Goal: Communication & Community: Answer question/provide support

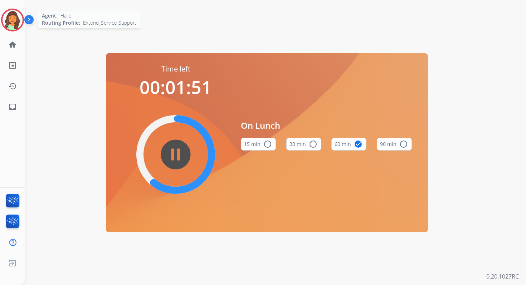
click at [11, 24] on img at bounding box center [13, 20] width 20 height 20
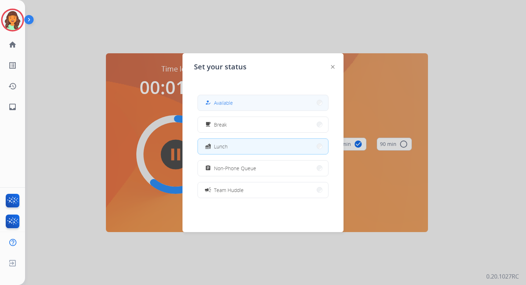
click at [251, 103] on button "how_to_reg Available" at bounding box center [263, 102] width 130 height 15
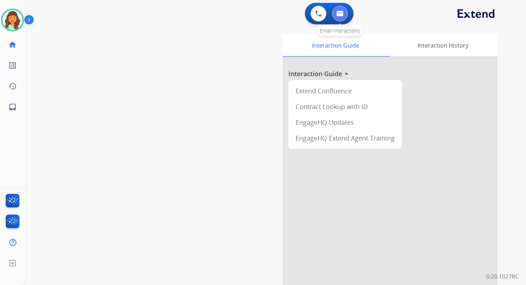
click at [340, 11] on img at bounding box center [339, 14] width 7 height 6
select select "**********"
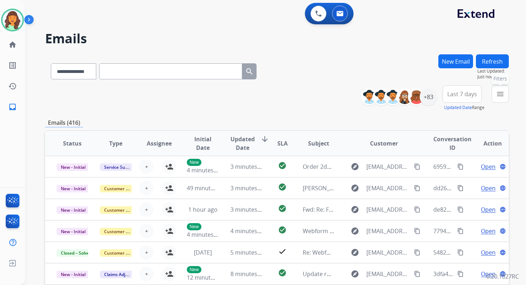
click at [502, 96] on mat-icon "menu" at bounding box center [500, 94] width 9 height 9
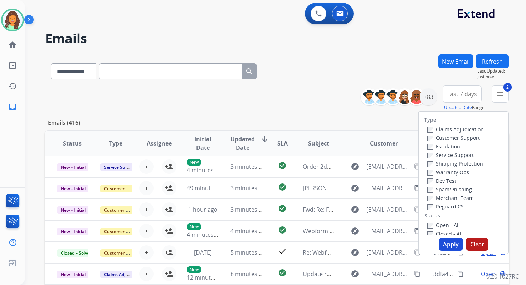
click at [447, 247] on button "Apply" at bounding box center [451, 244] width 24 height 13
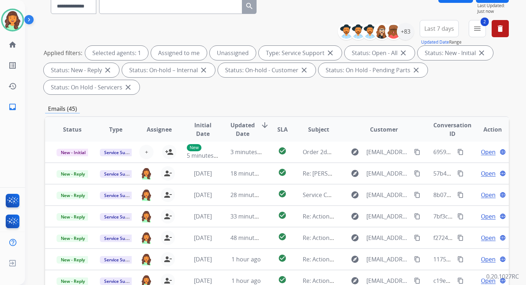
scroll to position [174, 0]
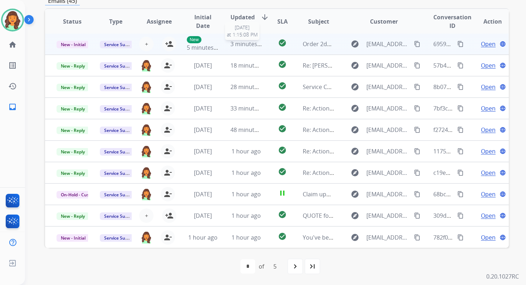
click at [254, 44] on span "3 minutes ago" at bounding box center [249, 44] width 38 height 8
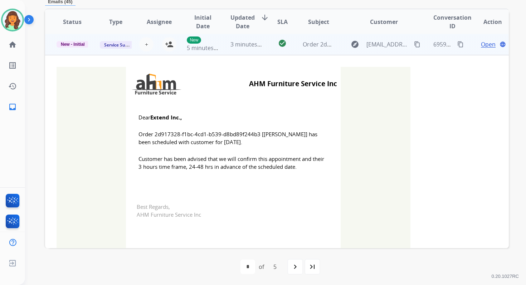
scroll to position [0, 0]
click at [167, 45] on mat-icon "person_add" at bounding box center [169, 45] width 9 height 9
click at [74, 44] on span "New - Initial" at bounding box center [73, 45] width 33 height 6
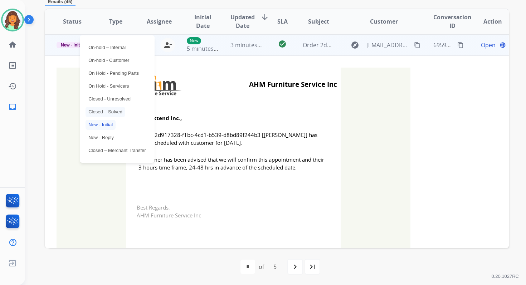
click at [108, 110] on p "Closed – Solved" at bounding box center [106, 112] width 40 height 10
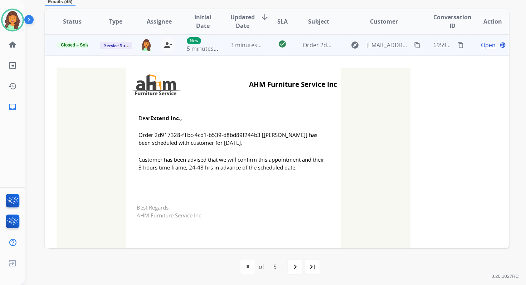
click at [219, 52] on td "3 minutes ago" at bounding box center [240, 44] width 43 height 21
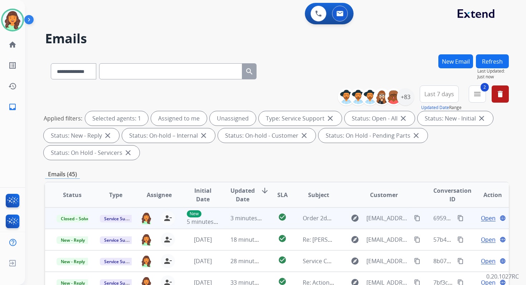
click at [488, 57] on button "Refresh" at bounding box center [492, 61] width 33 height 14
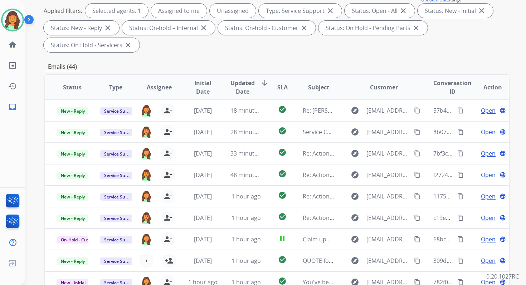
scroll to position [174, 0]
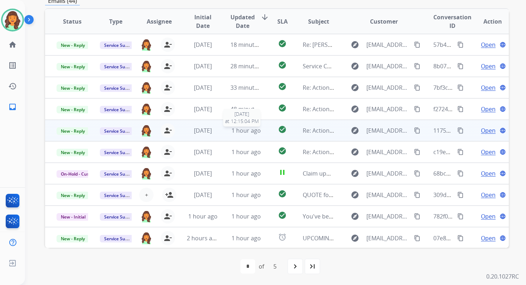
click at [245, 130] on span "1 hour ago" at bounding box center [246, 131] width 29 height 8
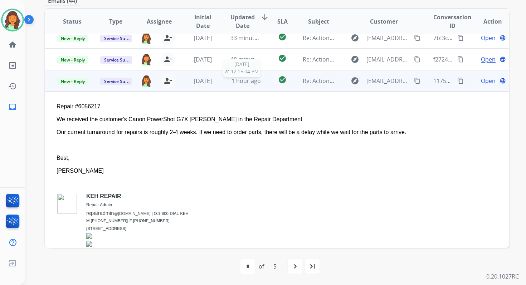
scroll to position [86, 0]
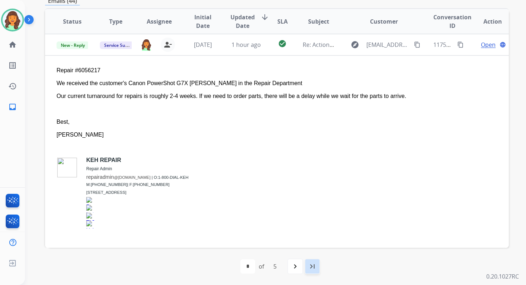
click at [314, 266] on mat-icon "last_page" at bounding box center [312, 266] width 9 height 9
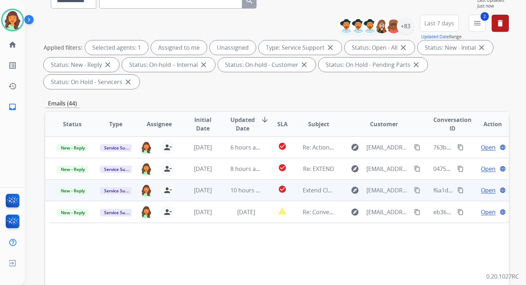
scroll to position [174, 0]
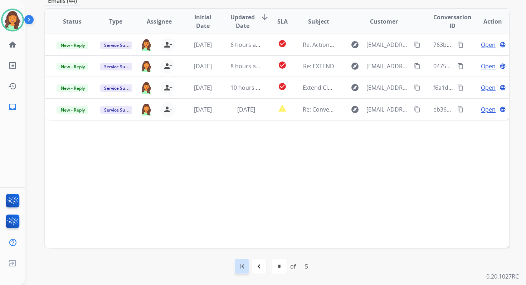
click at [242, 264] on mat-icon "first_page" at bounding box center [242, 266] width 9 height 9
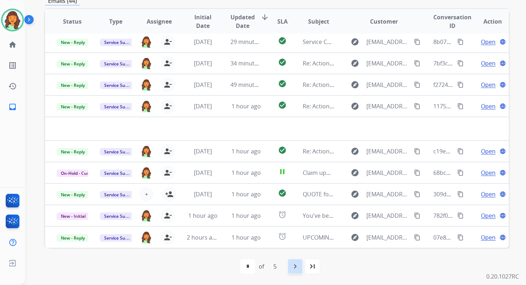
click at [295, 263] on mat-icon "navigate_next" at bounding box center [295, 266] width 9 height 9
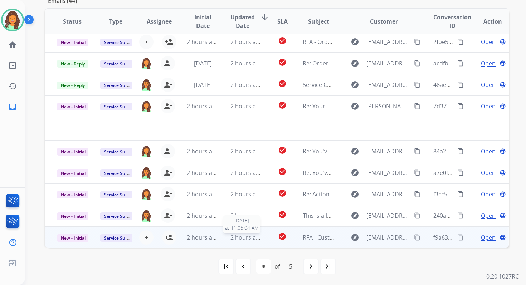
click at [237, 239] on span "2 hours ago" at bounding box center [246, 238] width 32 height 8
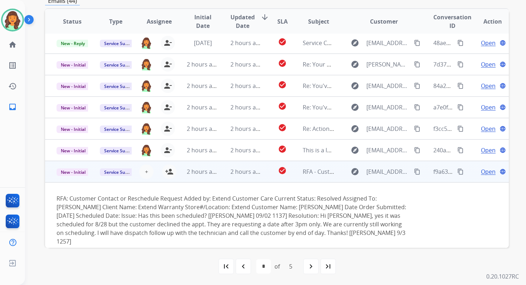
scroll to position [67, 0]
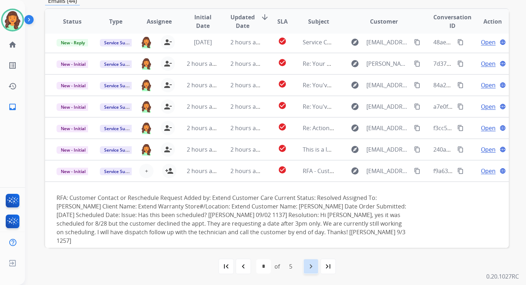
click at [312, 264] on mat-icon "navigate_next" at bounding box center [311, 266] width 9 height 9
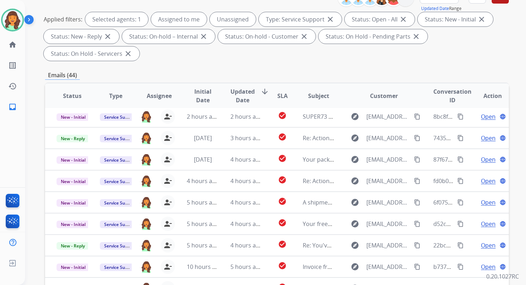
scroll to position [174, 0]
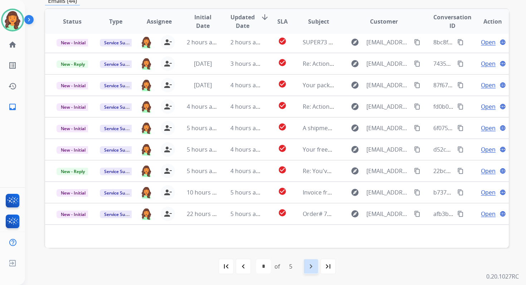
click at [314, 267] on mat-icon "navigate_next" at bounding box center [311, 266] width 9 height 9
click at [313, 273] on div "navigate_next" at bounding box center [311, 267] width 16 height 16
select select "*"
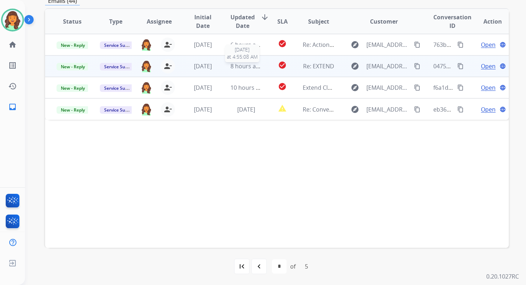
click at [244, 60] on td "8 hours ago 9/3/2025 at 4:55:08 AM" at bounding box center [240, 65] width 43 height 21
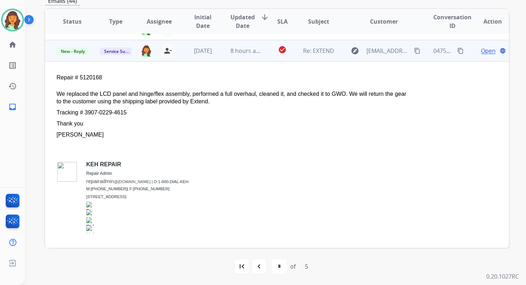
scroll to position [21, 0]
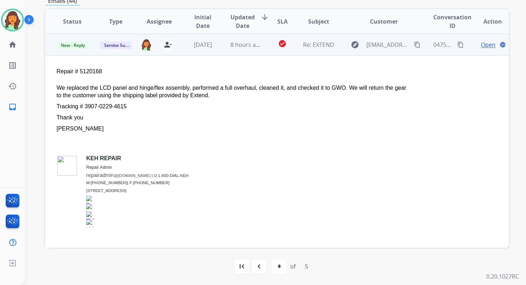
click at [492, 45] on div "Open language" at bounding box center [493, 44] width 32 height 9
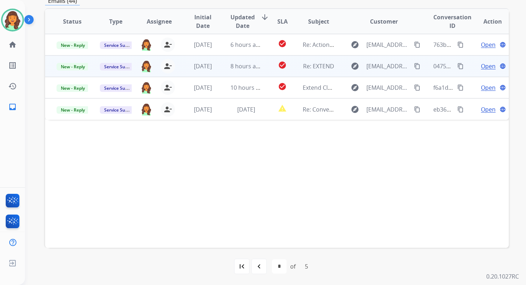
click at [481, 66] on span "Open" at bounding box center [488, 66] width 15 height 9
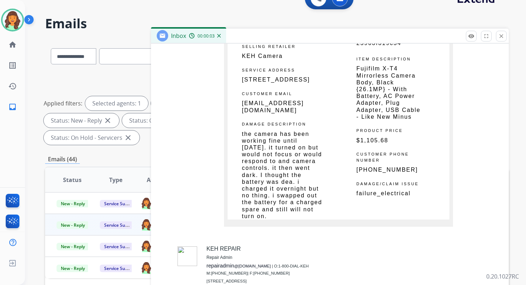
scroll to position [737, 0]
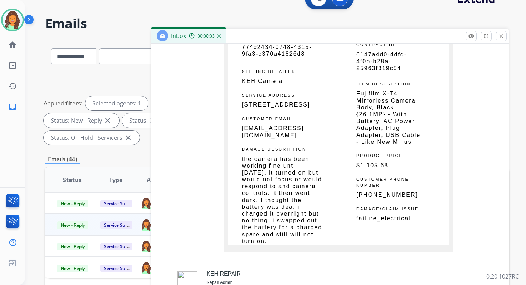
click at [377, 65] on span "6147a4d0-4dfd-4f0b-b28a-25963f319c54" at bounding box center [381, 62] width 50 height 20
copy table "6147a4d0-4dfd-4f0b-b28a-25963f319c54"
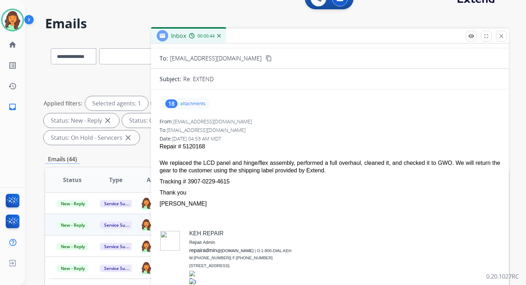
scroll to position [0, 0]
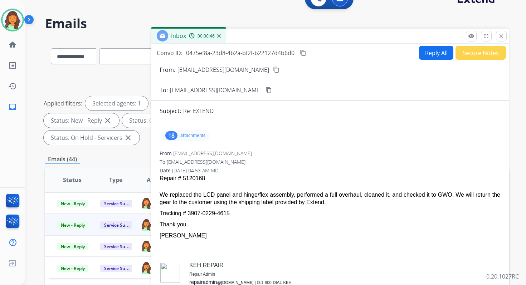
drag, startPoint x: 160, startPoint y: 194, endPoint x: 237, endPoint y: 212, distance: 78.6
click at [237, 212] on span "Repair # 5120168 We replaced the LCD panel and hinge/flex assembly, performed a…" at bounding box center [330, 258] width 341 height 169
copy span "We replaced the LCD panel and hinge/flex assembly, performed a full overhaul, c…"
click at [307, 49] on button "content_copy" at bounding box center [303, 53] width 9 height 9
click at [501, 35] on mat-icon "close" at bounding box center [501, 36] width 6 height 6
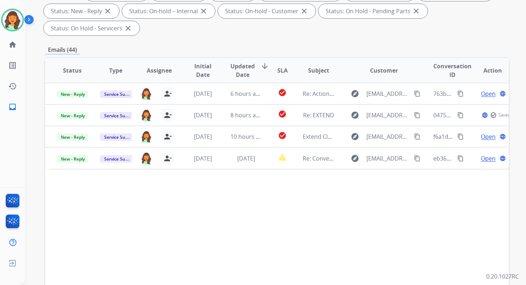
scroll to position [174, 0]
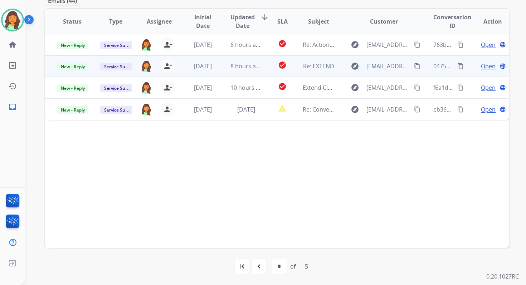
click at [481, 68] on span "Open" at bounding box center [488, 66] width 15 height 9
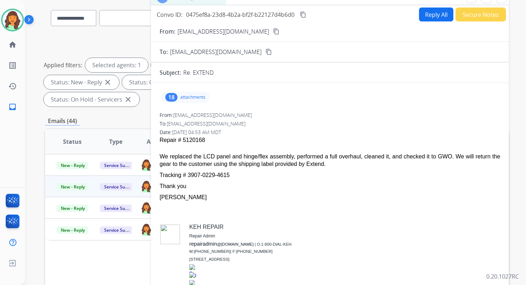
scroll to position [32, 0]
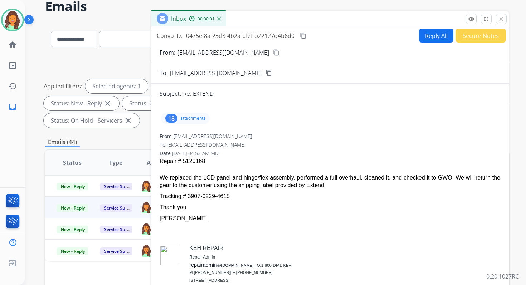
click at [433, 35] on button "Reply All" at bounding box center [436, 36] width 34 height 14
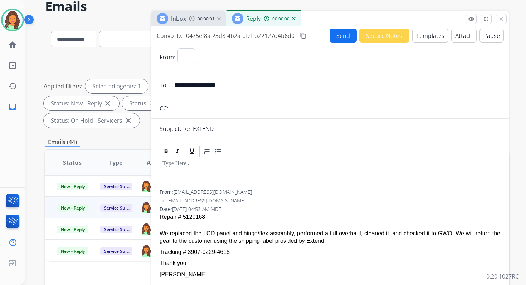
select select "**********"
click at [433, 35] on button "Templates" at bounding box center [430, 36] width 36 height 14
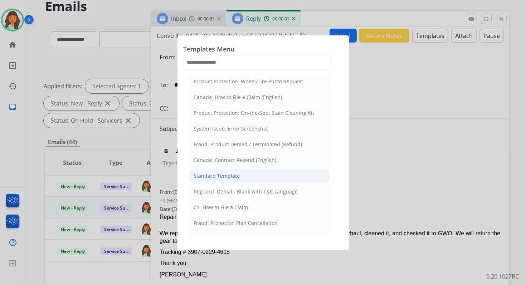
click at [227, 173] on div "Standard Template" at bounding box center [217, 176] width 46 height 7
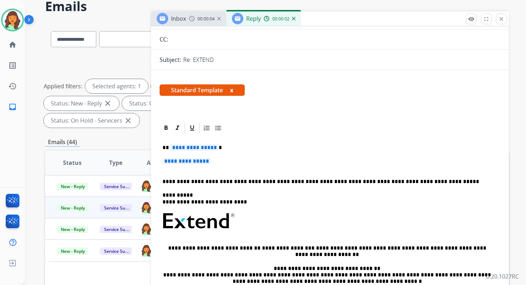
scroll to position [85, 0]
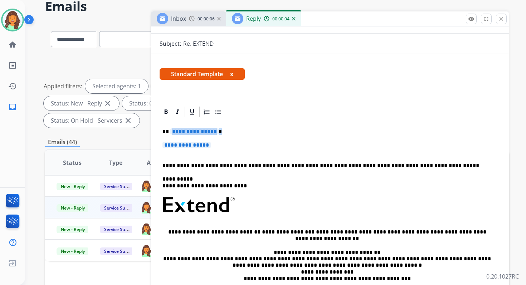
drag, startPoint x: 170, startPoint y: 130, endPoint x: 329, endPoint y: 145, distance: 159.6
click at [329, 145] on div "**********" at bounding box center [330, 221] width 341 height 207
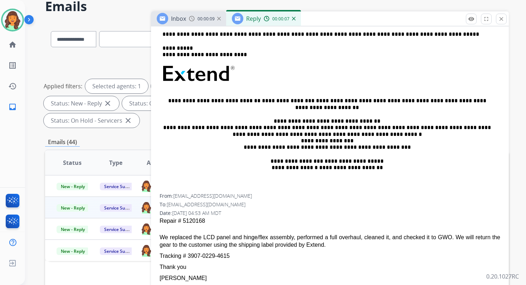
scroll to position [182, 0]
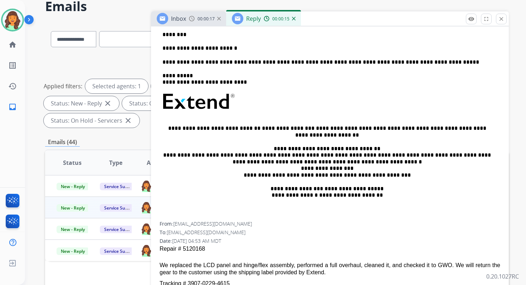
click at [240, 65] on p "**********" at bounding box center [326, 62] width 329 height 6
click at [249, 61] on p "**********" at bounding box center [326, 62] width 329 height 6
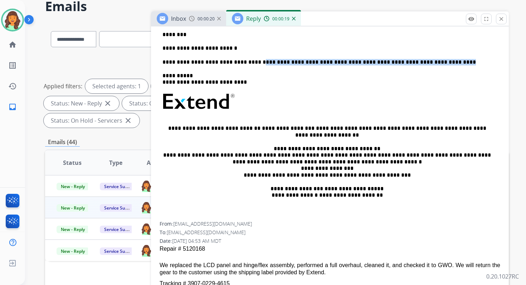
drag, startPoint x: 246, startPoint y: 62, endPoint x: 423, endPoint y: 63, distance: 176.8
click at [423, 63] on p "**********" at bounding box center [326, 62] width 329 height 6
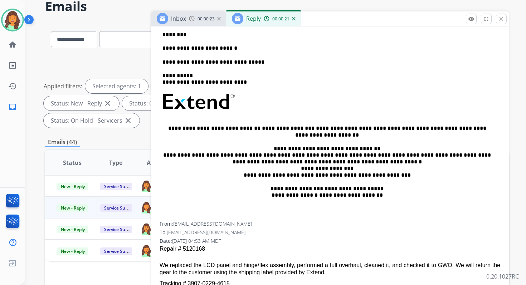
click at [262, 129] on link "**********" at bounding box center [288, 128] width 53 height 5
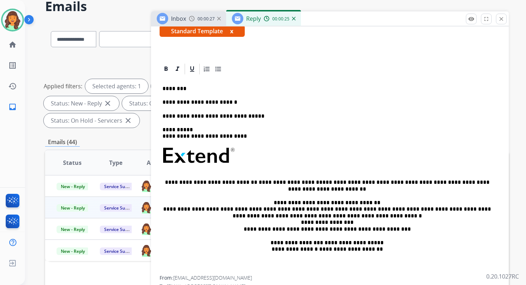
scroll to position [0, 0]
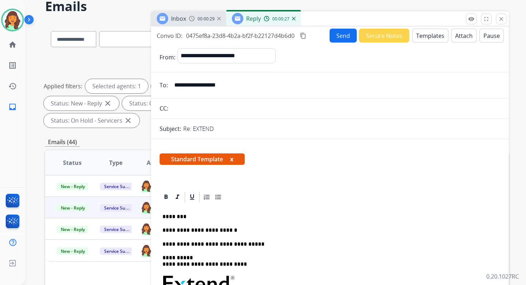
click at [306, 37] on mat-icon "content_copy" at bounding box center [303, 36] width 6 height 6
click at [341, 37] on button "Send" at bounding box center [343, 36] width 27 height 14
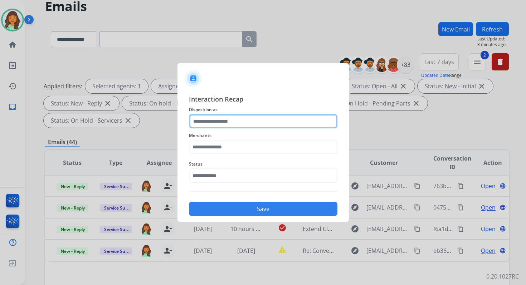
click at [243, 120] on input "text" at bounding box center [263, 121] width 149 height 14
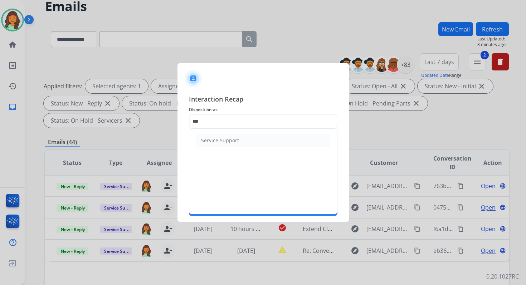
click at [230, 135] on li "Service Support" at bounding box center [262, 141] width 133 height 14
type input "**********"
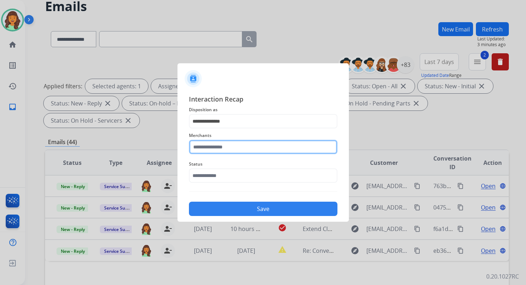
click at [231, 149] on input "text" at bounding box center [263, 147] width 149 height 14
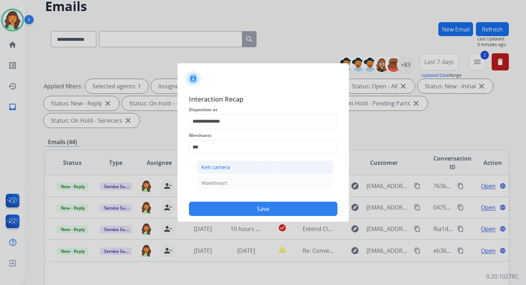
click at [235, 170] on li "Keh camera" at bounding box center [265, 168] width 136 height 14
type input "**********"
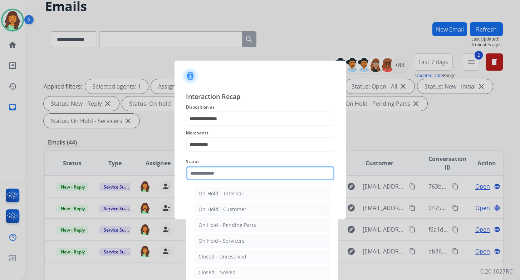
click at [235, 175] on input "text" at bounding box center [260, 173] width 149 height 14
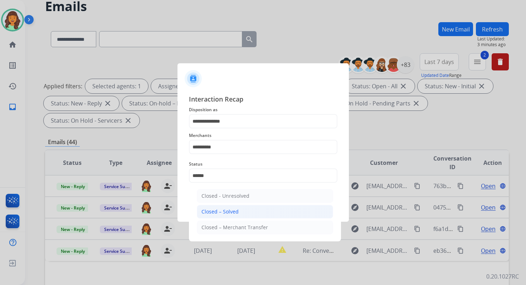
click at [243, 210] on li "Closed – Solved" at bounding box center [265, 212] width 136 height 14
type input "**********"
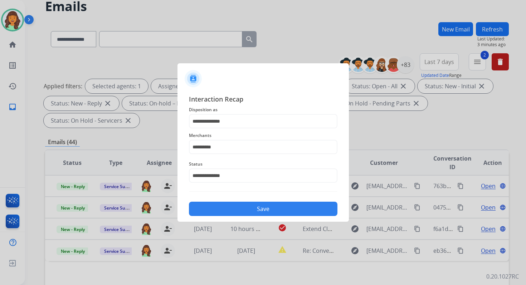
click at [243, 210] on button "Save" at bounding box center [263, 209] width 149 height 14
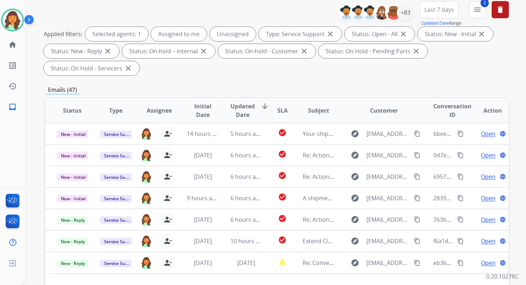
scroll to position [174, 0]
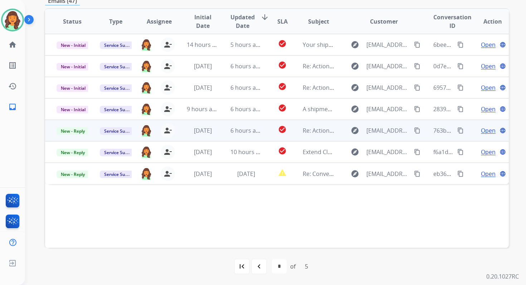
click at [239, 124] on td "6 hours ago" at bounding box center [240, 130] width 43 height 21
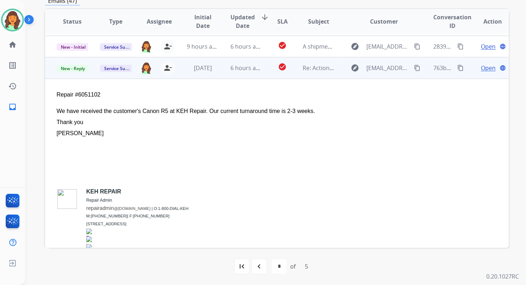
scroll to position [86, 0]
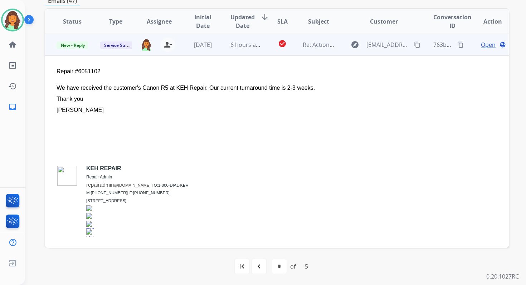
click at [486, 45] on span "Open" at bounding box center [488, 44] width 15 height 9
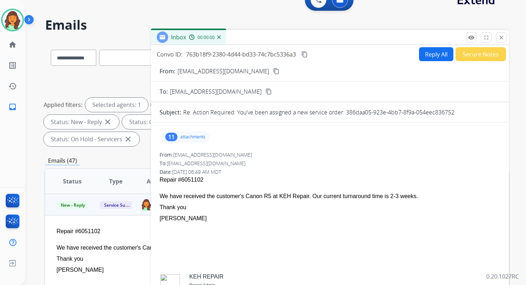
scroll to position [0, 0]
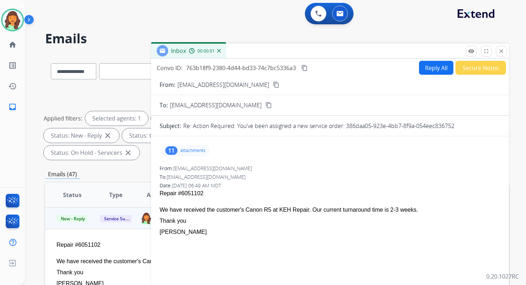
drag, startPoint x: 346, startPoint y: 127, endPoint x: 499, endPoint y: 130, distance: 153.2
click at [499, 130] on div "Subject: Re: Action Required: You've been assigned a new service order: 386daa0…" at bounding box center [330, 126] width 358 height 9
copy p "386daa05-923e-4bb7-8f9a-054eec836752"
click at [267, 206] on div at bounding box center [330, 202] width 341 height 9
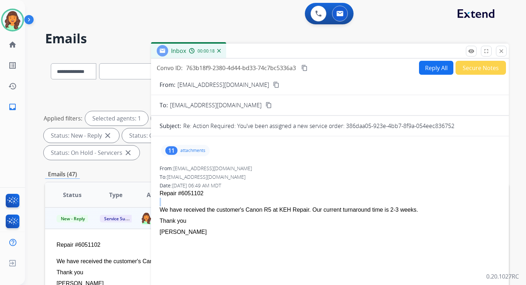
click at [267, 206] on div at bounding box center [330, 202] width 341 height 9
click at [263, 217] on span "Repair #6051102 We have received the customer's Canon R5 at KEH Repair. Our cur…" at bounding box center [330, 278] width 341 height 179
click at [264, 214] on span "Repair #6051102 We have received the customer's Canon R5 at KEH Repair. Our cur…" at bounding box center [330, 278] width 341 height 179
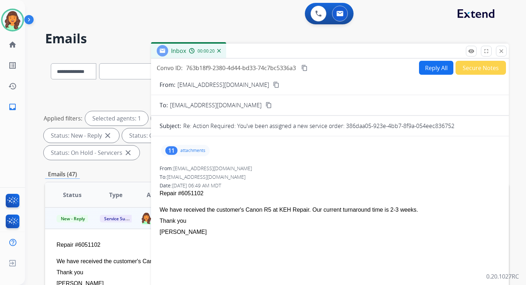
click at [264, 210] on div "We have received the customer's Canon R5 at KEH Repair. Our current turnaround …" at bounding box center [330, 211] width 341 height 8
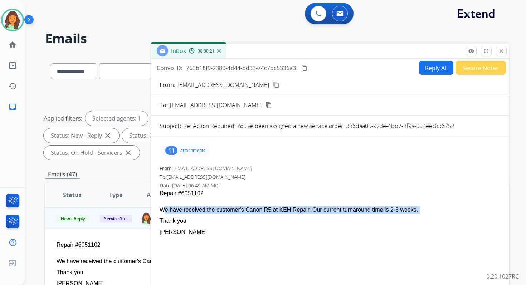
click at [264, 210] on div "We have received the customer's Canon R5 at KEH Repair. Our current turnaround …" at bounding box center [330, 211] width 341 height 8
copy span "We have received the customer's Canon R5 at KEH Repair. Our current turnaround …"
click at [307, 69] on mat-icon "content_copy" at bounding box center [304, 68] width 6 height 6
click at [504, 48] on mat-icon "close" at bounding box center [501, 51] width 6 height 6
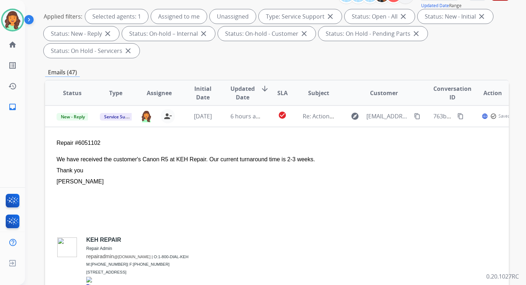
scroll to position [174, 0]
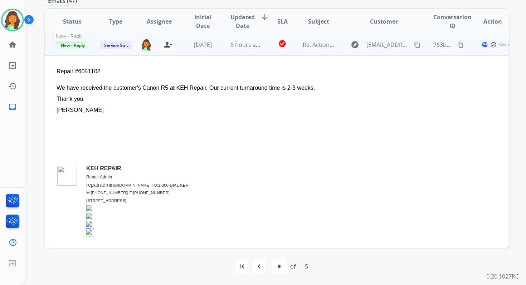
click at [71, 44] on span "New - Reply" at bounding box center [73, 46] width 33 height 8
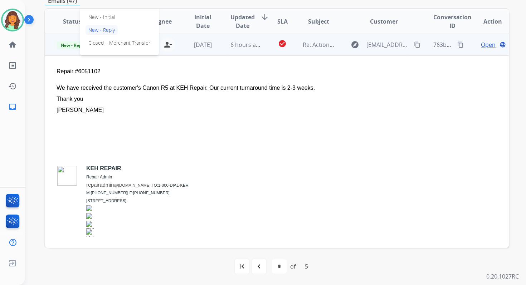
scroll to position [61, 0]
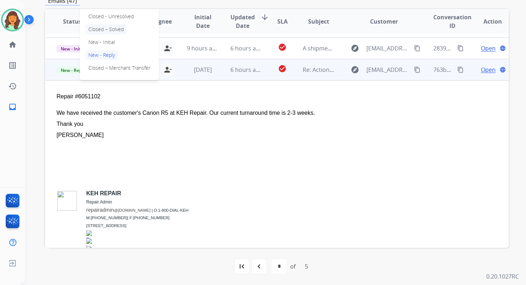
click at [100, 30] on p "Closed – Solved" at bounding box center [106, 29] width 41 height 10
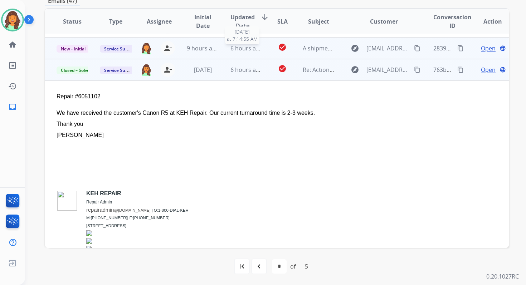
click at [238, 49] on span "6 hours ago" at bounding box center [246, 48] width 32 height 8
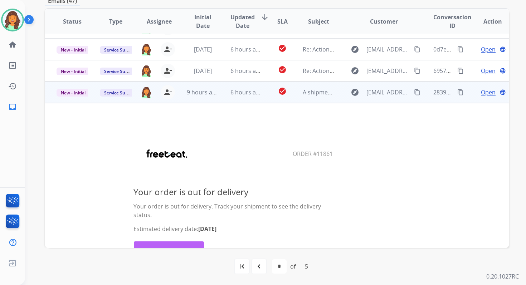
scroll to position [0, 0]
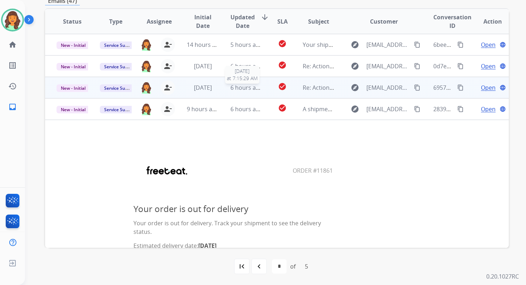
click at [234, 89] on span "6 hours ago" at bounding box center [246, 88] width 32 height 8
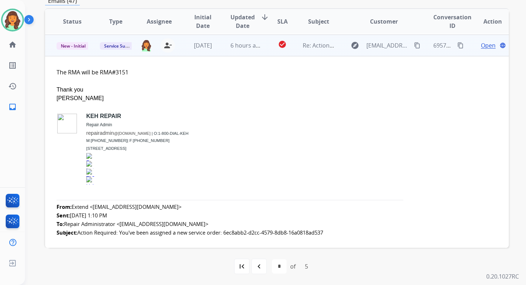
scroll to position [43, 0]
click at [482, 46] on span "Open" at bounding box center [488, 44] width 15 height 9
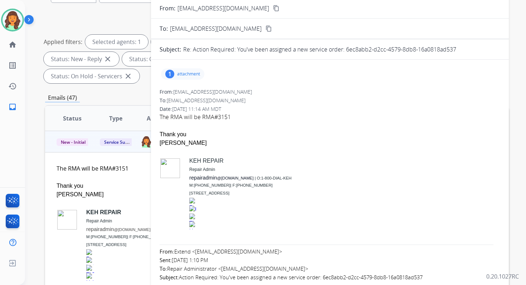
scroll to position [33, 0]
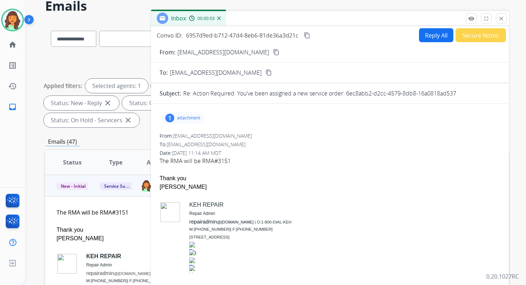
drag, startPoint x: 345, startPoint y: 94, endPoint x: 469, endPoint y: 97, distance: 123.5
click at [468, 97] on div "Re: Action Required: You've been assigned a new service order: 6ec8abb2-d2cc-45…" at bounding box center [341, 93] width 317 height 9
copy p "6ec8abb2-d2cc-4579-8db8-16a0818ad537"
click at [234, 161] on div "The RMA will be RMA# 3151" at bounding box center [330, 161] width 341 height 9
click at [502, 16] on mat-icon "close" at bounding box center [501, 18] width 6 height 6
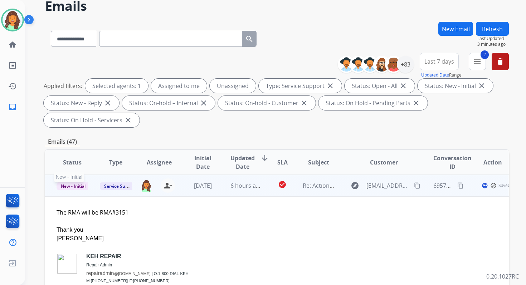
click at [86, 186] on span "New - Initial" at bounding box center [73, 187] width 33 height 8
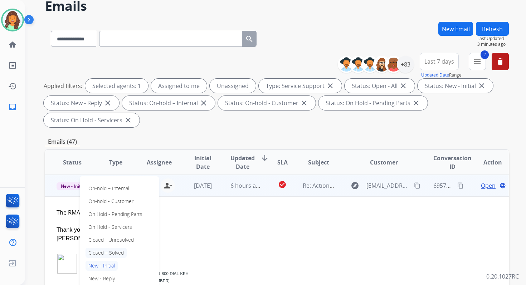
click at [105, 253] on p "Closed – Solved" at bounding box center [106, 253] width 41 height 10
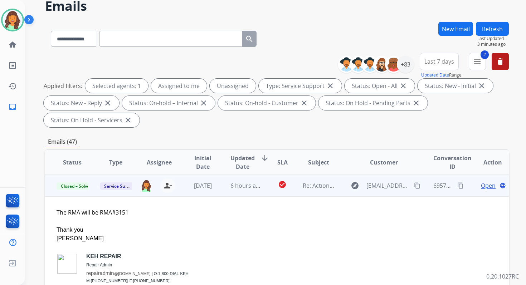
scroll to position [0, 0]
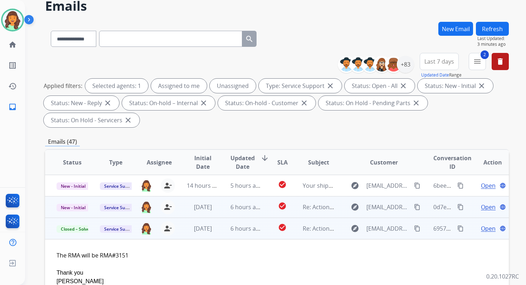
click at [219, 209] on td "6 hours ago" at bounding box center [240, 206] width 43 height 21
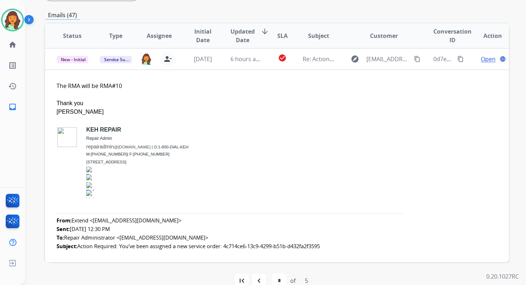
scroll to position [174, 0]
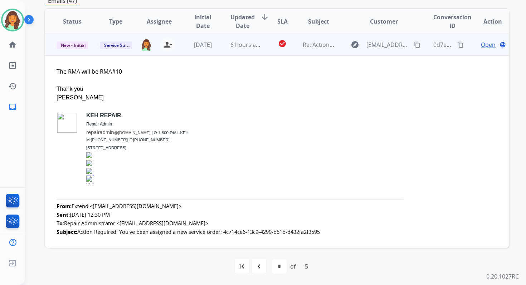
click at [482, 45] on span "Open" at bounding box center [488, 44] width 15 height 9
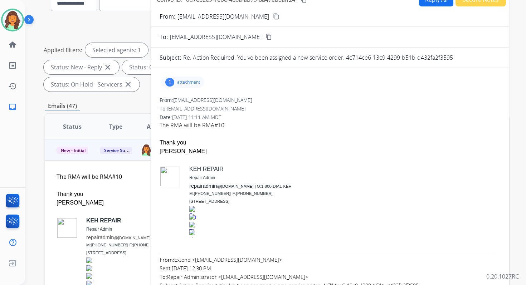
scroll to position [28, 0]
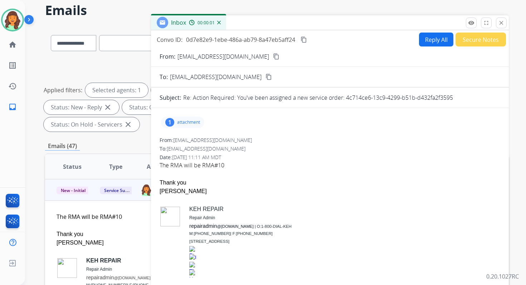
drag, startPoint x: 346, startPoint y: 96, endPoint x: 470, endPoint y: 101, distance: 124.3
click at [470, 101] on div "Re: Action Required: You've been assigned a new service order: 4c714ce6-13c9-42…" at bounding box center [341, 97] width 317 height 9
copy p "4c714ce6-13c9-4299-b51b-d432fa2f3595"
click at [500, 24] on mat-icon "close" at bounding box center [501, 23] width 6 height 6
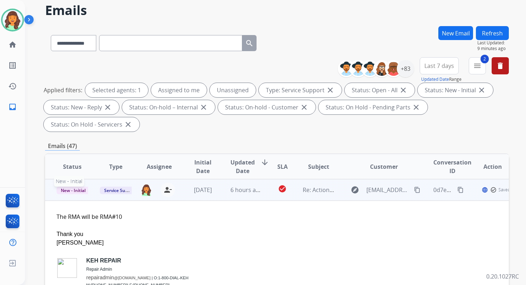
click at [82, 190] on span "New - Initial" at bounding box center [73, 191] width 33 height 8
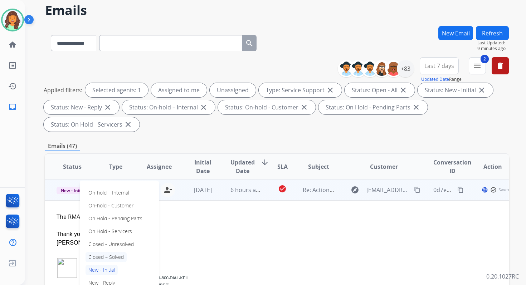
click at [110, 258] on p "Closed – Solved" at bounding box center [106, 257] width 41 height 10
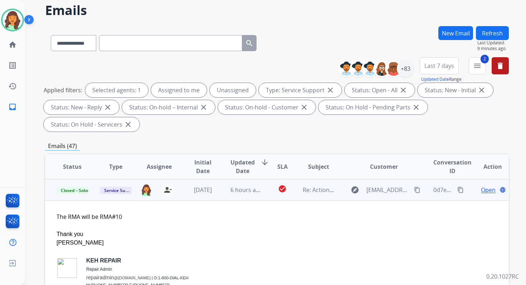
scroll to position [0, 0]
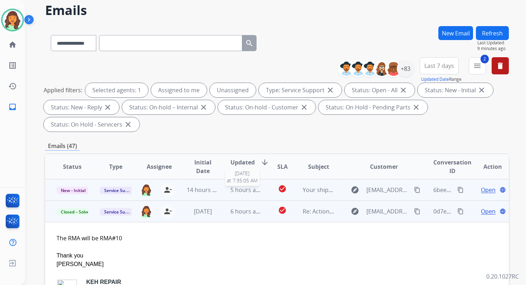
click at [230, 191] on span "5 hours ago" at bounding box center [246, 190] width 32 height 8
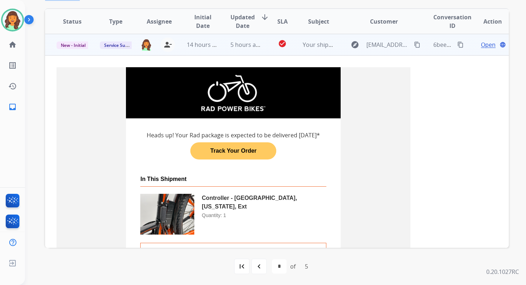
click at [231, 158] on link "Track Your Order" at bounding box center [233, 151] width 86 height 14
click at [74, 45] on span "New - Initial" at bounding box center [73, 46] width 33 height 8
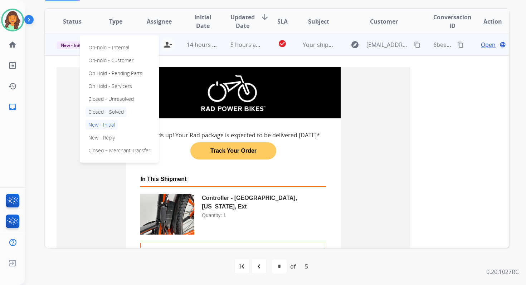
click at [102, 112] on p "Closed – Solved" at bounding box center [106, 112] width 41 height 10
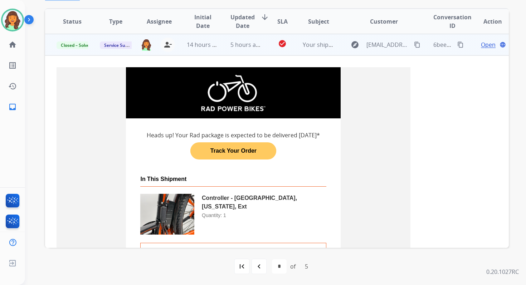
click at [234, 49] on td "5 hours ago" at bounding box center [240, 44] width 43 height 21
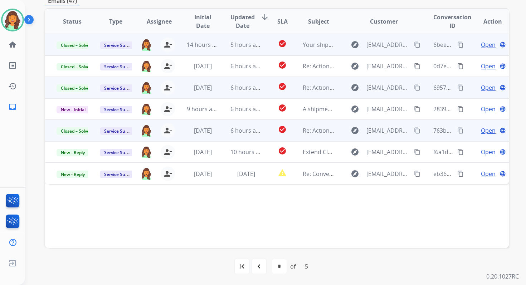
scroll to position [174, 0]
click at [245, 95] on td "6 hours ago" at bounding box center [240, 87] width 43 height 21
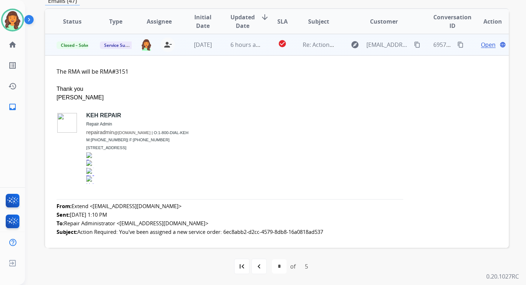
scroll to position [0, 0]
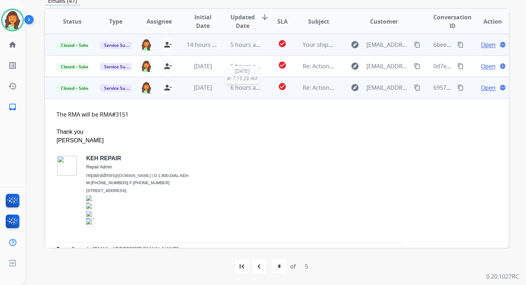
click at [240, 86] on span "6 hours ago" at bounding box center [246, 88] width 32 height 8
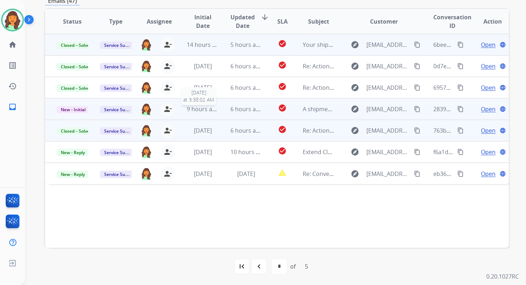
click at [211, 112] on span "9 hours ago" at bounding box center [203, 109] width 32 height 8
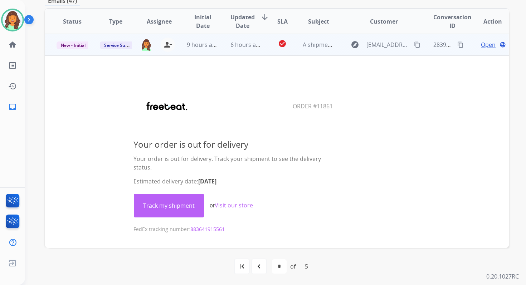
scroll to position [70, 0]
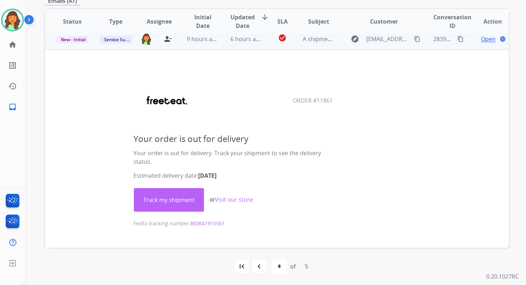
click at [166, 204] on link "Track my shipment" at bounding box center [168, 200] width 69 height 23
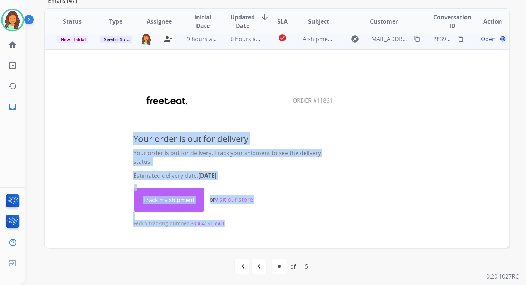
drag, startPoint x: 131, startPoint y: 223, endPoint x: 243, endPoint y: 224, distance: 112.4
click at [243, 224] on center "Your order is out for delivery Your order is out for delivery. Track your shipm…" at bounding box center [233, 180] width 353 height 96
click at [243, 224] on p "FedEx tracking number: 883641915561" at bounding box center [233, 219] width 200 height 15
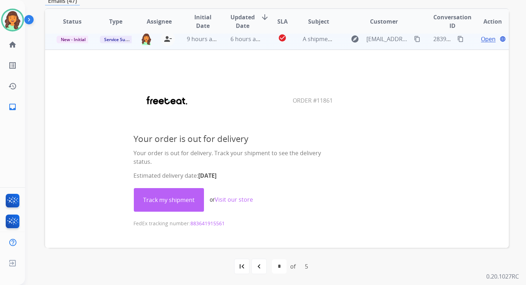
drag, startPoint x: 289, startPoint y: 100, endPoint x: 339, endPoint y: 101, distance: 49.7
click at [339, 101] on center "Order #11861" at bounding box center [233, 101] width 353 height 48
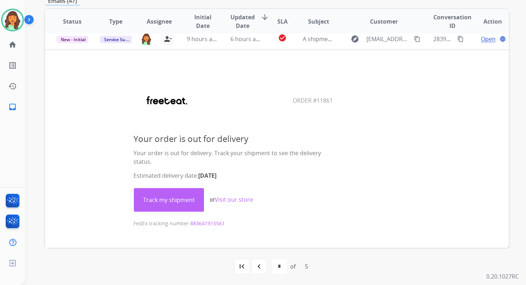
copy table
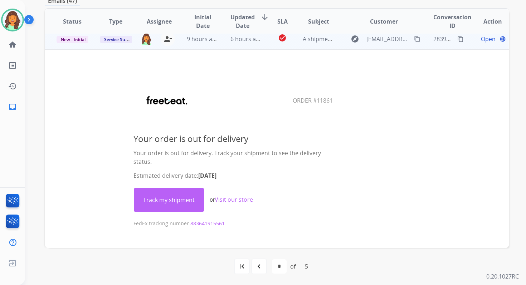
drag, startPoint x: 132, startPoint y: 177, endPoint x: 274, endPoint y: 176, distance: 142.1
click at [274, 176] on p "Estimated delivery date: September 3, 2025" at bounding box center [233, 175] width 200 height 9
copy p "Estimated delivery date: September 3, 2025"
click at [76, 40] on span "New - Initial" at bounding box center [73, 40] width 33 height 8
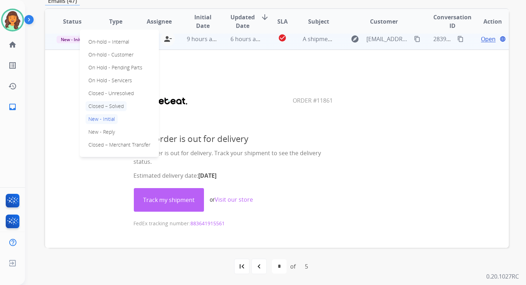
click at [105, 105] on p "Closed – Solved" at bounding box center [106, 106] width 41 height 10
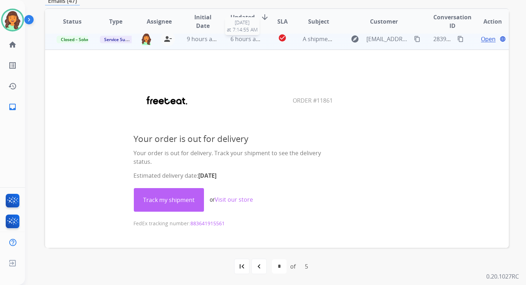
click at [233, 38] on span "6 hours ago" at bounding box center [246, 39] width 32 height 8
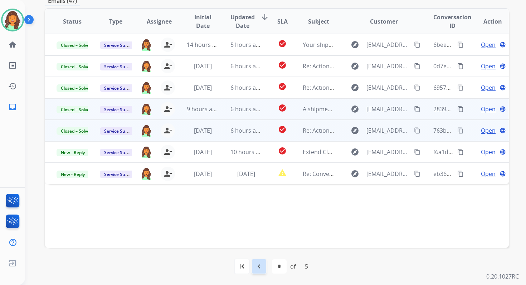
click at [258, 267] on mat-icon "navigate_before" at bounding box center [259, 266] width 9 height 9
select select "*"
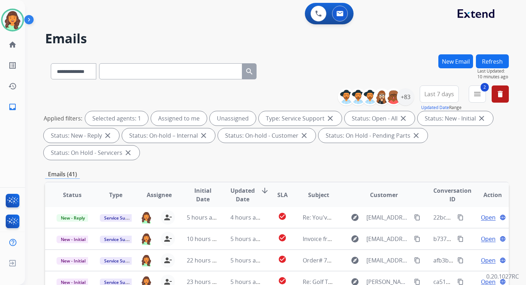
scroll to position [174, 0]
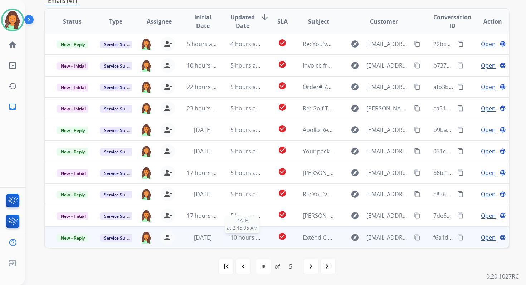
click at [246, 234] on span "10 hours ago" at bounding box center [247, 238] width 35 height 8
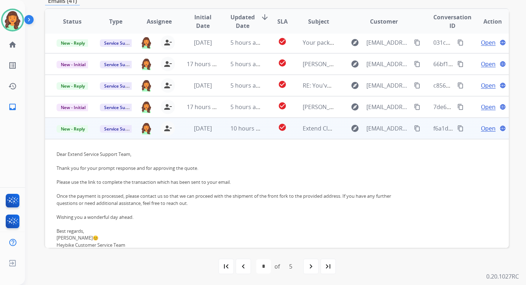
scroll to position [109, 0]
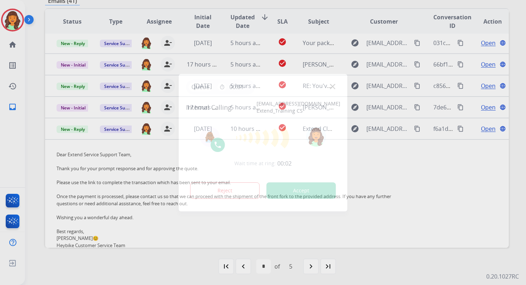
click at [299, 193] on button "Accept" at bounding box center [301, 191] width 69 height 16
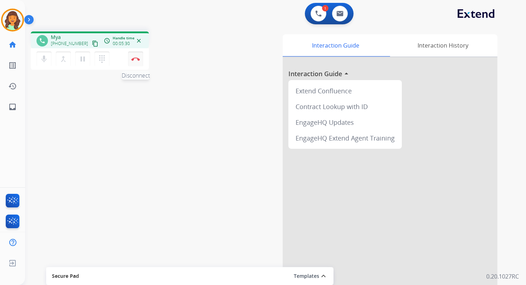
click at [137, 58] on img at bounding box center [135, 59] width 9 height 4
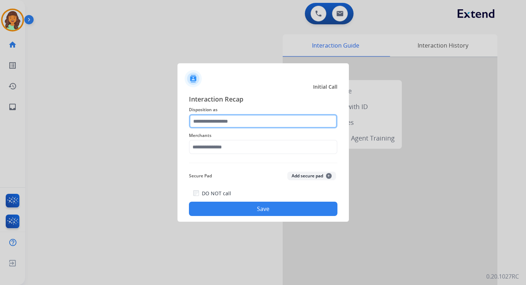
click at [220, 124] on input "text" at bounding box center [263, 121] width 149 height 14
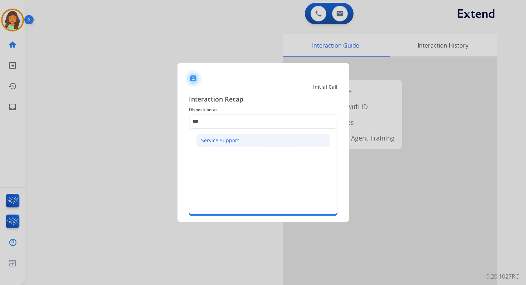
click at [227, 146] on li "Service Support" at bounding box center [262, 141] width 133 height 14
type input "**********"
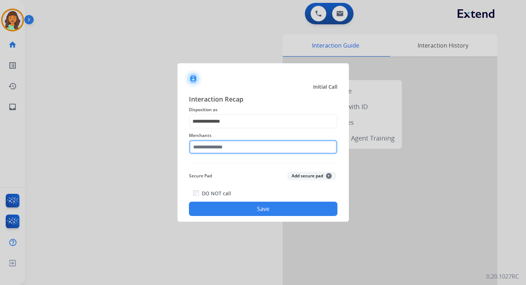
click at [227, 147] on input "text" at bounding box center [263, 147] width 149 height 14
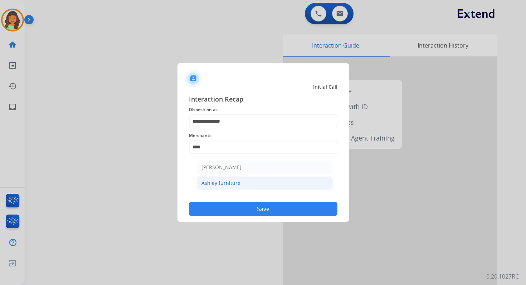
click at [239, 183] on li "Ashley furniture" at bounding box center [265, 183] width 136 height 14
type input "**********"
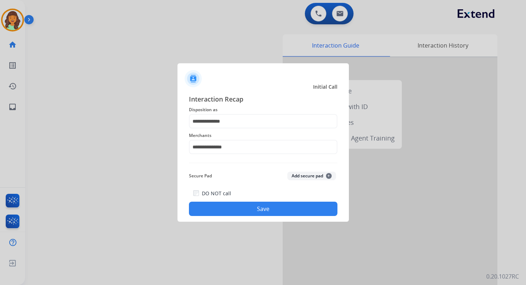
click at [281, 213] on button "Save" at bounding box center [263, 209] width 149 height 14
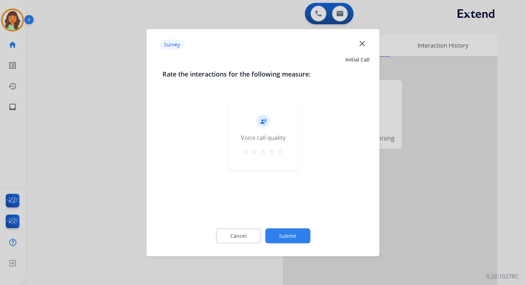
click at [286, 235] on button "Submit" at bounding box center [287, 235] width 45 height 15
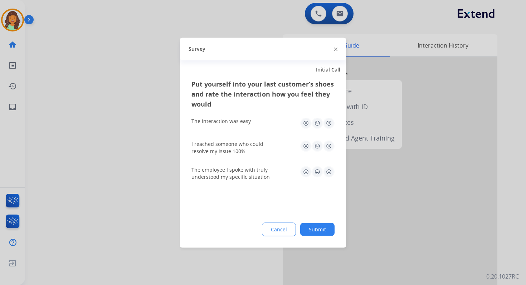
click at [322, 224] on button "Submit" at bounding box center [317, 229] width 34 height 13
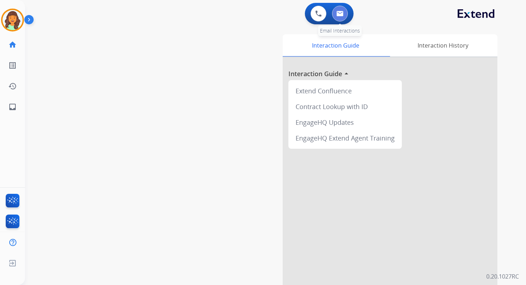
click at [344, 11] on button at bounding box center [340, 14] width 16 height 16
select select "**********"
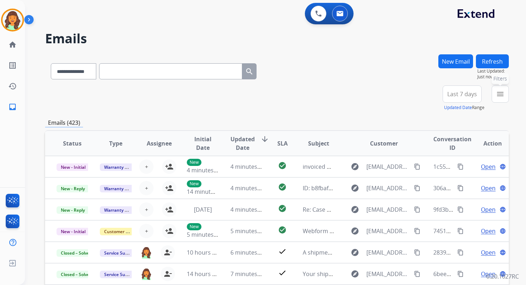
click at [497, 94] on mat-icon "menu" at bounding box center [500, 94] width 9 height 9
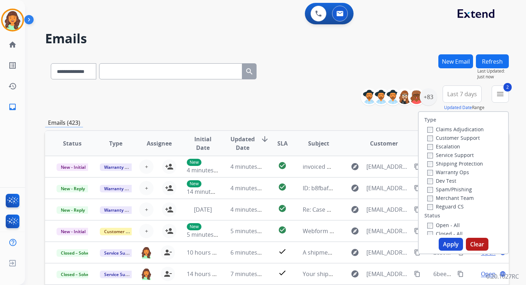
click at [447, 244] on button "Apply" at bounding box center [451, 244] width 24 height 13
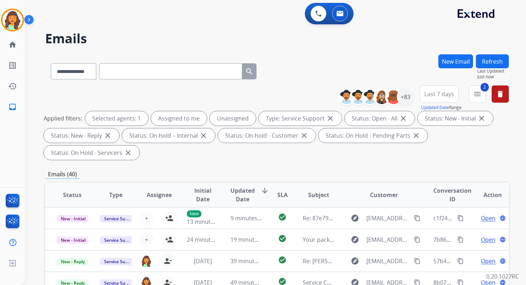
scroll to position [174, 0]
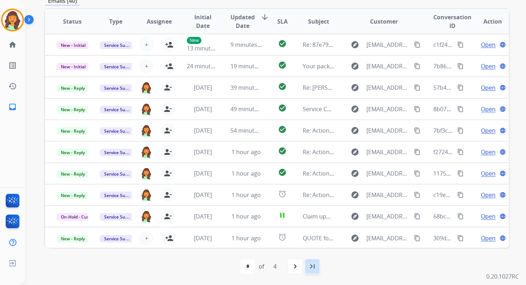
click at [311, 267] on mat-icon "last_page" at bounding box center [312, 266] width 9 height 9
select select "*"
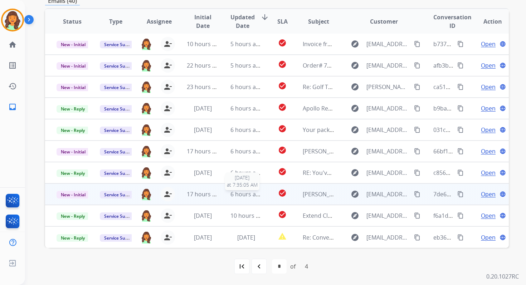
click at [249, 190] on span "6 hours ago" at bounding box center [246, 194] width 32 height 8
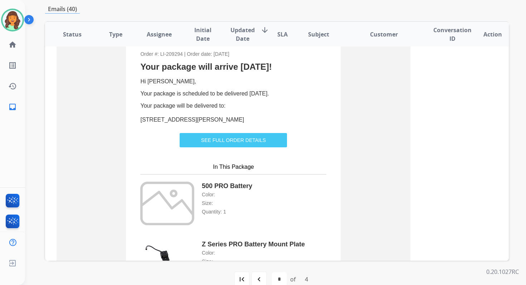
scroll to position [220, 0]
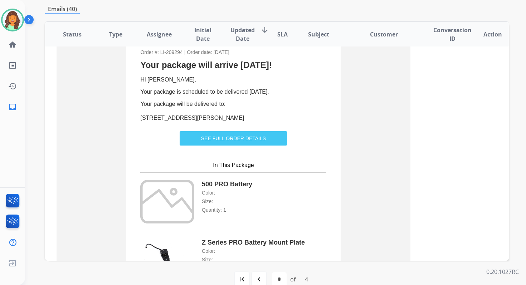
click at [235, 134] on link "SEE FULL ORDER DETAILS" at bounding box center [233, 138] width 107 height 13
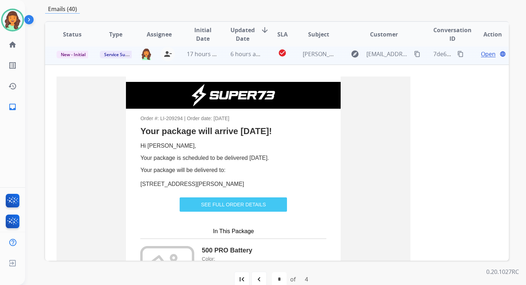
scroll to position [79, 0]
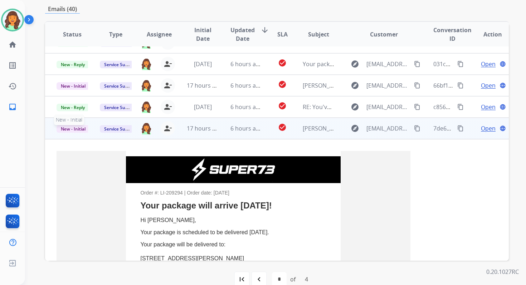
click at [77, 130] on span "New - Initial" at bounding box center [73, 129] width 33 height 8
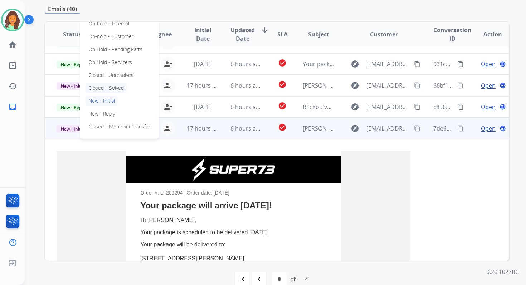
click at [104, 87] on p "Closed – Solved" at bounding box center [106, 88] width 41 height 10
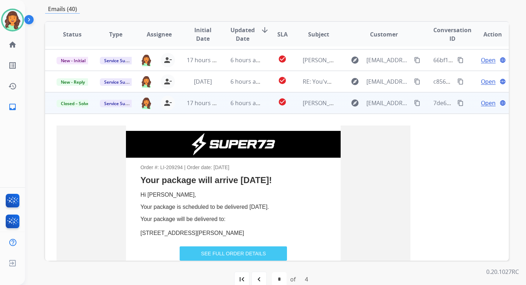
scroll to position [120, 0]
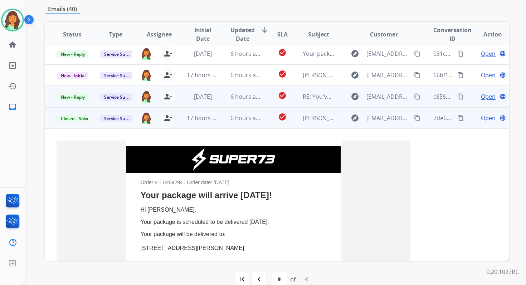
click at [240, 101] on td "6 hours ago" at bounding box center [240, 96] width 43 height 21
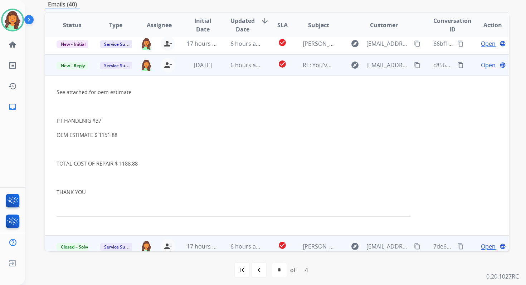
scroll to position [129, 0]
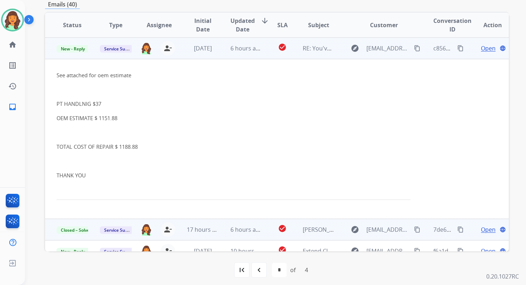
click at [481, 50] on span "Open" at bounding box center [488, 48] width 15 height 9
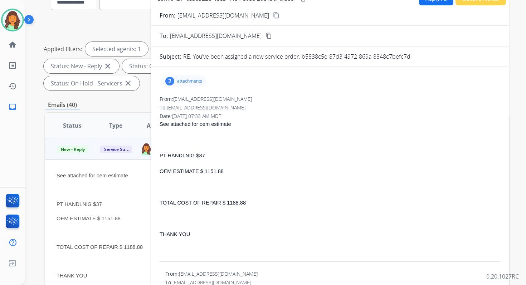
scroll to position [0, 0]
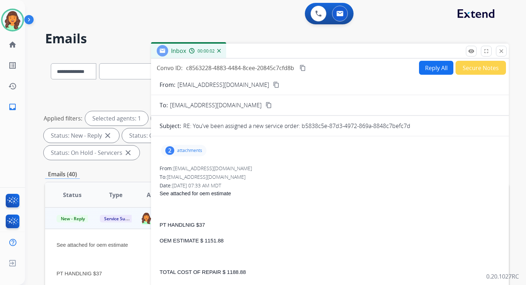
drag, startPoint x: 302, startPoint y: 126, endPoint x: 438, endPoint y: 123, distance: 136.4
click at [438, 123] on div "RE: You've been assigned a new service order: b5838c5e-87d3-4972-869a-8848c7bef…" at bounding box center [341, 126] width 317 height 9
copy p "b5838c5e-87d3-4972-869a-8848c7befc7d"
drag, startPoint x: 225, startPoint y: 272, endPoint x: 248, endPoint y: 272, distance: 22.2
click at [248, 272] on p "TOTAL COST OF REPAIR $ 1188.88" at bounding box center [330, 272] width 341 height 9
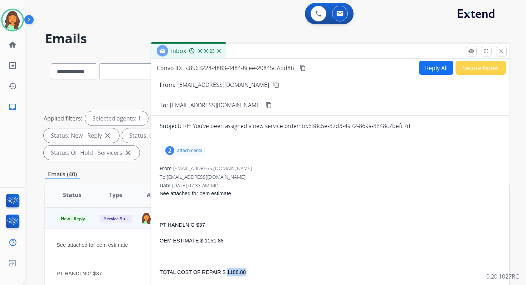
copy span "1188.88"
click at [306, 68] on mat-icon "content_copy" at bounding box center [303, 68] width 6 height 6
click at [432, 68] on button "Reply All" at bounding box center [436, 68] width 34 height 14
select select "**********"
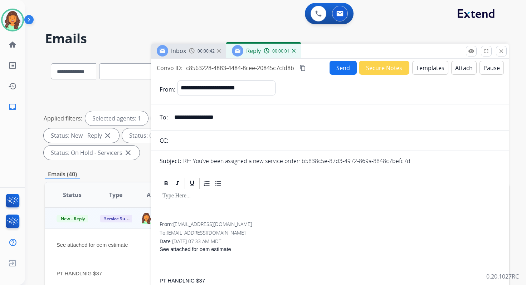
click at [222, 142] on input "text" at bounding box center [335, 140] width 330 height 14
type input "**********"
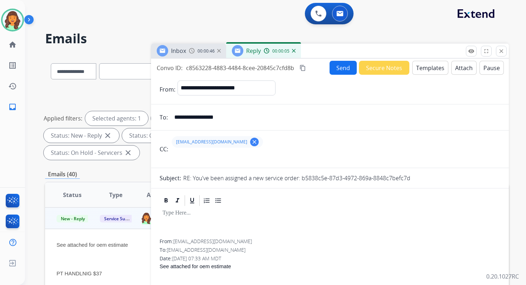
click at [419, 66] on button "Templates" at bounding box center [430, 68] width 36 height 14
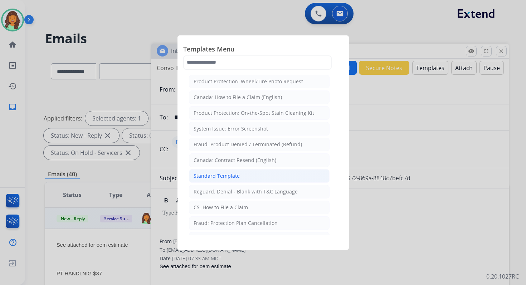
click at [220, 173] on div "Standard Template" at bounding box center [217, 176] width 46 height 7
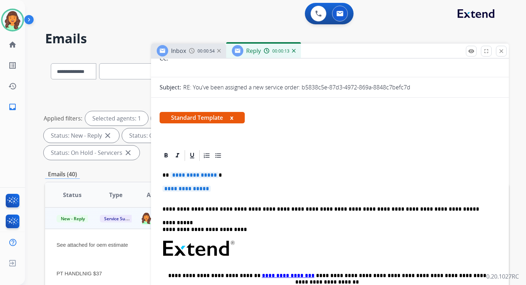
scroll to position [102, 0]
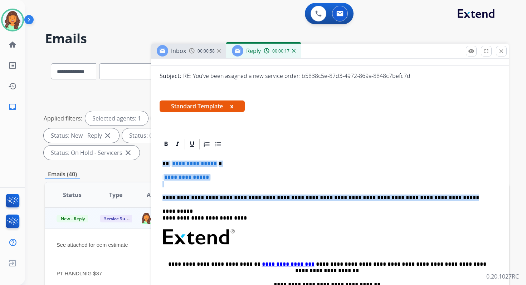
drag, startPoint x: 162, startPoint y: 164, endPoint x: 426, endPoint y: 200, distance: 266.2
click at [426, 200] on div "**********" at bounding box center [330, 254] width 341 height 207
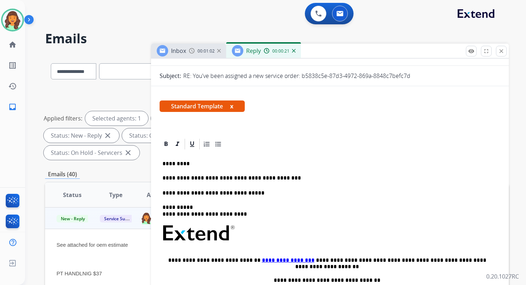
click at [262, 261] on link "**********" at bounding box center [288, 260] width 53 height 5
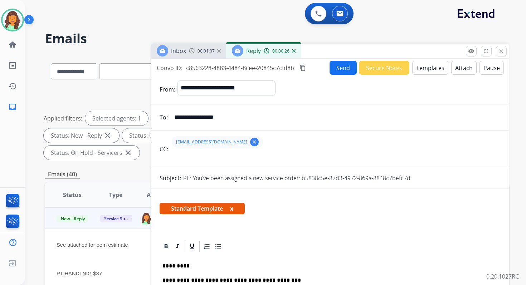
click at [338, 72] on button "Send" at bounding box center [343, 68] width 27 height 14
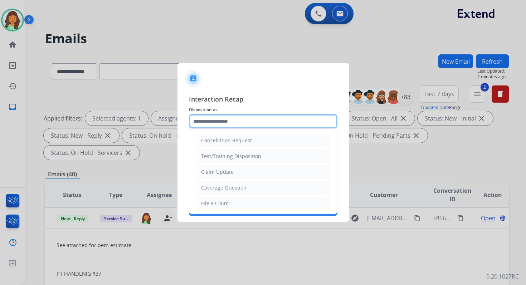
click at [218, 117] on input "text" at bounding box center [263, 121] width 149 height 14
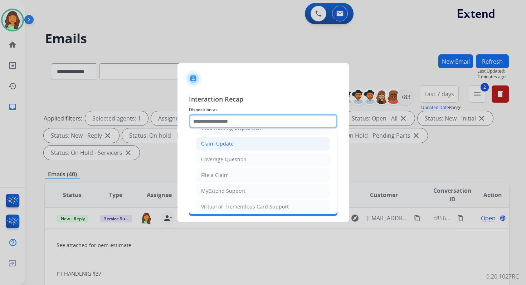
scroll to position [107, 0]
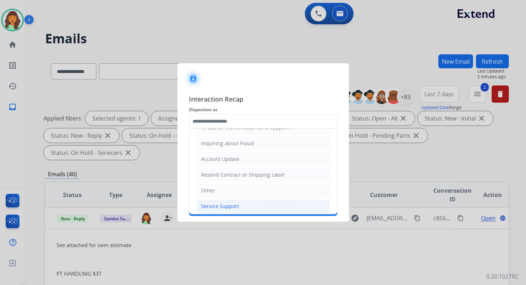
click at [228, 203] on div "Service Support" at bounding box center [220, 206] width 38 height 7
type input "**********"
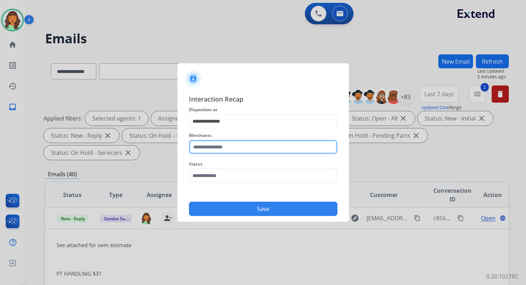
click at [220, 150] on input "text" at bounding box center [263, 147] width 149 height 14
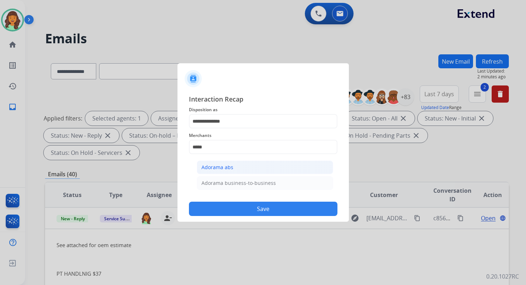
click at [223, 166] on div "Adorama abs" at bounding box center [217, 167] width 32 height 7
type input "**********"
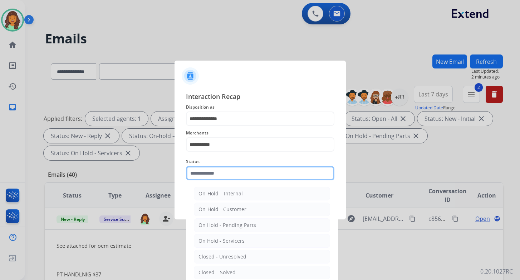
click at [222, 178] on input "text" at bounding box center [260, 173] width 149 height 14
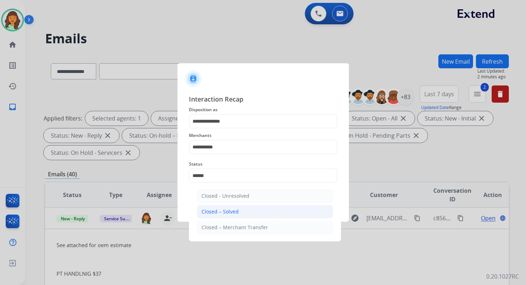
click at [229, 215] on div "Closed – Solved" at bounding box center [219, 211] width 37 height 7
type input "**********"
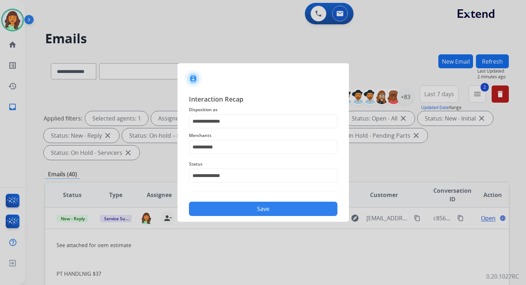
click at [261, 212] on button "Save" at bounding box center [263, 209] width 149 height 14
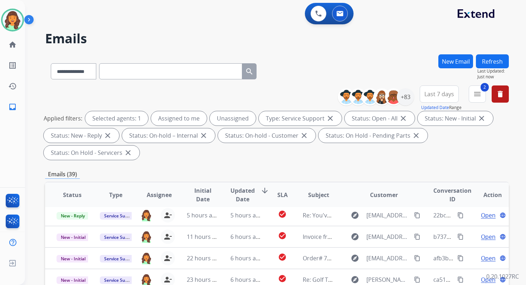
scroll to position [174, 0]
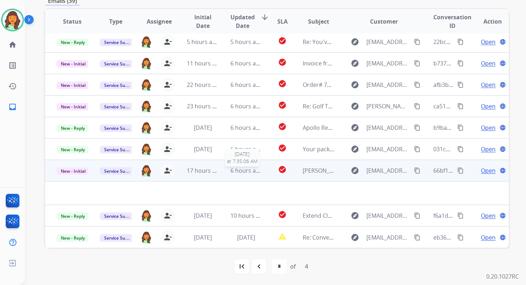
click at [246, 173] on span "6 hours ago" at bounding box center [246, 171] width 32 height 8
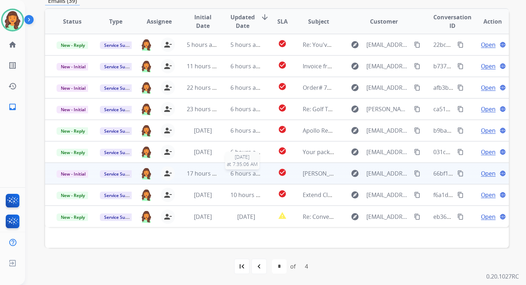
scroll to position [0, 0]
click at [246, 174] on span "6 hours ago" at bounding box center [246, 174] width 32 height 8
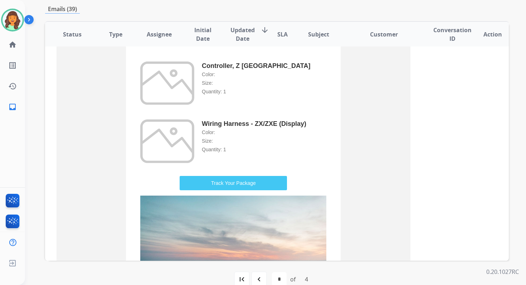
scroll to position [139, 0]
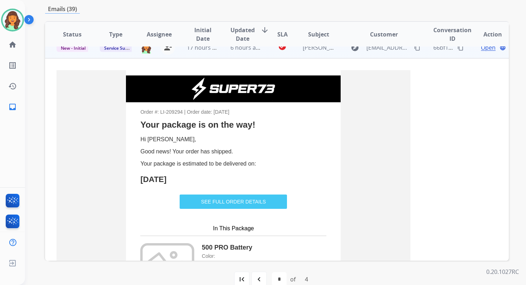
click at [248, 205] on link "SEE FULL ORDER DETAILS" at bounding box center [233, 201] width 107 height 13
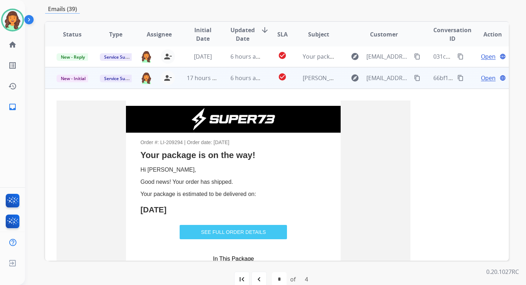
scroll to position [58, 0]
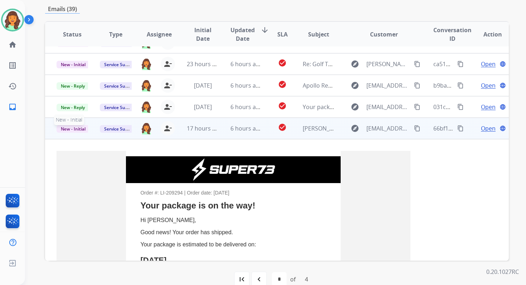
click at [73, 128] on span "New - Initial" at bounding box center [73, 129] width 33 height 8
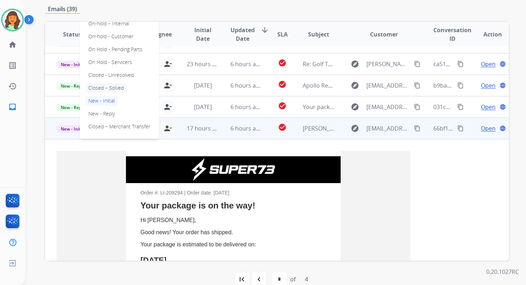
click at [109, 87] on p "Closed – Solved" at bounding box center [106, 88] width 41 height 10
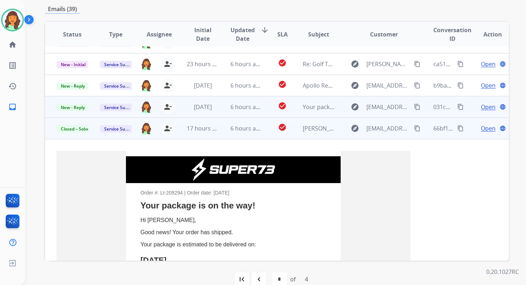
click at [227, 106] on td "6 hours ago" at bounding box center [240, 106] width 43 height 21
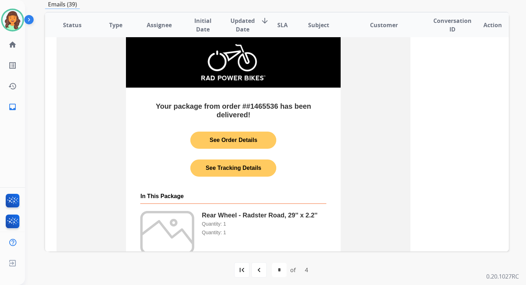
scroll to position [141, 0]
click at [237, 147] on td "See Order Details" at bounding box center [233, 140] width 86 height 17
click at [235, 139] on link "See Order Details" at bounding box center [233, 140] width 86 height 14
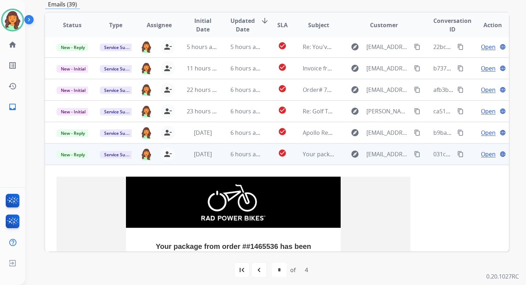
scroll to position [0, 0]
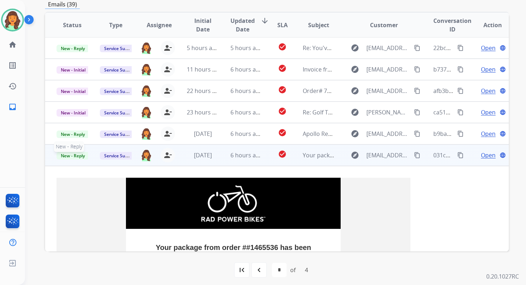
click at [69, 156] on span "New - Reply" at bounding box center [73, 156] width 33 height 8
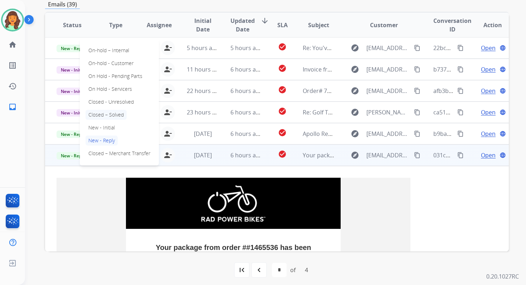
click at [102, 115] on p "Closed – Solved" at bounding box center [106, 115] width 41 height 10
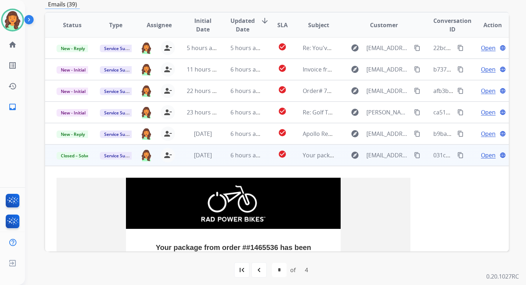
click at [482, 155] on span "Open" at bounding box center [488, 155] width 15 height 9
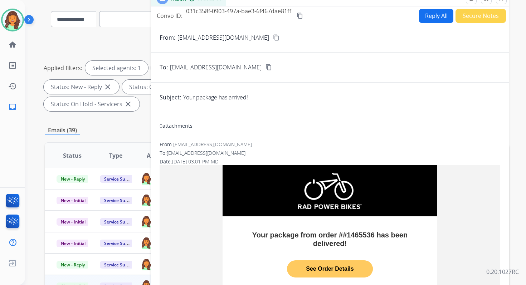
scroll to position [0, 0]
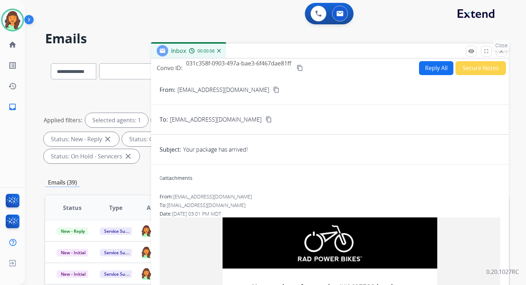
click at [502, 50] on p "Close" at bounding box center [502, 45] width 16 height 11
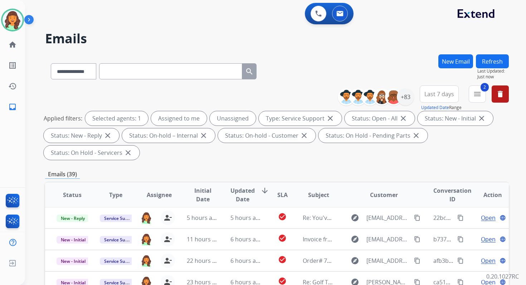
click at [271, 159] on div "Applied filters: Selected agents: 1 Assigned to me Unassigned Type: Service Sup…" at bounding box center [276, 135] width 464 height 49
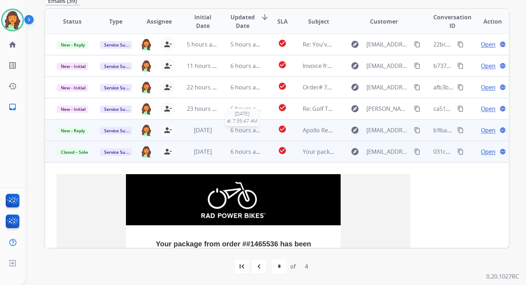
click at [232, 128] on span "6 hours ago" at bounding box center [246, 130] width 32 height 8
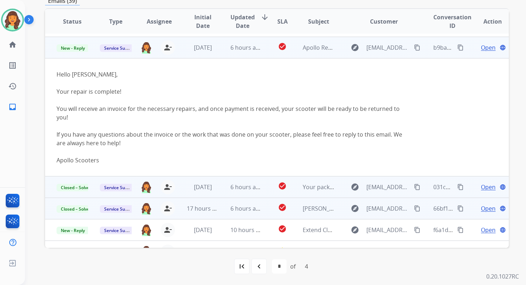
scroll to position [86, 0]
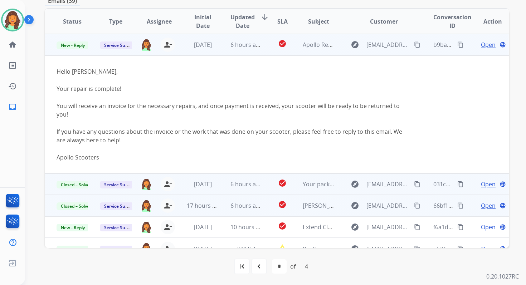
click at [482, 45] on span "Open" at bounding box center [488, 44] width 15 height 9
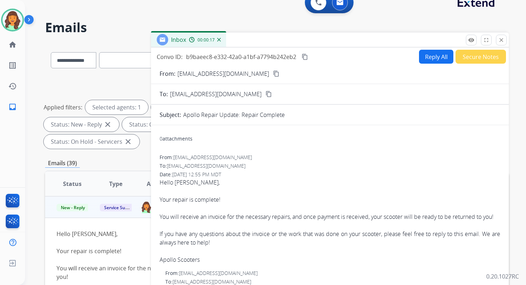
scroll to position [0, 0]
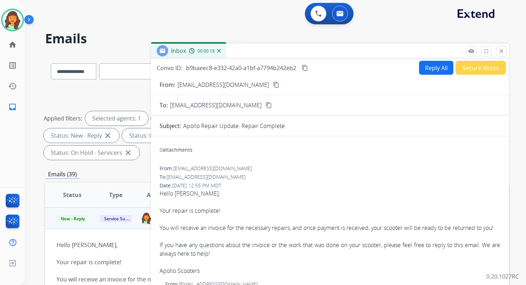
click at [428, 68] on button "Reply All" at bounding box center [436, 68] width 34 height 14
select select "**********"
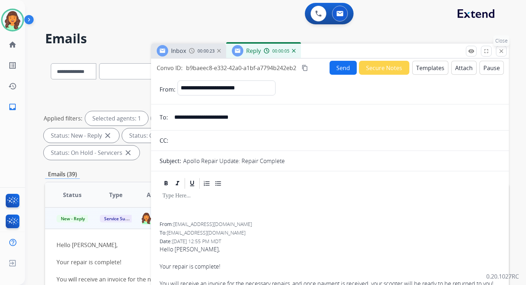
click at [500, 53] on mat-icon "close" at bounding box center [501, 51] width 6 height 6
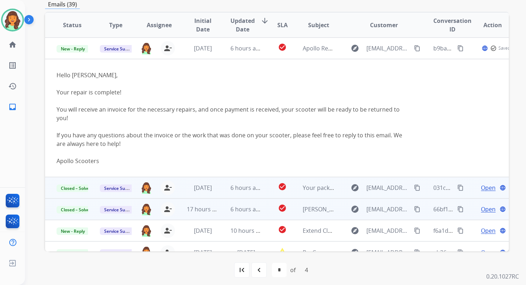
scroll to position [174, 0]
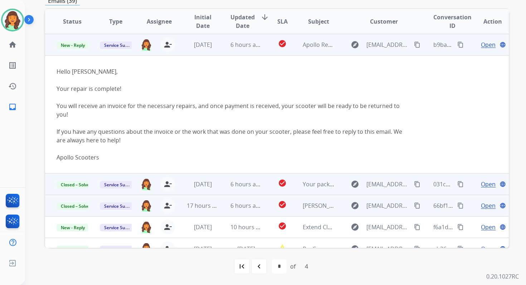
click at [483, 43] on span "Open" at bounding box center [488, 44] width 15 height 9
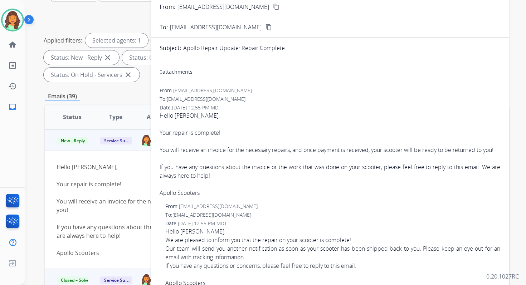
scroll to position [44, 0]
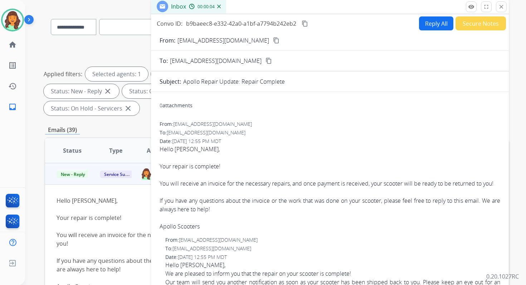
click at [429, 23] on button "Reply All" at bounding box center [436, 23] width 34 height 14
select select "**********"
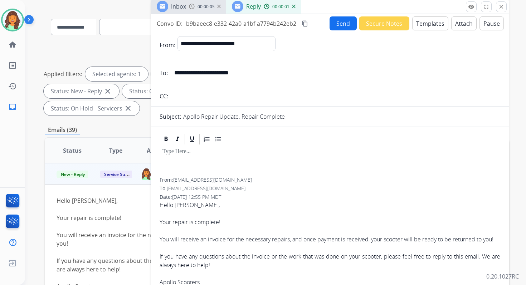
click at [429, 23] on button "Templates" at bounding box center [430, 23] width 36 height 14
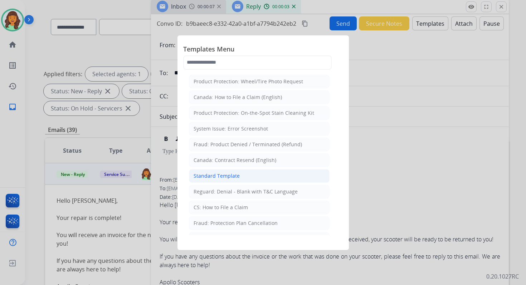
click at [228, 174] on div "Standard Template" at bounding box center [217, 176] width 46 height 7
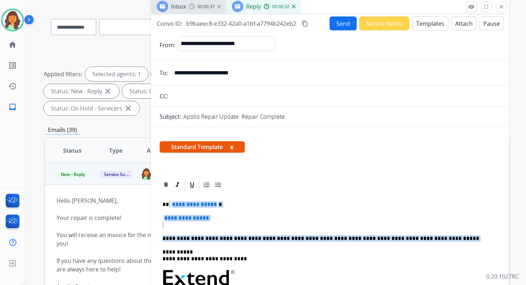
drag, startPoint x: 169, startPoint y: 205, endPoint x: 421, endPoint y: 242, distance: 255.1
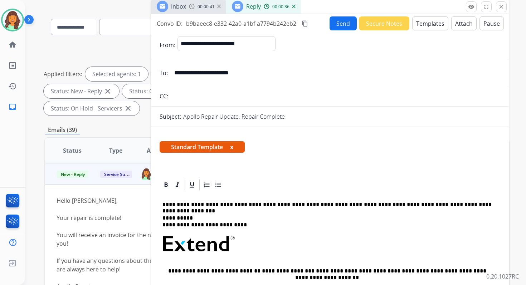
click at [169, 205] on p "**********" at bounding box center [326, 204] width 329 height 6
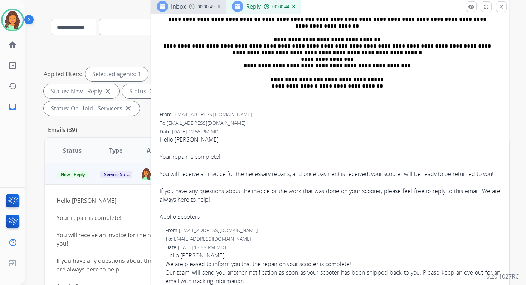
scroll to position [274, 0]
drag, startPoint x: 175, startPoint y: 131, endPoint x: 206, endPoint y: 132, distance: 30.8
click at [206, 135] on span "Hello Raghav Garg, Your repair is complete! You will receive an invoice for the…" at bounding box center [330, 178] width 341 height 86
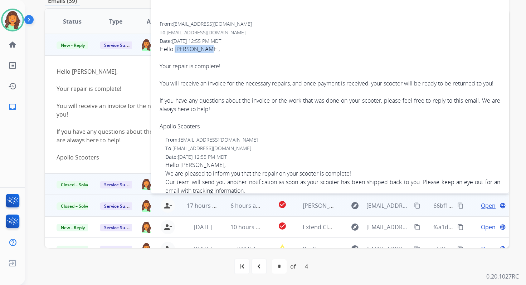
scroll to position [228, 0]
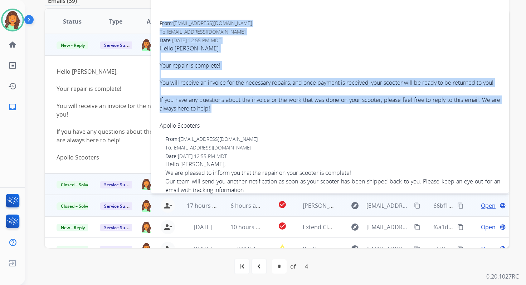
drag, startPoint x: 160, startPoint y: 22, endPoint x: 240, endPoint y: 127, distance: 131.5
click at [240, 127] on div "From: support@apolloscooters.co To: servicesupport@extend.com Date: 09/02/2025 …" at bounding box center [330, 75] width 341 height 110
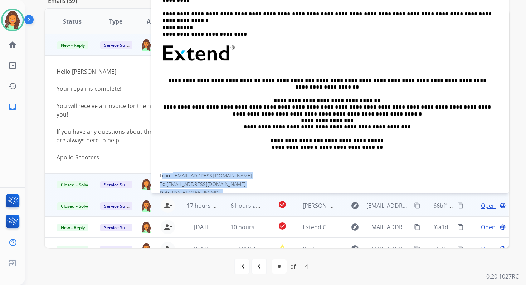
scroll to position [0, 0]
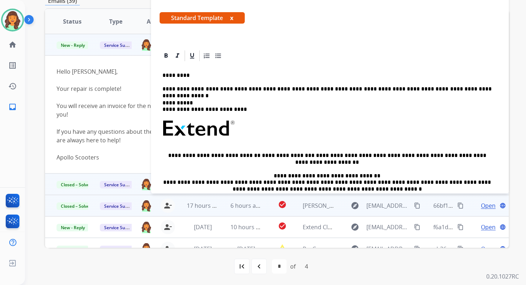
click at [469, 88] on p "**********" at bounding box center [326, 89] width 329 height 6
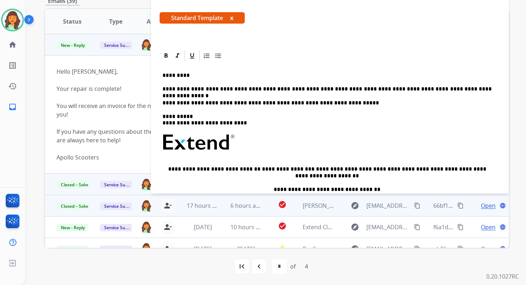
click at [162, 104] on p "**********" at bounding box center [326, 103] width 329 height 6
click at [433, 103] on p "**********" at bounding box center [326, 103] width 329 height 6
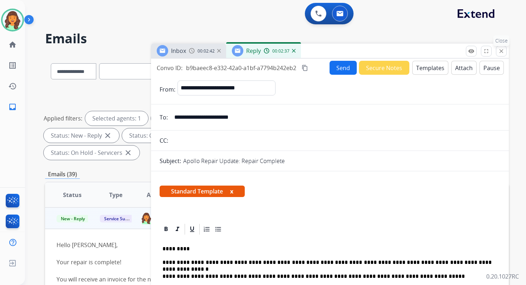
click at [500, 52] on mat-icon "close" at bounding box center [501, 51] width 6 height 6
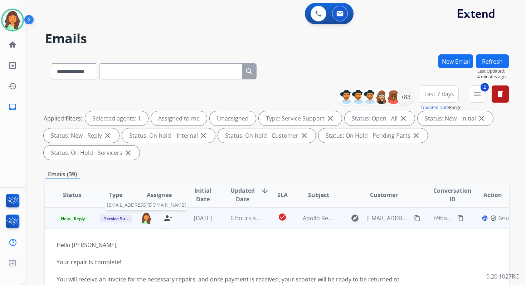
click at [144, 218] on img at bounding box center [146, 218] width 11 height 12
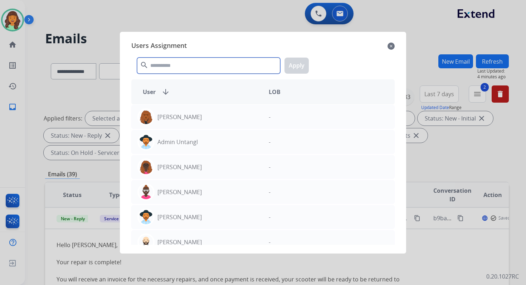
click at [193, 63] on input "text" at bounding box center [208, 66] width 143 height 16
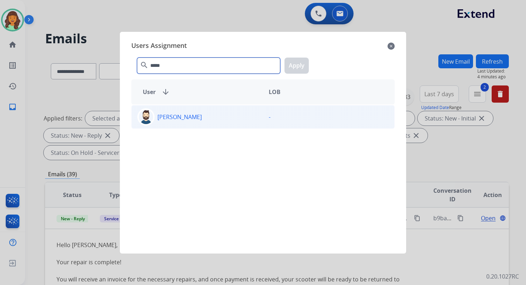
type input "*****"
click at [187, 115] on div "Jared Holt" at bounding box center [197, 116] width 131 height 17
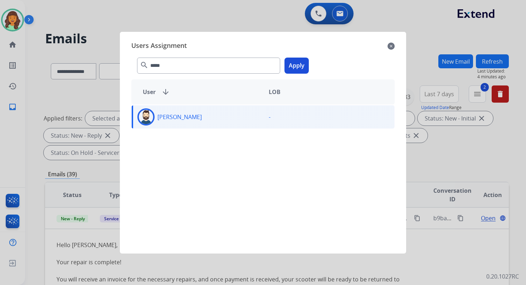
click at [290, 64] on button "Apply" at bounding box center [297, 66] width 24 height 16
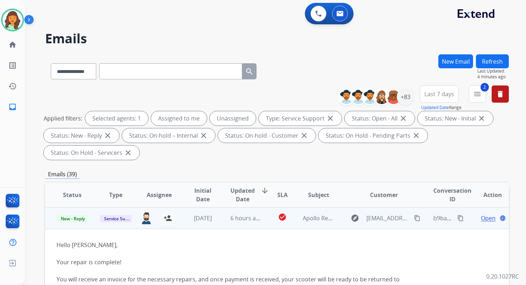
click at [484, 217] on span "Open" at bounding box center [488, 218] width 15 height 9
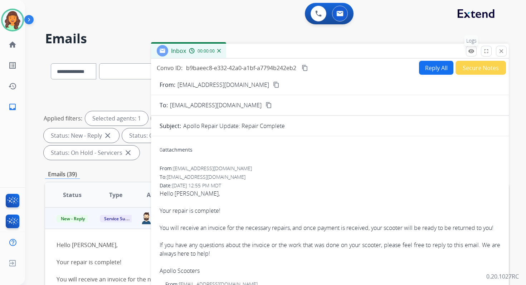
click at [472, 47] on button "remove_red_eye Logs" at bounding box center [471, 51] width 11 height 11
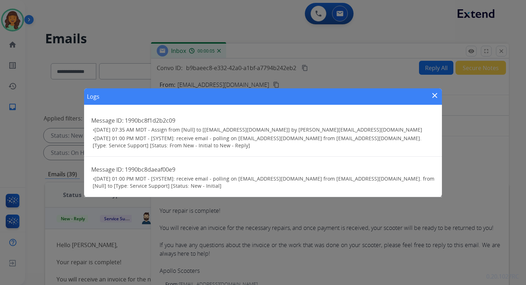
click at [435, 94] on mat-icon "close" at bounding box center [435, 95] width 9 height 9
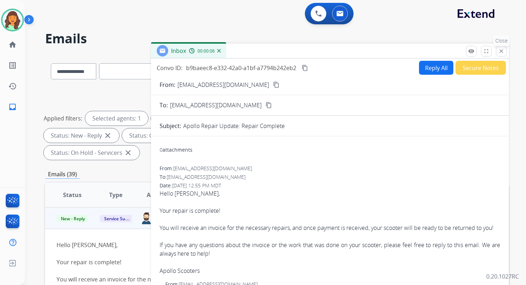
click at [499, 50] on mat-icon "close" at bounding box center [501, 51] width 6 height 6
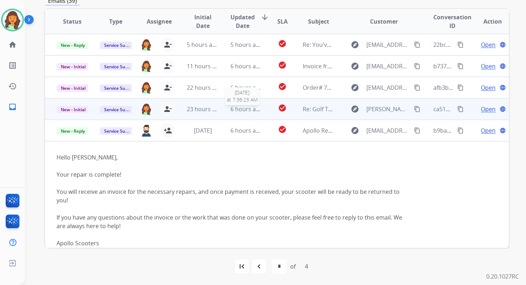
click at [249, 106] on span "6 hours ago" at bounding box center [246, 109] width 32 height 8
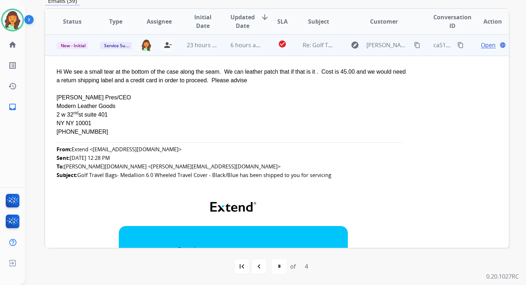
scroll to position [34, 0]
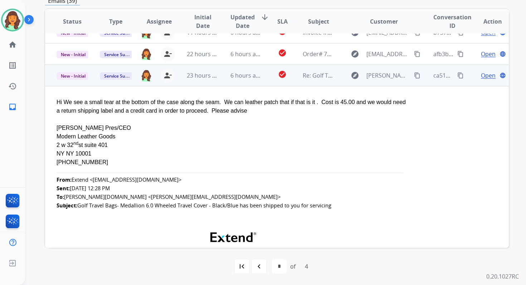
click at [481, 77] on span "Open" at bounding box center [488, 75] width 15 height 9
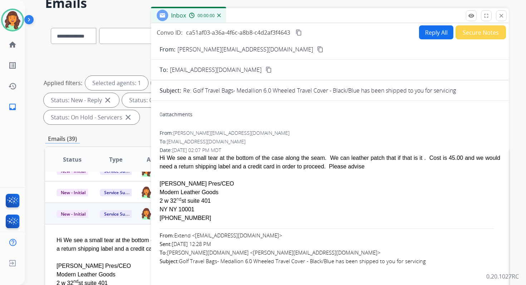
scroll to position [0, 0]
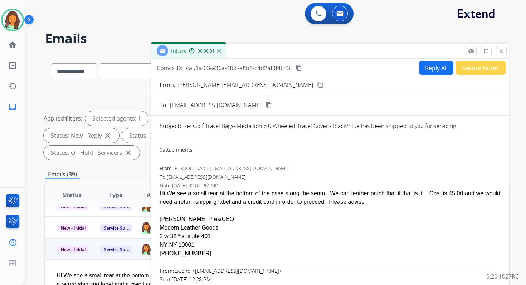
click at [439, 68] on button "Reply All" at bounding box center [436, 68] width 34 height 14
select select "**********"
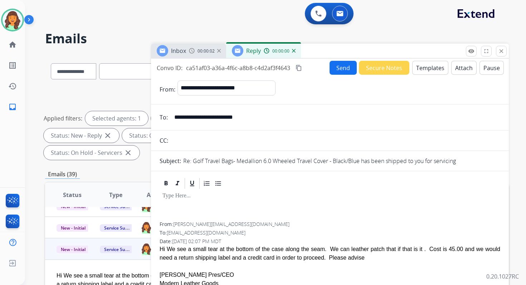
click at [416, 70] on button "Templates" at bounding box center [430, 68] width 36 height 14
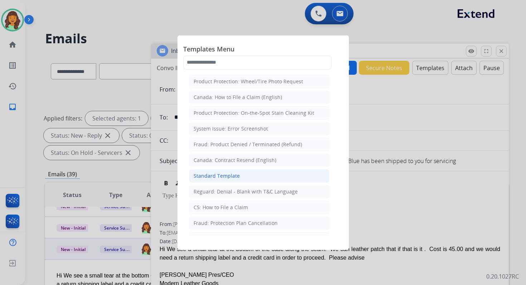
click at [218, 176] on div "Standard Template" at bounding box center [217, 176] width 46 height 7
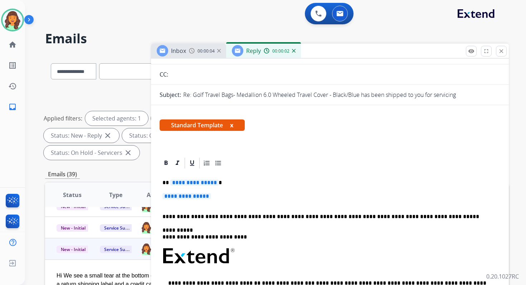
scroll to position [71, 0]
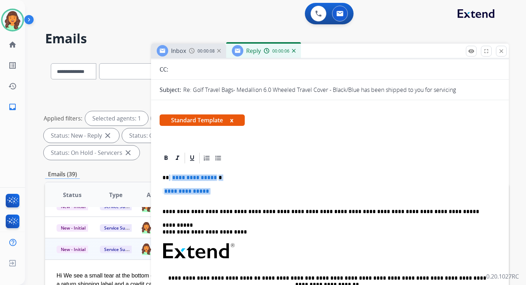
drag, startPoint x: 168, startPoint y: 178, endPoint x: 225, endPoint y: 198, distance: 60.4
click at [225, 198] on div "**********" at bounding box center [330, 268] width 341 height 207
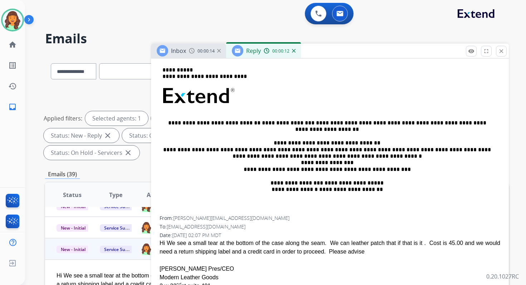
scroll to position [165, 0]
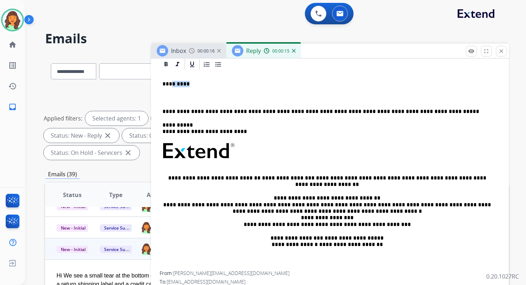
drag, startPoint x: 182, startPoint y: 84, endPoint x: 169, endPoint y: 84, distance: 12.5
click at [169, 84] on p "*********" at bounding box center [326, 84] width 329 height 6
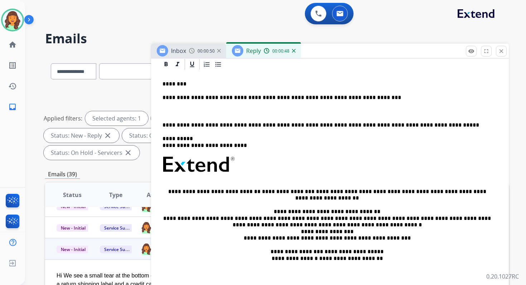
click at [282, 98] on p "**********" at bounding box center [326, 97] width 329 height 6
click at [359, 98] on p "**********" at bounding box center [326, 97] width 329 height 6
drag, startPoint x: 364, startPoint y: 99, endPoint x: 279, endPoint y: 98, distance: 84.5
click at [278, 98] on p "**********" at bounding box center [326, 97] width 329 height 6
click at [162, 98] on div "**********" at bounding box center [330, 178] width 341 height 214
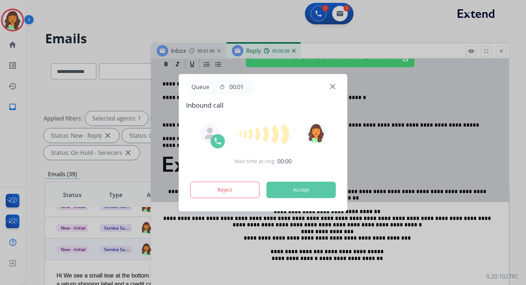
click at [300, 183] on button "Accept" at bounding box center [301, 190] width 69 height 16
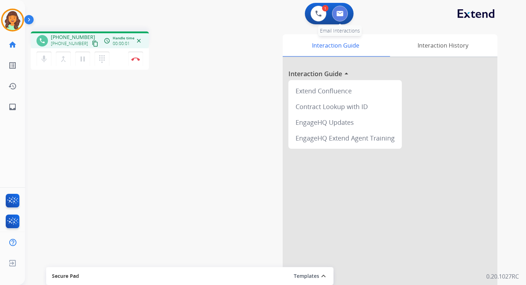
click at [336, 17] on button at bounding box center [340, 14] width 16 height 16
select select "**********"
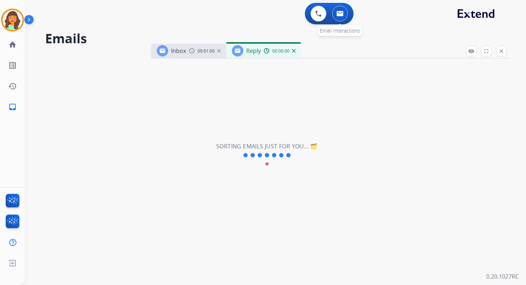
select select "**********"
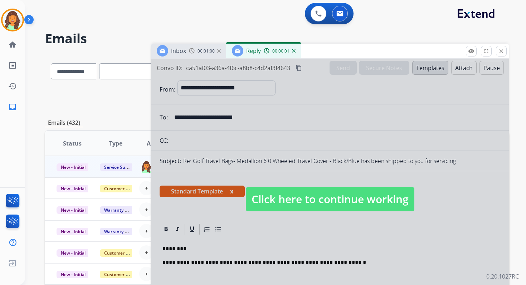
click at [279, 198] on span "Click here to continue working" at bounding box center [330, 199] width 169 height 24
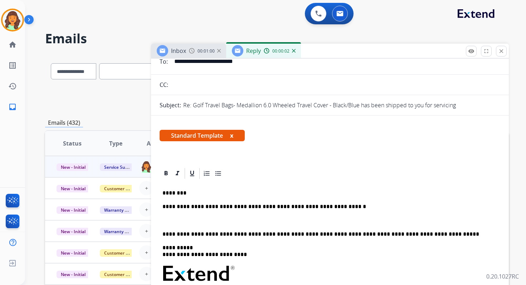
scroll to position [57, 0]
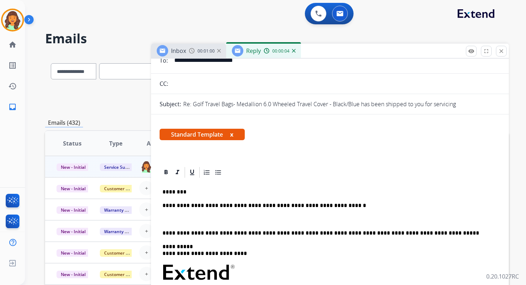
click at [214, 206] on p "**********" at bounding box center [326, 206] width 329 height 6
click at [243, 235] on p "**********" at bounding box center [326, 233] width 329 height 6
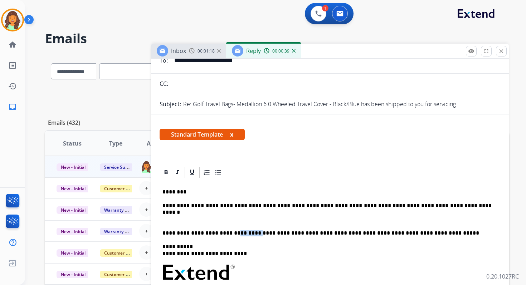
click at [243, 235] on p "**********" at bounding box center [326, 233] width 329 height 6
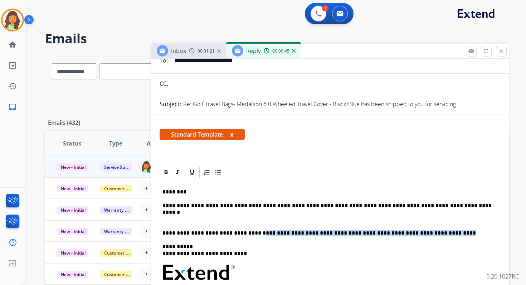
drag, startPoint x: 246, startPoint y: 234, endPoint x: 455, endPoint y: 235, distance: 208.7
click at [455, 235] on p "**********" at bounding box center [326, 233] width 329 height 6
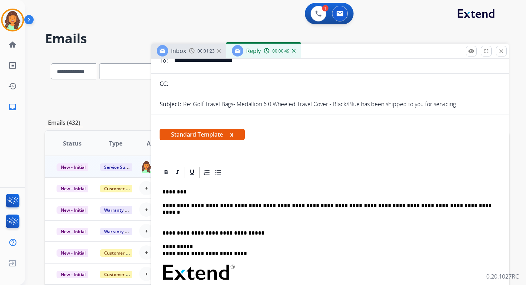
click at [163, 233] on p "**********" at bounding box center [326, 233] width 329 height 6
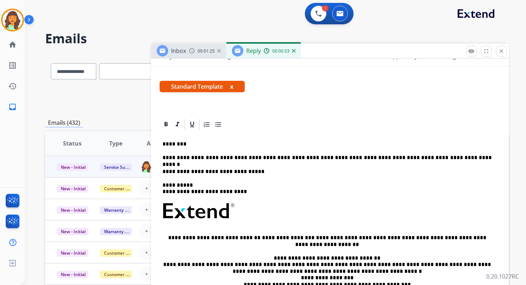
scroll to position [121, 0]
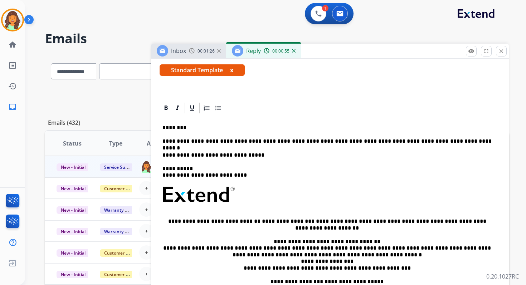
click at [262, 224] on link "**********" at bounding box center [288, 221] width 53 height 5
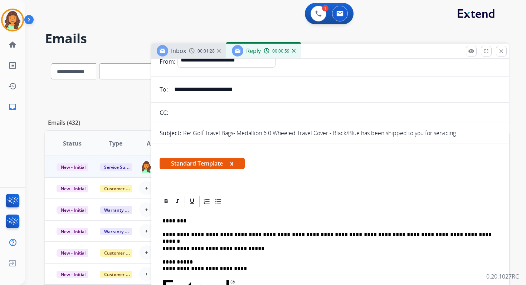
scroll to position [0, 0]
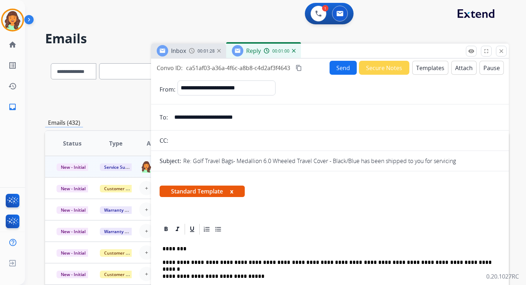
click at [339, 68] on button "Send" at bounding box center [343, 68] width 27 height 14
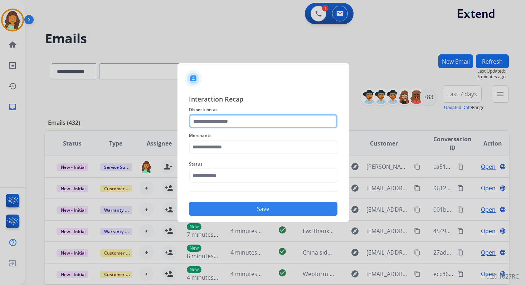
click at [268, 125] on input "text" at bounding box center [263, 121] width 149 height 14
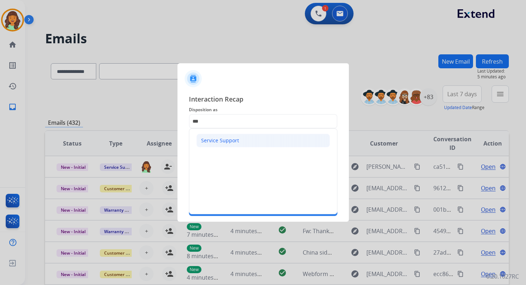
click at [222, 137] on div "Service Support" at bounding box center [220, 140] width 38 height 7
type input "**********"
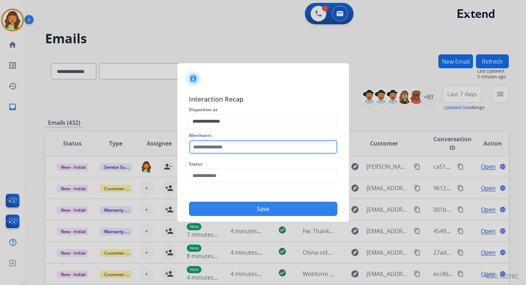
click at [226, 150] on input "text" at bounding box center [263, 147] width 149 height 14
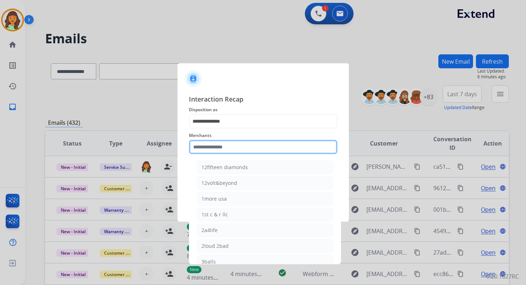
click at [214, 146] on input "text" at bounding box center [263, 147] width 149 height 14
click at [223, 148] on input "text" at bounding box center [263, 147] width 149 height 14
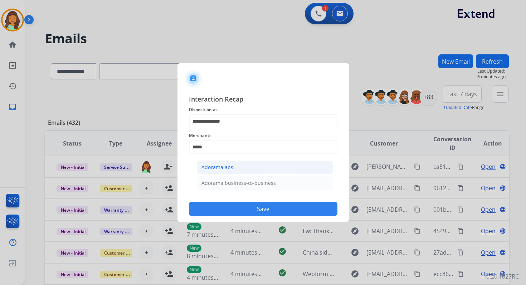
click at [232, 166] on div "Adorama abs" at bounding box center [217, 167] width 32 height 7
type input "**********"
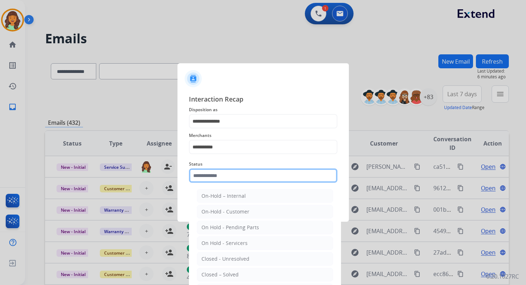
click at [232, 179] on input "text" at bounding box center [263, 176] width 149 height 14
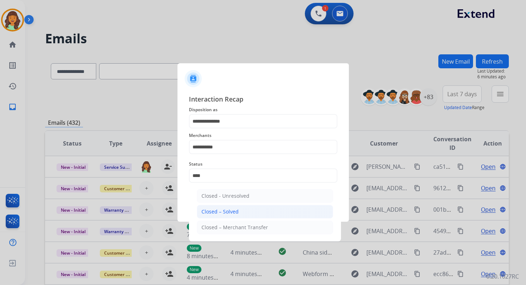
click at [238, 211] on li "Closed – Solved" at bounding box center [265, 212] width 136 height 14
type input "**********"
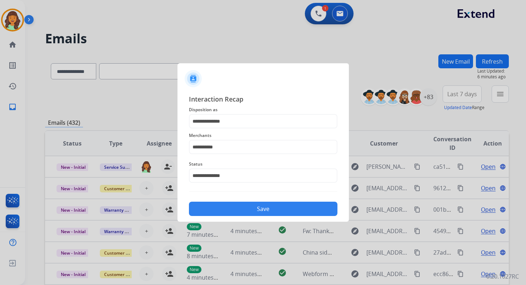
click at [259, 208] on button "Save" at bounding box center [263, 209] width 149 height 14
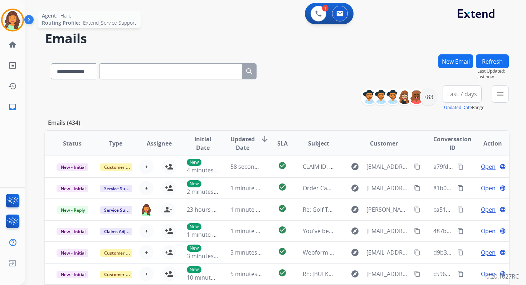
click at [8, 18] on img at bounding box center [13, 20] width 20 height 20
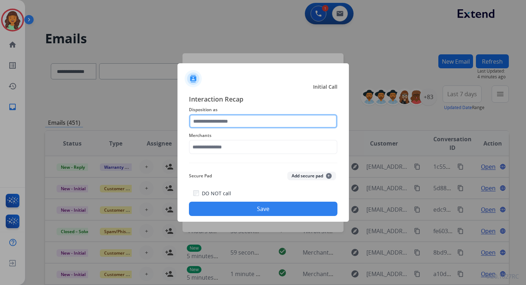
click at [231, 126] on input "text" at bounding box center [263, 121] width 149 height 14
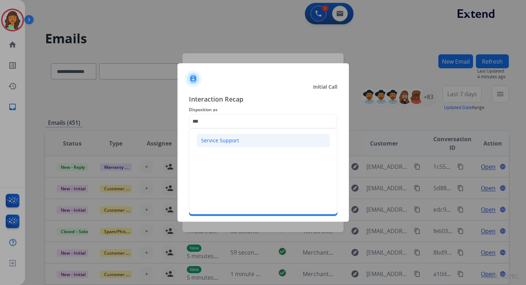
click at [228, 141] on div "Service Support" at bounding box center [220, 140] width 38 height 7
type input "**********"
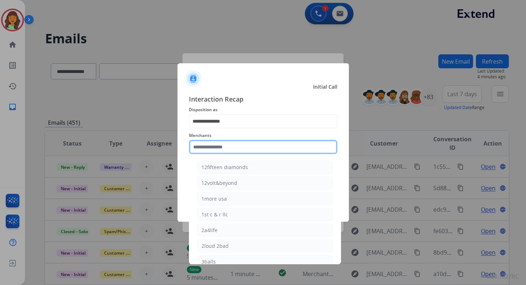
click at [229, 150] on input "text" at bounding box center [263, 147] width 149 height 14
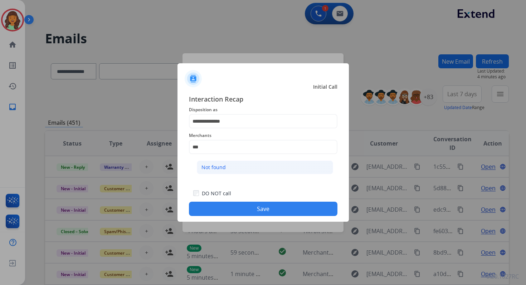
click at [237, 169] on li "Not found" at bounding box center [265, 168] width 136 height 14
type input "*********"
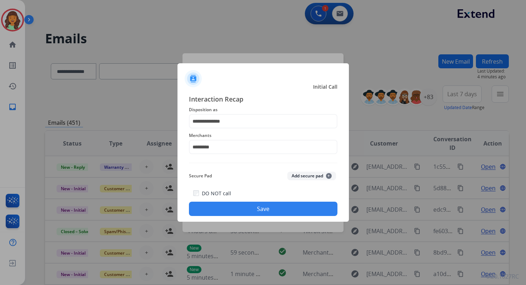
click at [260, 211] on button "Save" at bounding box center [263, 209] width 149 height 14
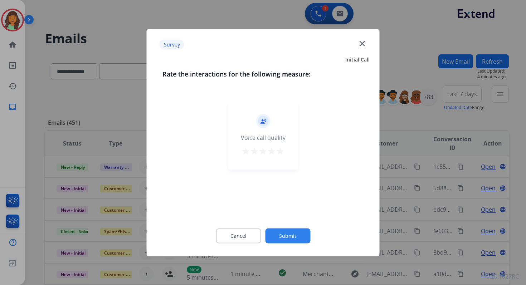
click at [285, 239] on button "Submit" at bounding box center [287, 235] width 45 height 15
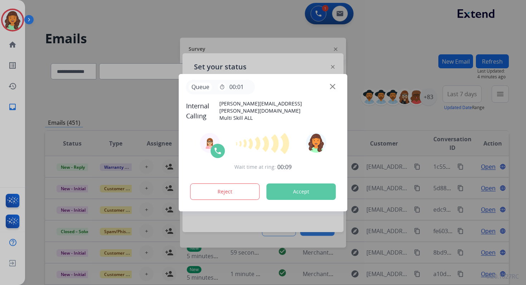
click at [305, 186] on button "Accept" at bounding box center [301, 192] width 69 height 16
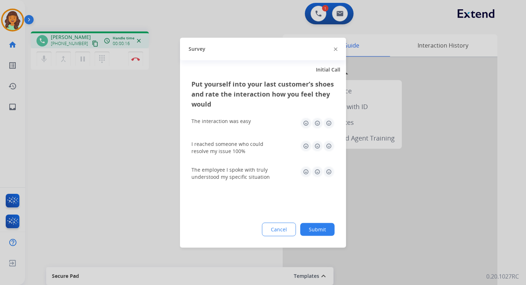
click at [337, 50] on img at bounding box center [336, 50] width 4 height 4
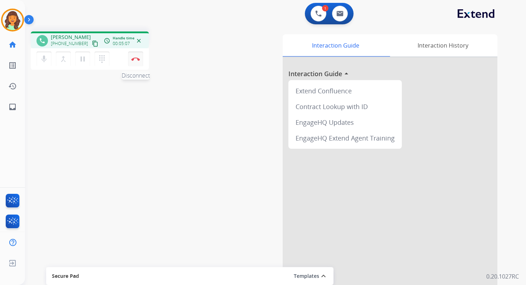
click at [134, 57] on button "Disconnect" at bounding box center [135, 59] width 15 height 15
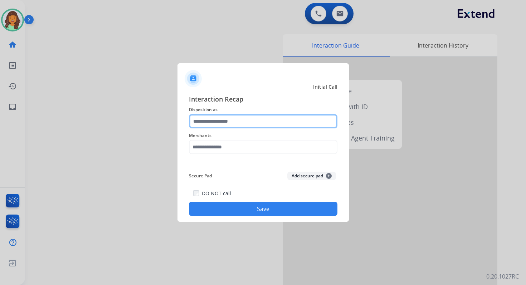
click at [220, 116] on input "text" at bounding box center [263, 121] width 149 height 14
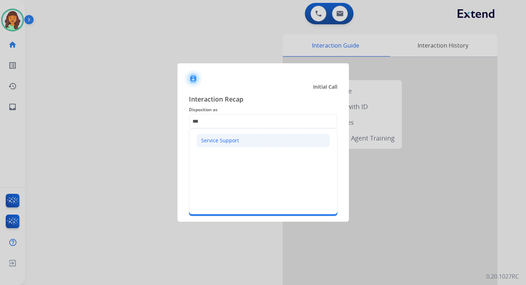
click at [228, 141] on div "Service Support" at bounding box center [220, 140] width 38 height 7
type input "**********"
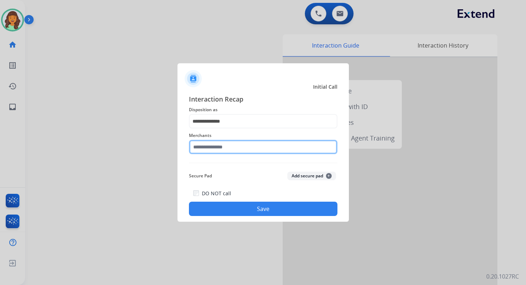
click at [221, 148] on input "text" at bounding box center [263, 147] width 149 height 14
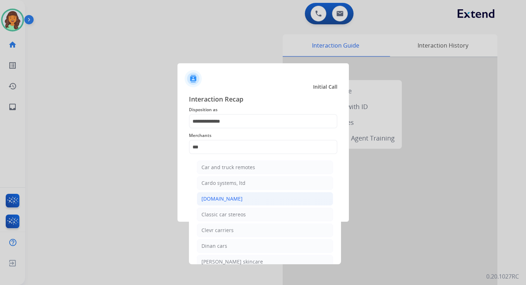
click at [229, 200] on div "Carparts.com" at bounding box center [221, 198] width 41 height 7
type input "**********"
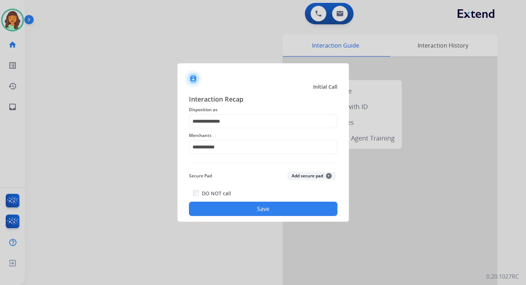
click at [264, 211] on button "Save" at bounding box center [263, 209] width 149 height 14
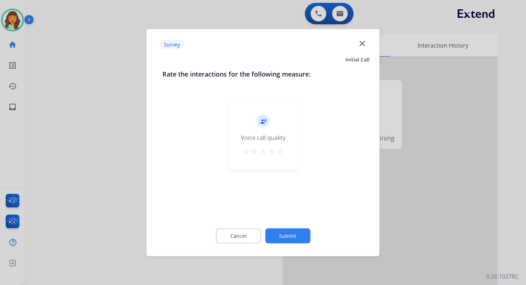
click at [285, 232] on button "Submit" at bounding box center [287, 235] width 45 height 15
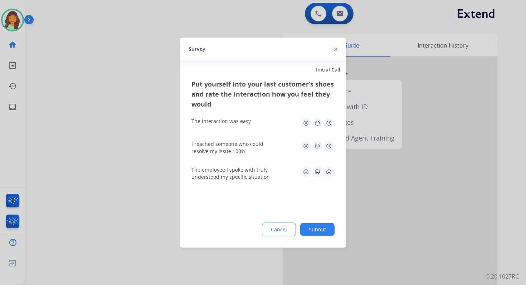
click at [319, 230] on button "Submit" at bounding box center [317, 229] width 34 height 13
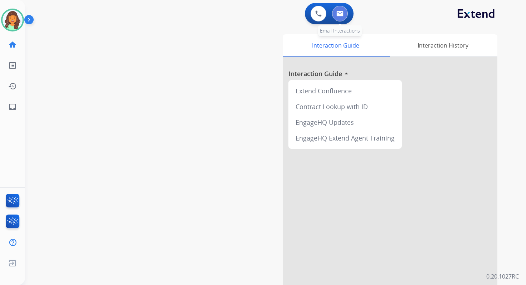
click at [344, 13] on button at bounding box center [340, 14] width 16 height 16
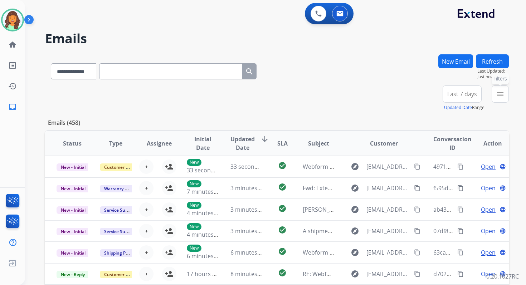
click at [500, 92] on mat-icon "menu" at bounding box center [500, 94] width 9 height 9
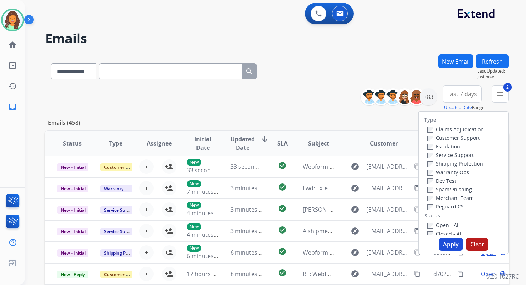
click at [451, 243] on button "Apply" at bounding box center [451, 244] width 24 height 13
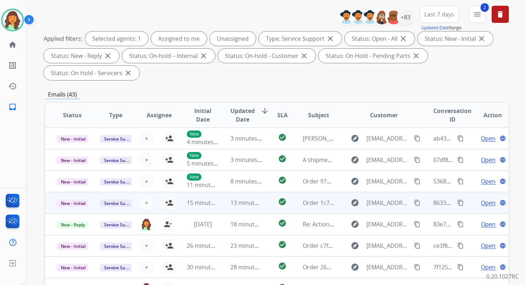
scroll to position [174, 0]
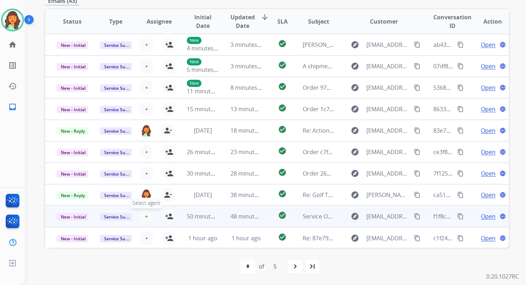
click at [145, 218] on span "+" at bounding box center [146, 216] width 3 height 9
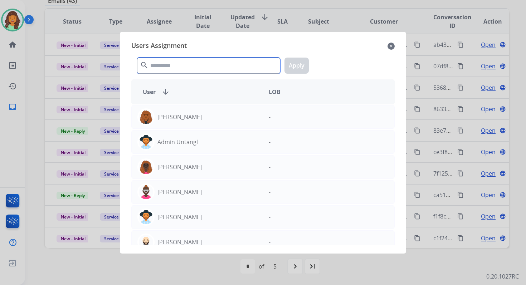
click at [182, 65] on input "text" at bounding box center [208, 66] width 143 height 16
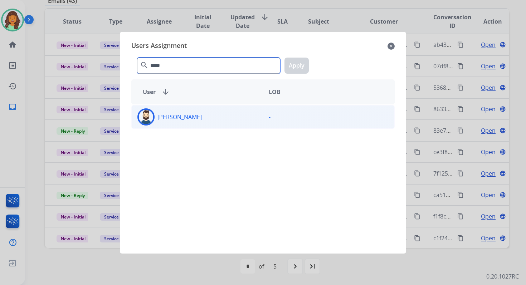
type input "*****"
click at [194, 119] on div "Jared Holt" at bounding box center [197, 116] width 131 height 17
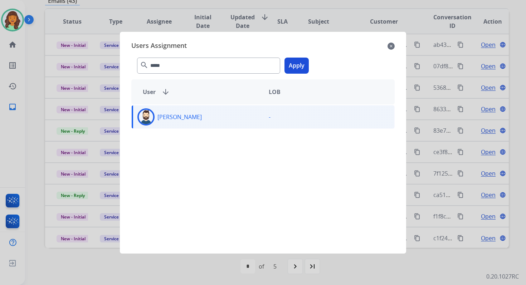
click at [295, 67] on button "Apply" at bounding box center [297, 66] width 24 height 16
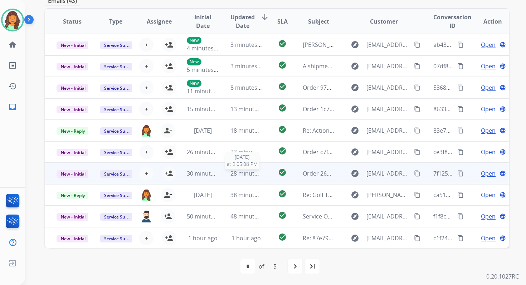
click at [242, 174] on span "28 minutes ago" at bounding box center [251, 174] width 42 height 8
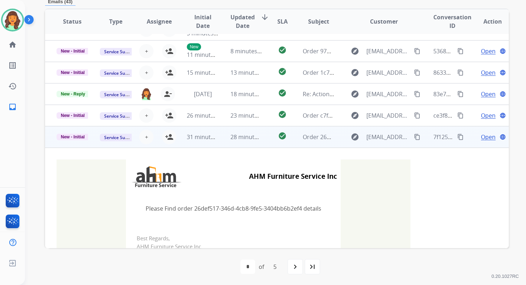
scroll to position [22, 0]
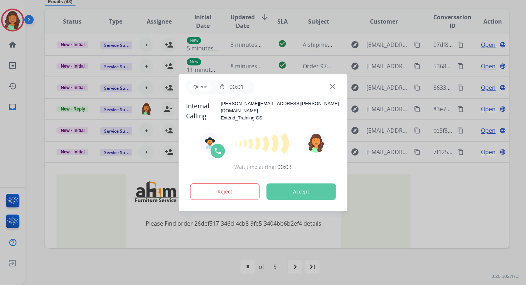
click at [304, 190] on button "Accept" at bounding box center [301, 192] width 69 height 16
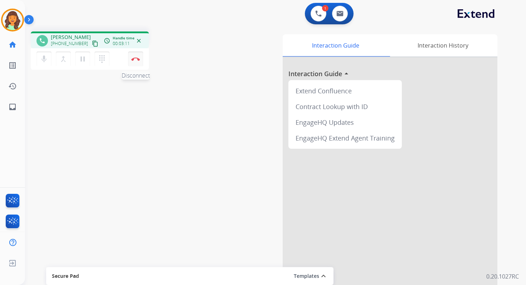
click at [135, 59] on img at bounding box center [135, 59] width 9 height 4
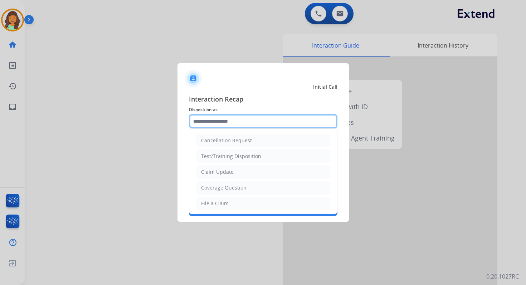
click at [231, 125] on input "text" at bounding box center [263, 121] width 149 height 14
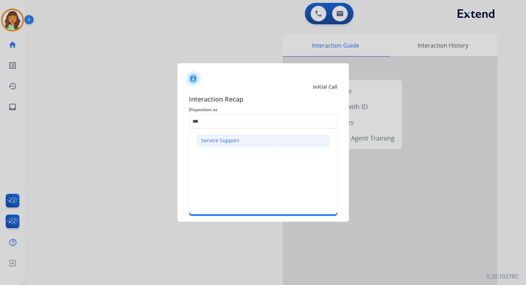
click at [232, 142] on div "Service Support" at bounding box center [220, 140] width 38 height 7
type input "**********"
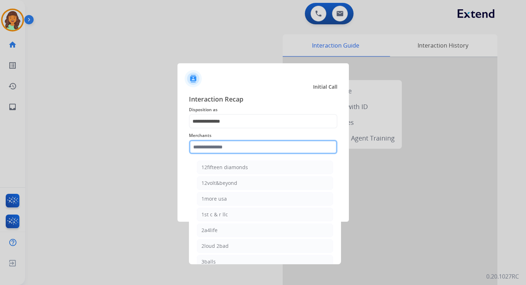
click at [233, 147] on input "text" at bounding box center [263, 147] width 149 height 14
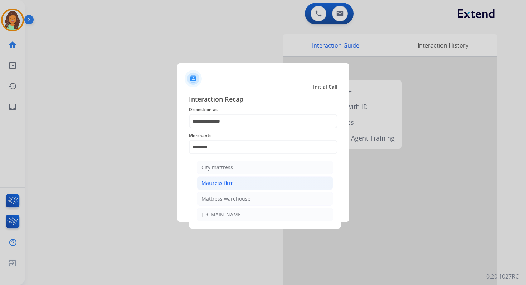
click at [247, 185] on li "Mattress firm" at bounding box center [265, 183] width 136 height 14
type input "**********"
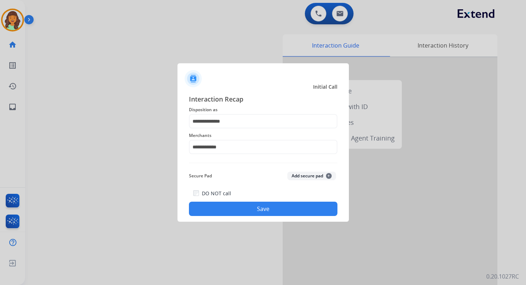
click at [271, 210] on button "Save" at bounding box center [263, 209] width 149 height 14
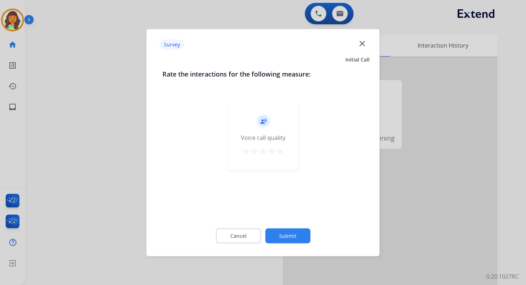
click at [286, 233] on button "Submit" at bounding box center [287, 235] width 45 height 15
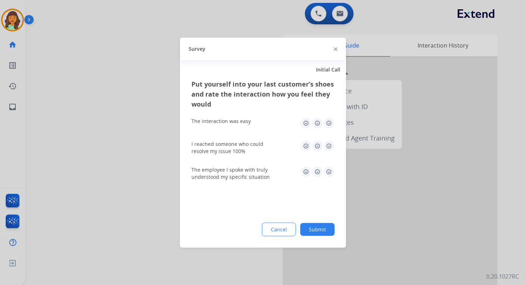
click at [327, 230] on button "Submit" at bounding box center [317, 229] width 34 height 13
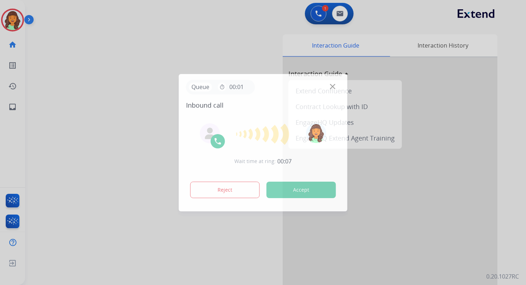
click at [317, 194] on button "Accept" at bounding box center [301, 190] width 69 height 16
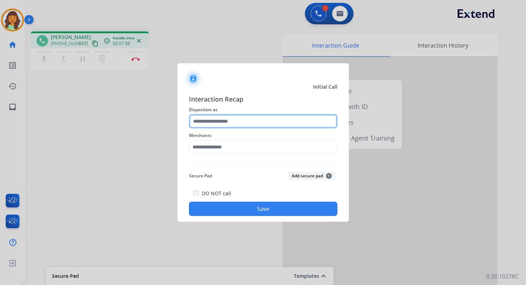
click at [222, 120] on input "text" at bounding box center [263, 121] width 149 height 14
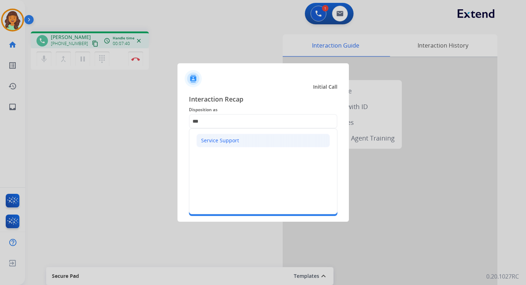
click at [222, 139] on div "Service Support" at bounding box center [220, 140] width 38 height 7
type input "**********"
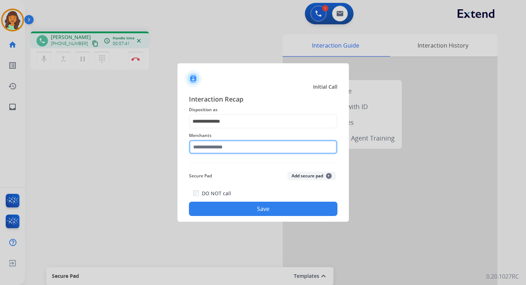
click at [225, 147] on input "text" at bounding box center [263, 147] width 149 height 14
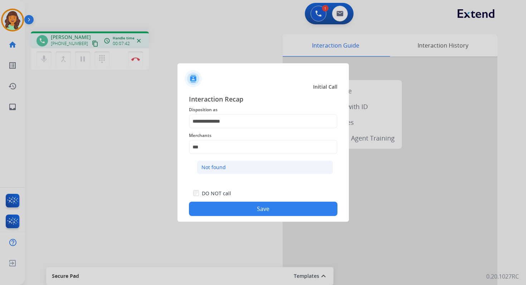
click at [229, 166] on li "Not found" at bounding box center [265, 168] width 136 height 14
type input "*********"
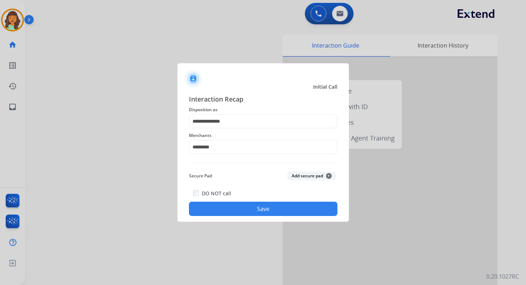
click at [272, 209] on button "Save" at bounding box center [263, 209] width 149 height 14
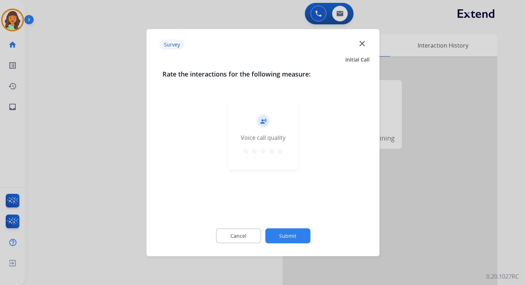
click at [285, 244] on div "Cancel Submit" at bounding box center [262, 236] width 201 height 32
click at [286, 243] on button "Submit" at bounding box center [287, 235] width 45 height 15
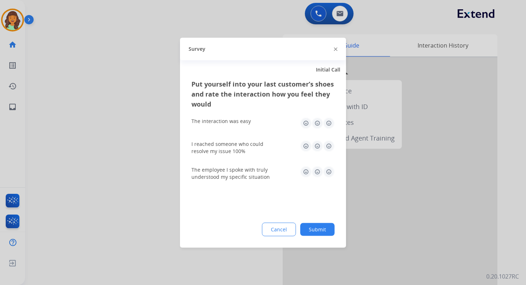
click at [312, 231] on button "Submit" at bounding box center [317, 229] width 34 height 13
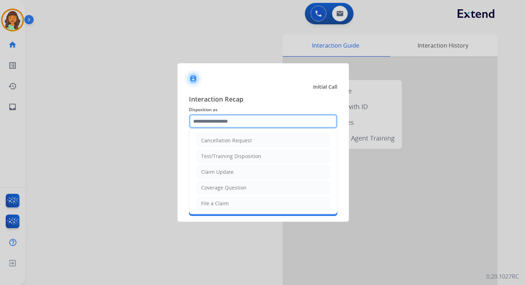
click at [218, 122] on input "text" at bounding box center [263, 121] width 149 height 14
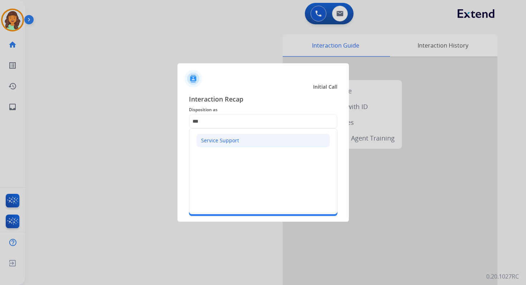
click at [220, 136] on li "Service Support" at bounding box center [262, 141] width 133 height 14
type input "**********"
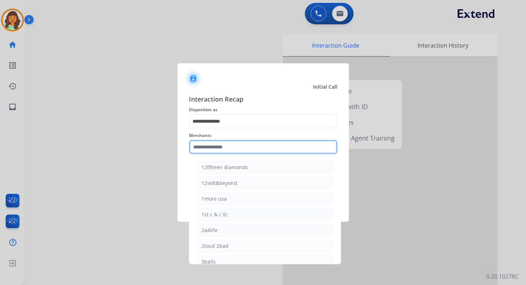
click at [226, 151] on input "text" at bounding box center [263, 147] width 149 height 14
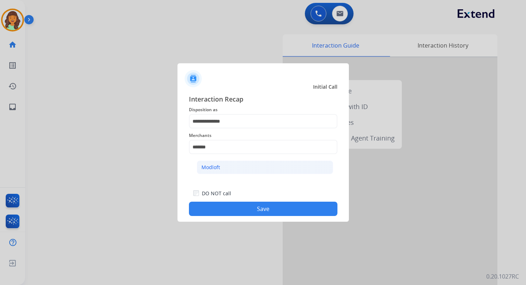
click at [232, 173] on li "Modloft" at bounding box center [265, 168] width 136 height 14
type input "*******"
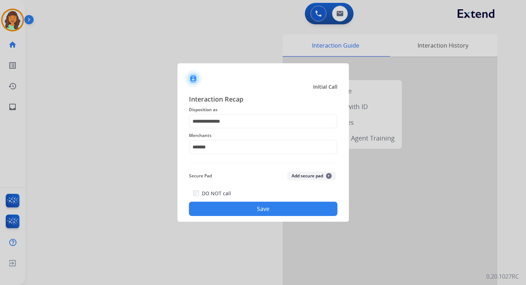
click at [265, 207] on button "Save" at bounding box center [263, 209] width 149 height 14
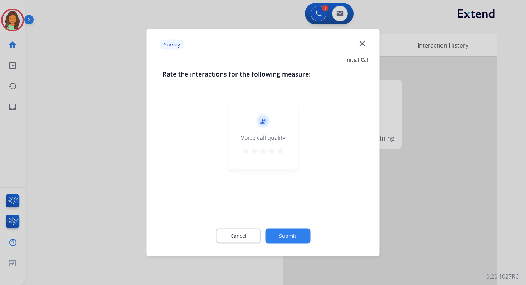
click at [361, 43] on mat-icon "close" at bounding box center [362, 43] width 9 height 9
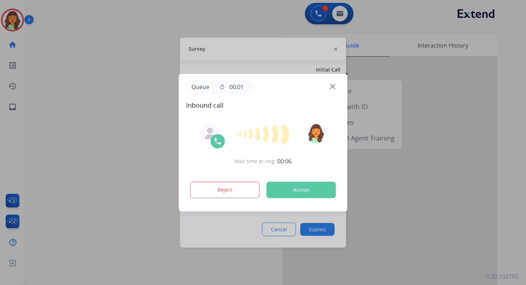
click at [306, 189] on button "Accept" at bounding box center [301, 190] width 69 height 16
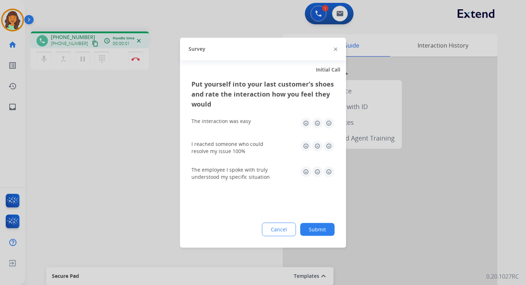
click at [334, 48] on img at bounding box center [336, 50] width 4 height 4
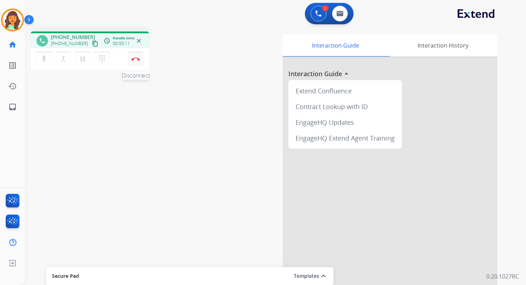
click at [136, 63] on button "Disconnect" at bounding box center [135, 59] width 15 height 15
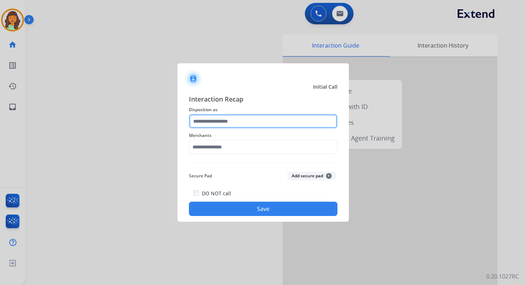
click at [225, 120] on input "text" at bounding box center [263, 121] width 149 height 14
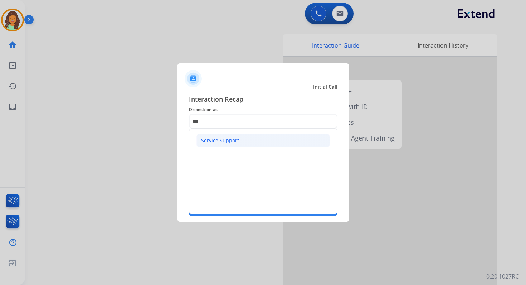
click at [224, 140] on div "Service Support" at bounding box center [220, 140] width 38 height 7
type input "**********"
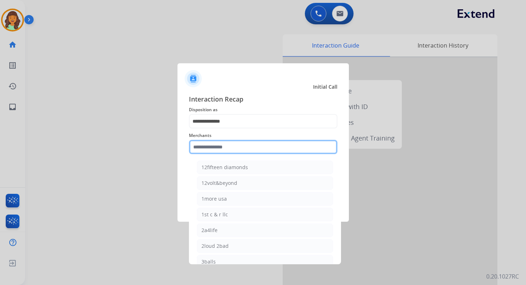
click at [226, 145] on input "text" at bounding box center [263, 147] width 149 height 14
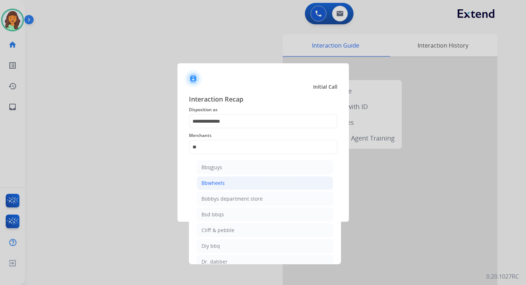
click at [230, 184] on li "Bbwheels" at bounding box center [265, 183] width 136 height 14
type input "********"
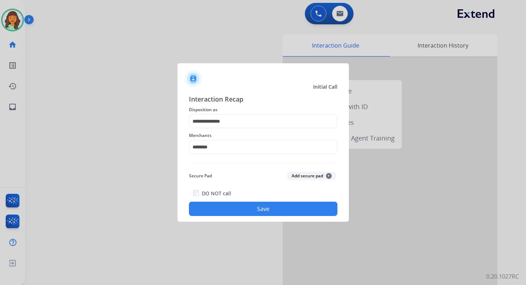
click at [248, 208] on button "Save" at bounding box center [263, 209] width 149 height 14
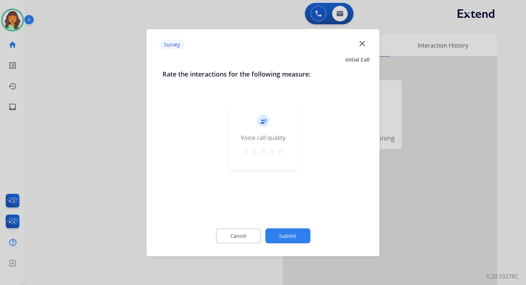
click at [283, 233] on button "Submit" at bounding box center [287, 235] width 45 height 15
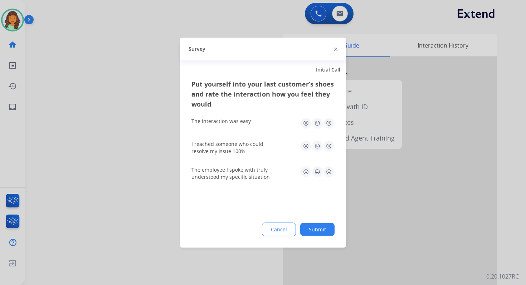
click at [314, 230] on button "Submit" at bounding box center [317, 229] width 34 height 13
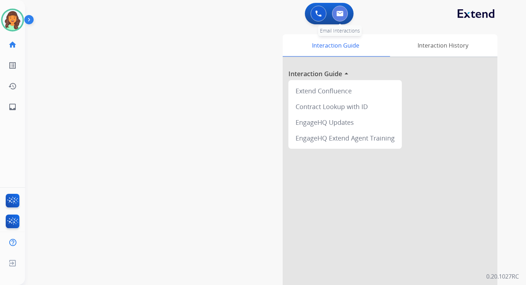
click at [344, 13] on button at bounding box center [340, 14] width 16 height 16
select select "**********"
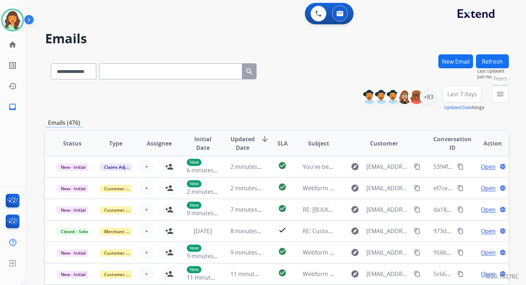
click at [497, 95] on mat-icon "menu" at bounding box center [500, 94] width 9 height 9
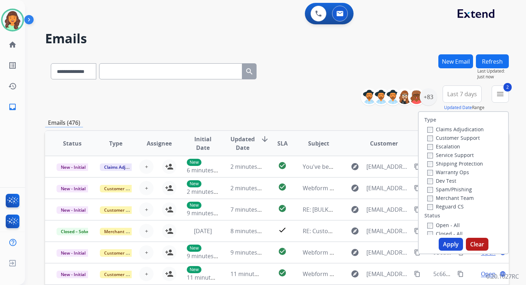
click at [446, 246] on button "Apply" at bounding box center [451, 244] width 24 height 13
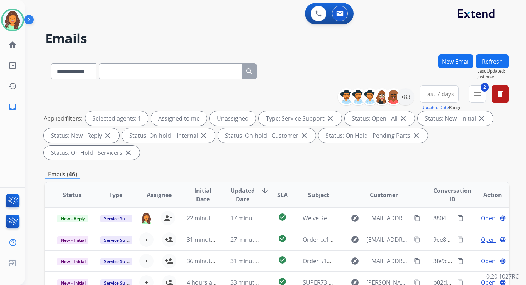
scroll to position [174, 0]
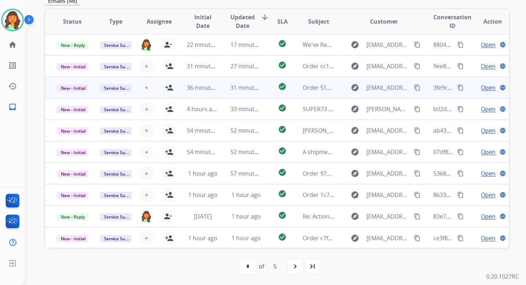
click at [219, 85] on td "31 minutes ago" at bounding box center [240, 87] width 43 height 21
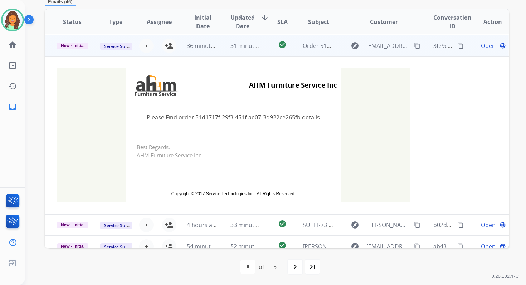
scroll to position [43, 0]
click at [146, 47] on span "+" at bounding box center [146, 45] width 3 height 9
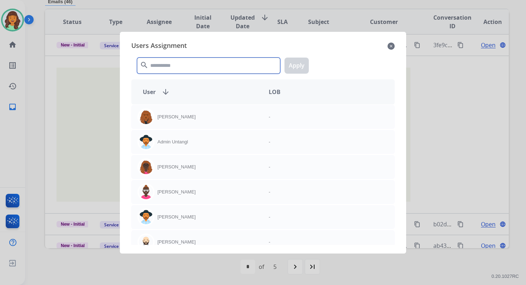
click at [168, 67] on input "text" at bounding box center [208, 66] width 143 height 16
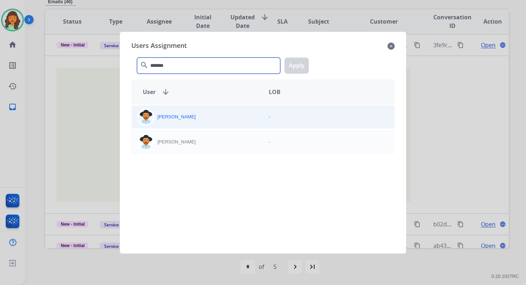
type input "*******"
click at [193, 114] on div "Heather Hocker" at bounding box center [197, 116] width 131 height 17
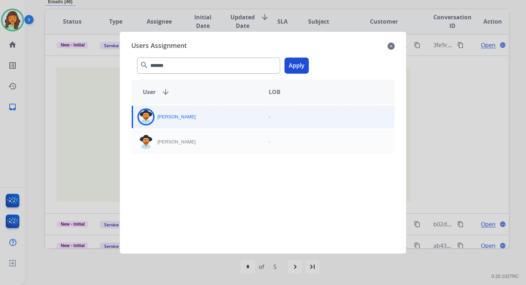
click at [301, 62] on button "Apply" at bounding box center [297, 66] width 24 height 16
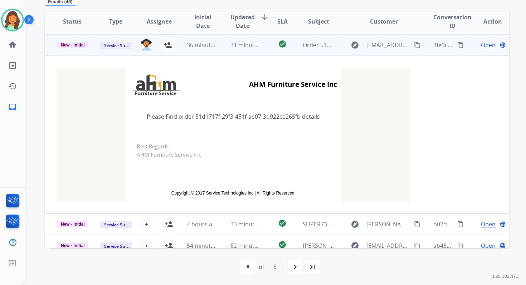
scroll to position [0, 0]
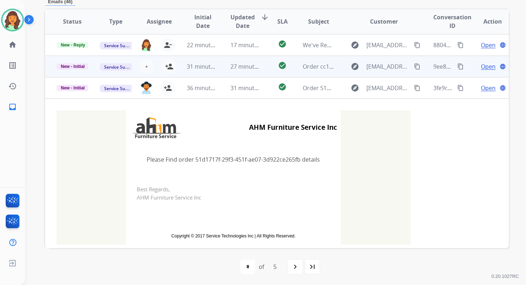
click at [224, 68] on td "27 minutes ago" at bounding box center [240, 66] width 43 height 21
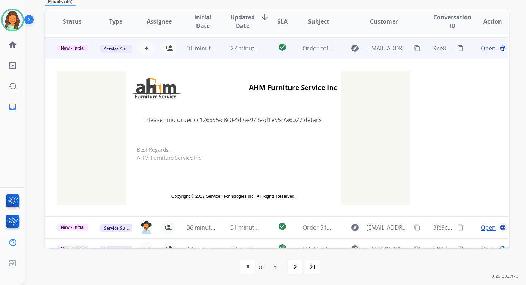
scroll to position [21, 0]
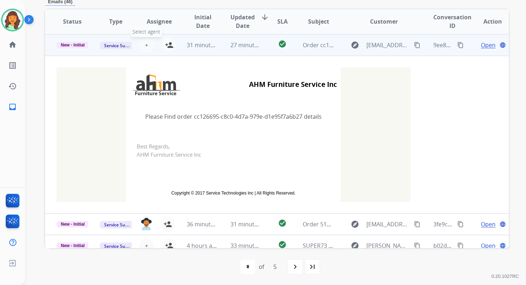
click at [145, 45] on span "+" at bounding box center [146, 45] width 3 height 9
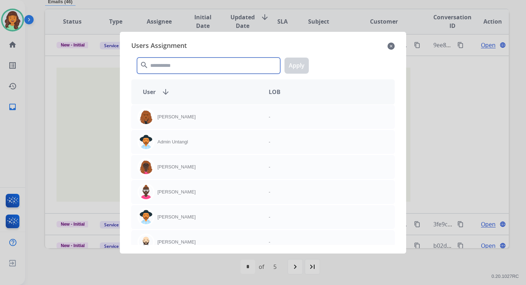
click at [169, 67] on input "text" at bounding box center [208, 66] width 143 height 16
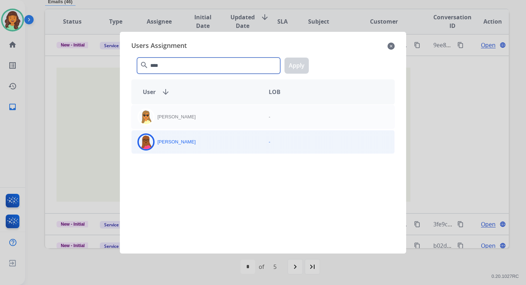
type input "****"
click at [199, 147] on div "Emily Thurman" at bounding box center [197, 141] width 131 height 17
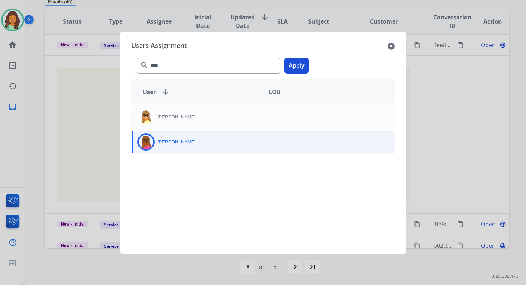
click at [301, 63] on button "Apply" at bounding box center [297, 66] width 24 height 16
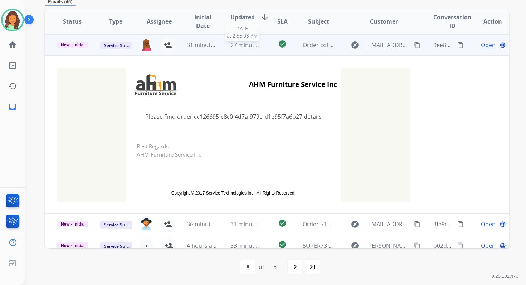
click at [240, 48] on span "27 minutes ago" at bounding box center [251, 45] width 42 height 8
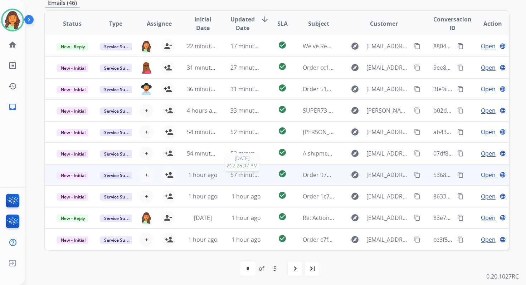
click at [235, 171] on span "57 minutes ago" at bounding box center [251, 175] width 42 height 8
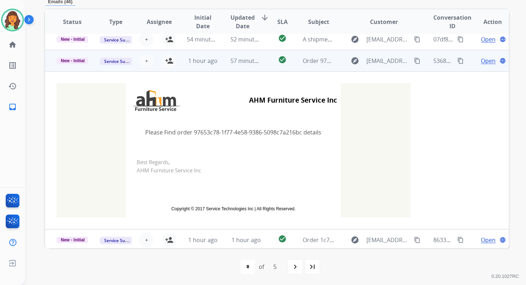
scroll to position [129, 0]
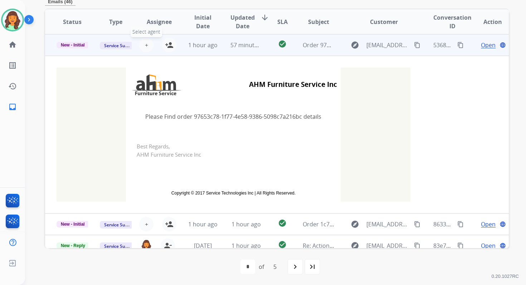
click at [145, 45] on span "+" at bounding box center [146, 45] width 3 height 9
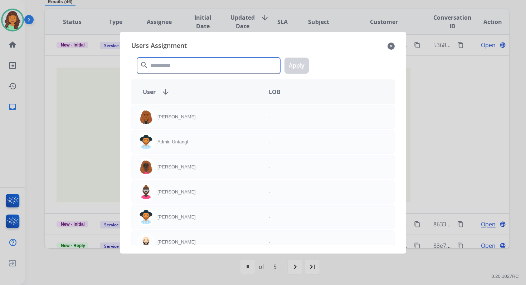
click at [169, 63] on input "text" at bounding box center [208, 66] width 143 height 16
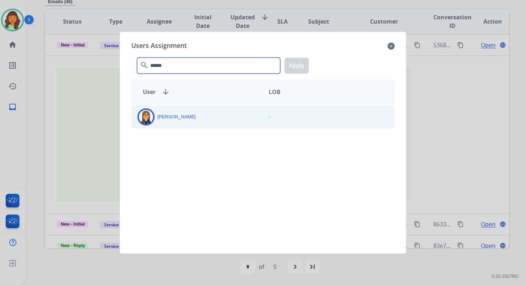
type input "******"
click at [179, 113] on div "Trisha Higgins" at bounding box center [197, 116] width 131 height 17
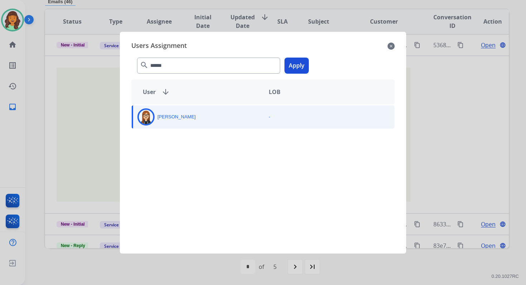
click at [300, 67] on button "Apply" at bounding box center [297, 66] width 24 height 16
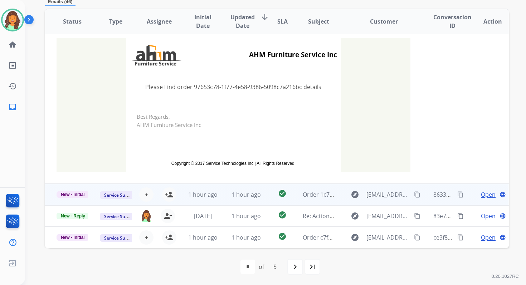
click at [246, 186] on td "1 hour ago" at bounding box center [240, 194] width 43 height 21
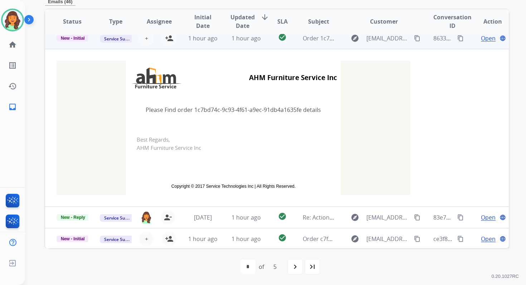
scroll to position [150, 0]
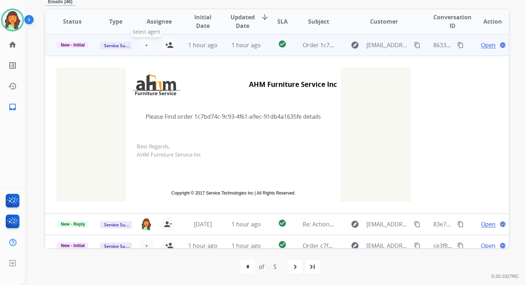
click at [145, 45] on span "+" at bounding box center [146, 45] width 3 height 9
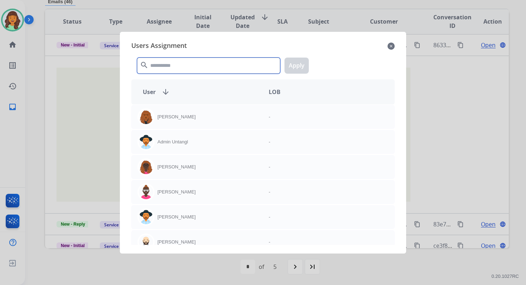
click at [154, 63] on input "text" at bounding box center [208, 66] width 143 height 16
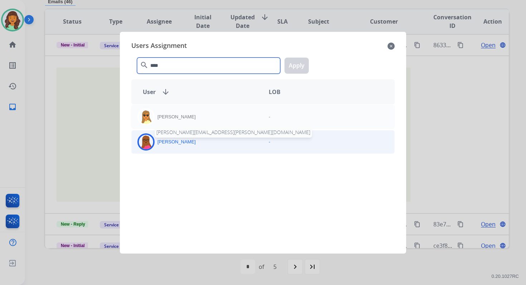
type input "****"
click at [184, 141] on p "Emily Thurman" at bounding box center [176, 142] width 38 height 7
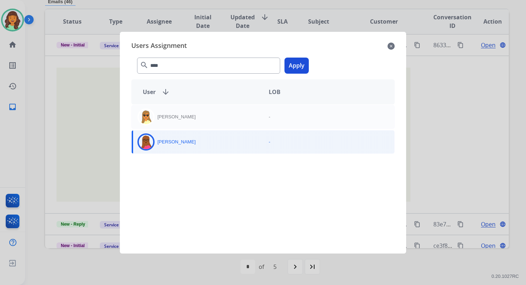
click at [296, 62] on button "Apply" at bounding box center [297, 66] width 24 height 16
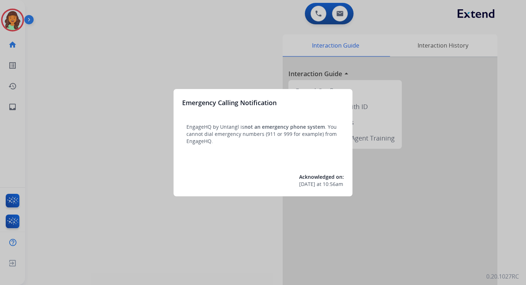
click at [289, 25] on div at bounding box center [263, 142] width 526 height 285
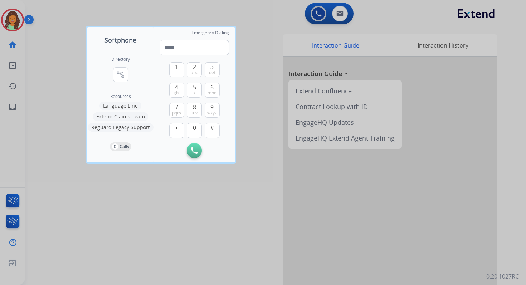
click at [289, 25] on div at bounding box center [263, 142] width 526 height 285
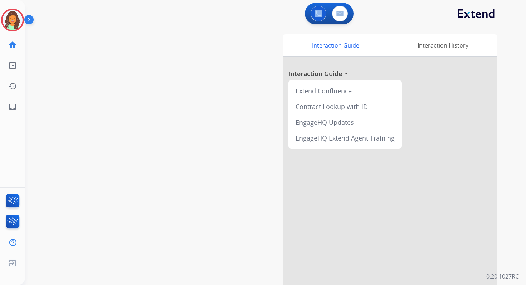
click at [289, 25] on div "0 Voice Interactions 0 Email Interactions" at bounding box center [271, 14] width 475 height 23
click at [6, 22] on img at bounding box center [13, 20] width 20 height 20
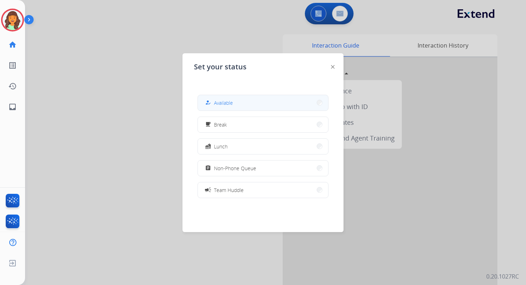
click at [250, 105] on button "how_to_reg Available" at bounding box center [263, 102] width 130 height 15
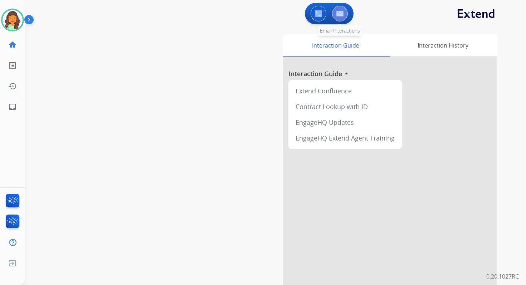
click at [335, 13] on button at bounding box center [340, 14] width 16 height 16
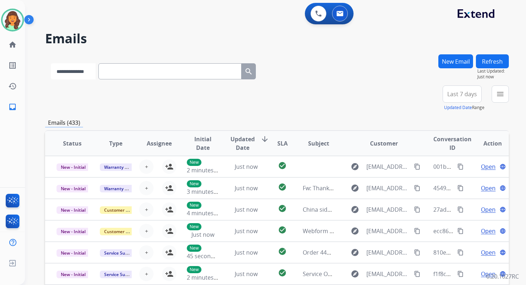
click at [84, 71] on select "**********" at bounding box center [73, 71] width 45 height 16
select select "*******"
click at [51, 63] on select "**********" at bounding box center [73, 71] width 45 height 16
click at [125, 69] on input "text" at bounding box center [170, 71] width 143 height 16
paste input "**********"
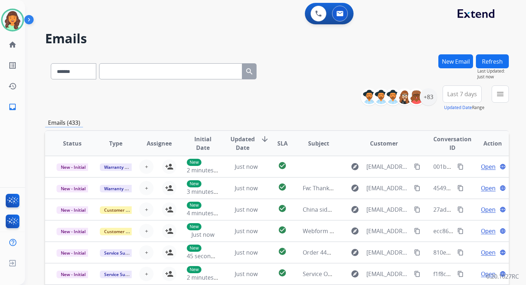
type input "**********"
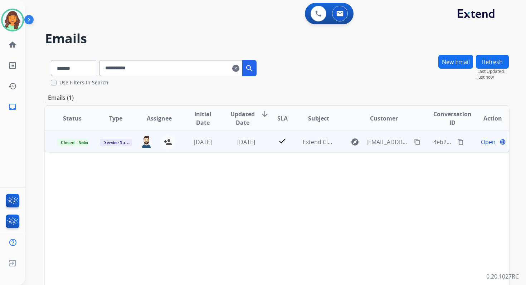
click at [485, 141] on span "Open" at bounding box center [488, 142] width 15 height 9
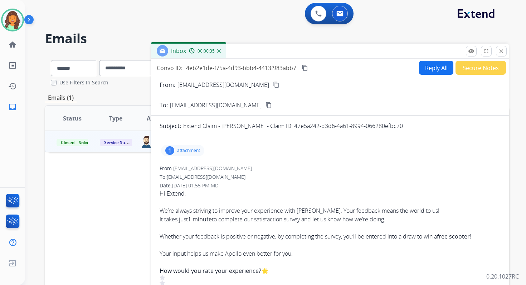
click at [232, 126] on p "Extend Claim - Raghav Garg - Claim ID: 47e5a242-d3d6-4a61-8994-066280efbc70" at bounding box center [293, 126] width 220 height 9
copy div "Subject:"
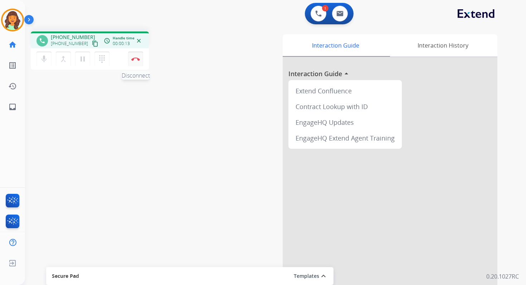
click at [135, 59] on img at bounding box center [135, 59] width 9 height 4
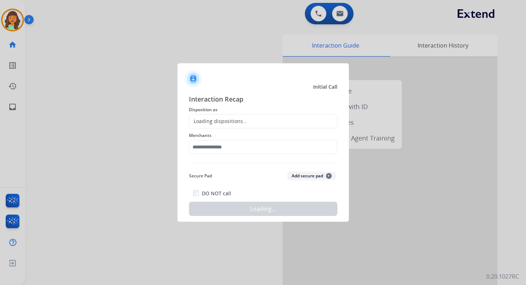
click at [219, 127] on div "Loading dispositions..." at bounding box center [263, 121] width 149 height 14
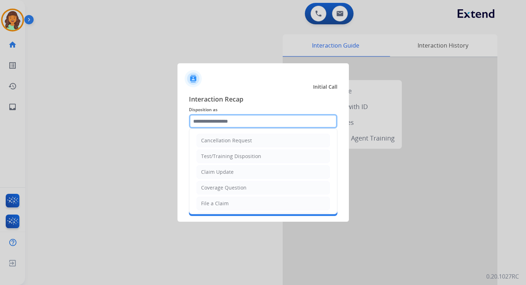
click at [217, 121] on input "text" at bounding box center [263, 121] width 149 height 14
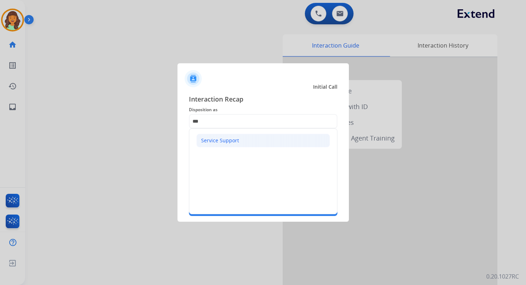
click at [220, 137] on div "Service Support" at bounding box center [220, 140] width 38 height 7
type input "**********"
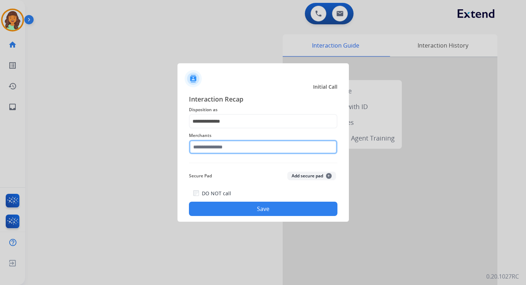
click at [222, 147] on input "text" at bounding box center [263, 147] width 149 height 14
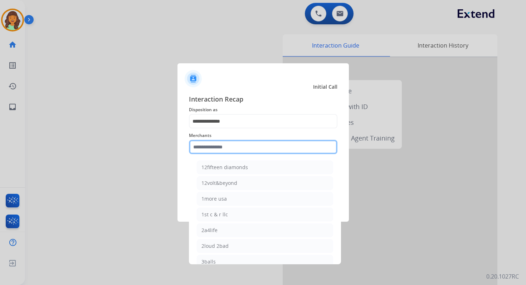
click at [210, 146] on input "text" at bounding box center [263, 147] width 149 height 14
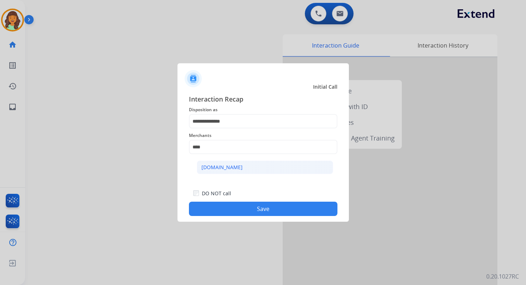
click at [214, 166] on div "[DOMAIN_NAME]" at bounding box center [221, 167] width 41 height 7
type input "**********"
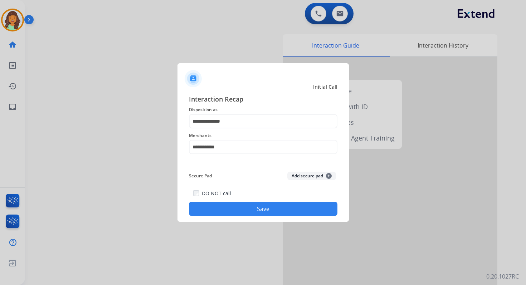
click at [254, 207] on button "Save" at bounding box center [263, 209] width 149 height 14
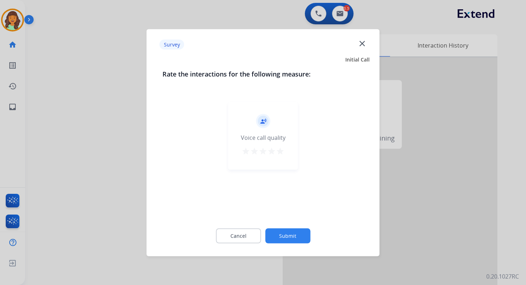
click at [276, 233] on button "Submit" at bounding box center [287, 235] width 45 height 15
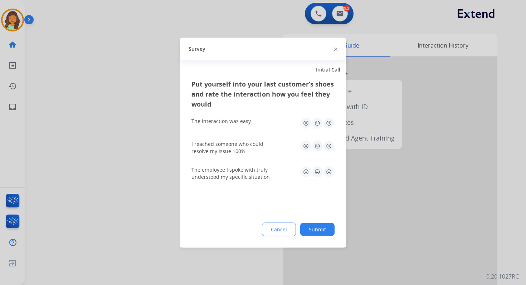
click at [314, 232] on button "Submit" at bounding box center [317, 229] width 34 height 13
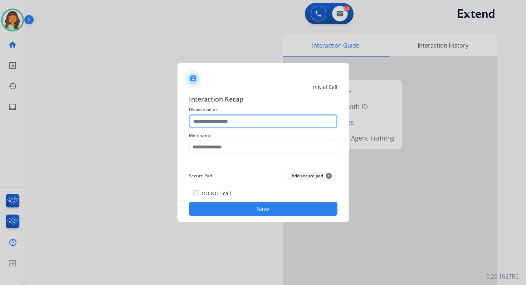
click at [233, 121] on input "text" at bounding box center [263, 121] width 149 height 14
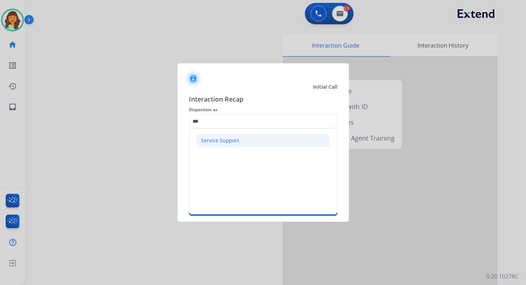
click at [221, 139] on div "Service Support" at bounding box center [220, 140] width 38 height 7
type input "**********"
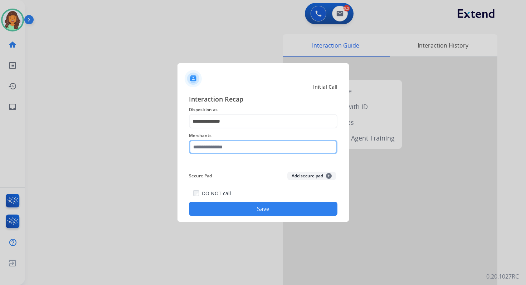
click at [227, 151] on input "text" at bounding box center [263, 147] width 149 height 14
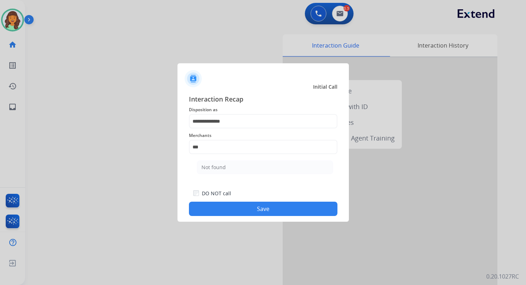
click at [233, 167] on li "Not found" at bounding box center [265, 168] width 136 height 14
type input "*********"
click at [265, 208] on button "Save" at bounding box center [263, 209] width 149 height 14
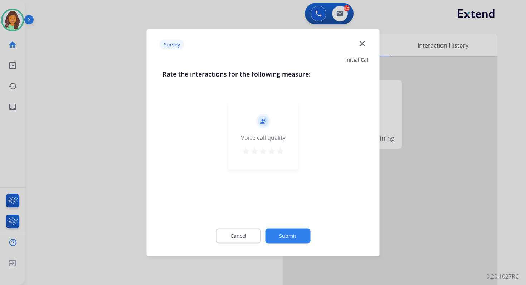
click at [291, 235] on button "Submit" at bounding box center [287, 235] width 45 height 15
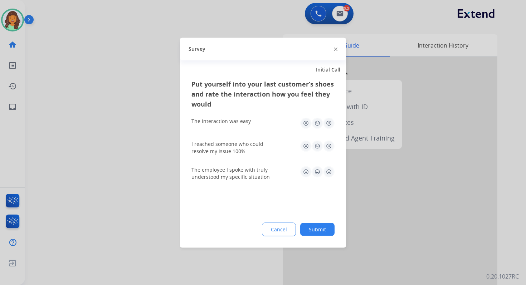
click at [325, 229] on button "Submit" at bounding box center [317, 229] width 34 height 13
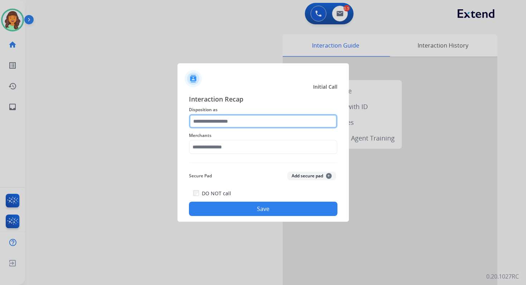
click at [240, 122] on input "text" at bounding box center [263, 121] width 149 height 14
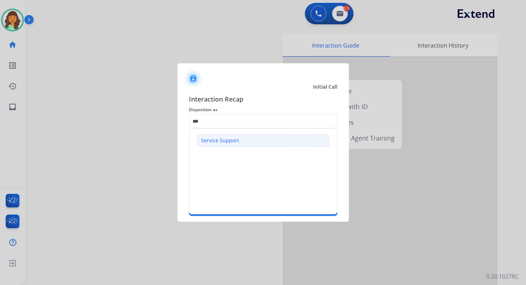
click at [231, 136] on li "Service Support" at bounding box center [262, 141] width 133 height 14
type input "**********"
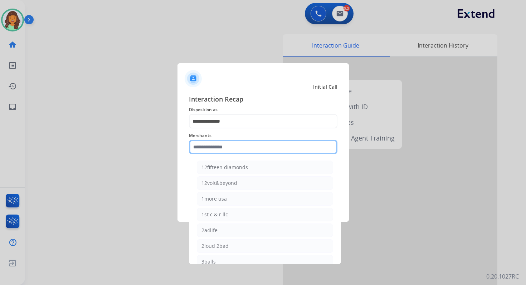
click at [238, 150] on input "text" at bounding box center [263, 147] width 149 height 14
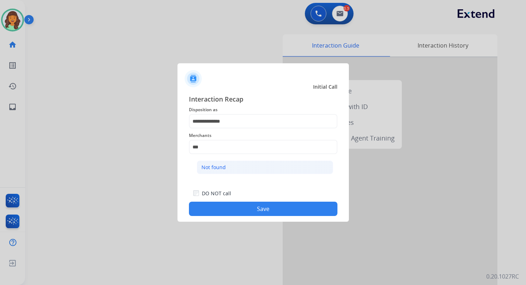
click at [242, 173] on li "Not found" at bounding box center [265, 168] width 136 height 14
type input "*********"
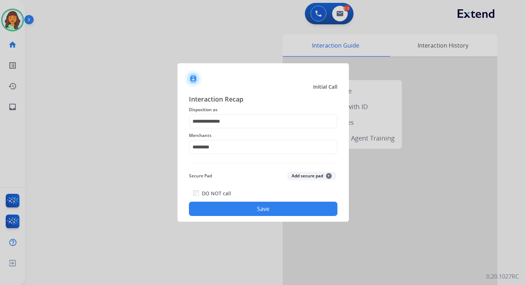
click at [268, 208] on button "Save" at bounding box center [263, 209] width 149 height 14
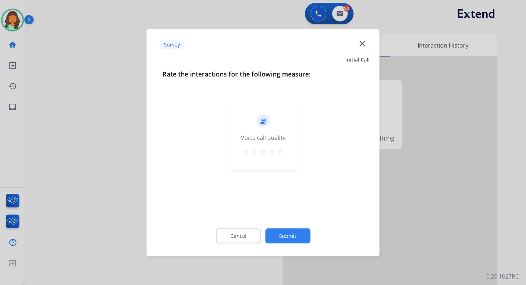
click at [291, 235] on button "Submit" at bounding box center [287, 235] width 45 height 15
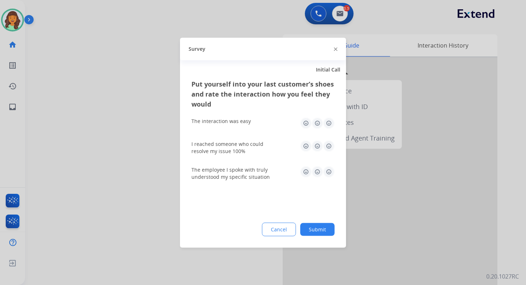
click at [318, 228] on button "Submit" at bounding box center [317, 229] width 34 height 13
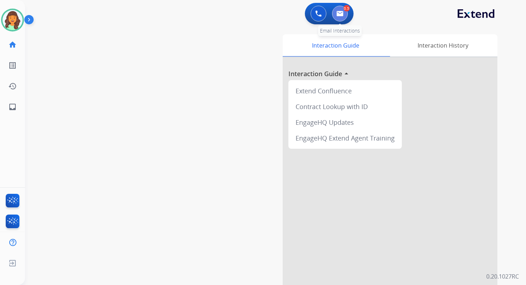
click at [339, 20] on button at bounding box center [340, 14] width 16 height 16
select select "**********"
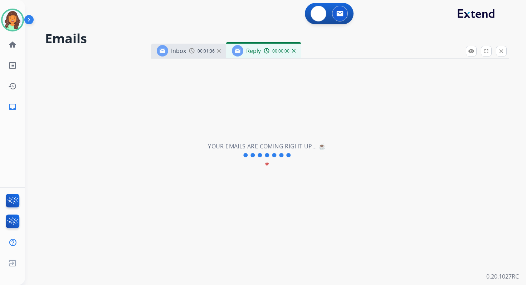
select select "**********"
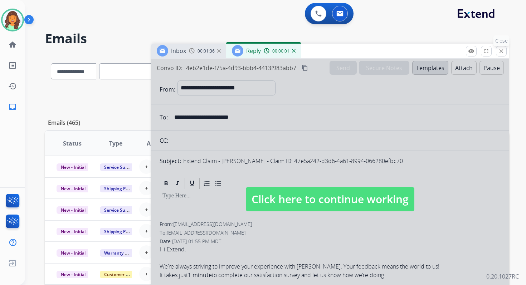
click at [502, 52] on mat-icon "close" at bounding box center [501, 51] width 6 height 6
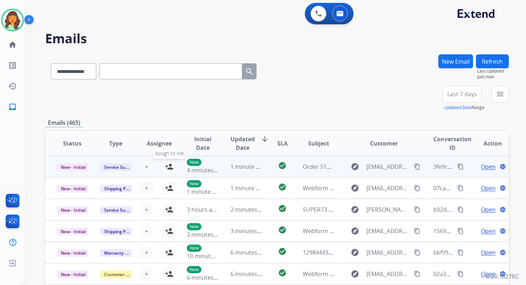
click at [170, 166] on mat-icon "person_add" at bounding box center [169, 166] width 9 height 9
click at [166, 167] on mat-icon "person_remove" at bounding box center [168, 166] width 9 height 9
click at [146, 167] on span "+" at bounding box center [146, 166] width 3 height 9
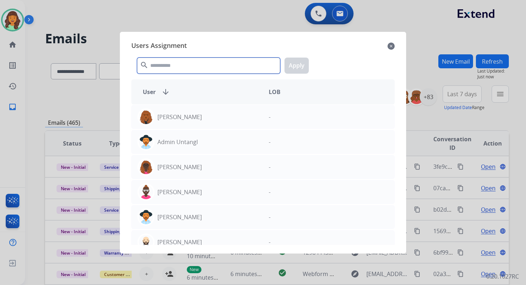
click at [170, 64] on input "text" at bounding box center [208, 66] width 143 height 16
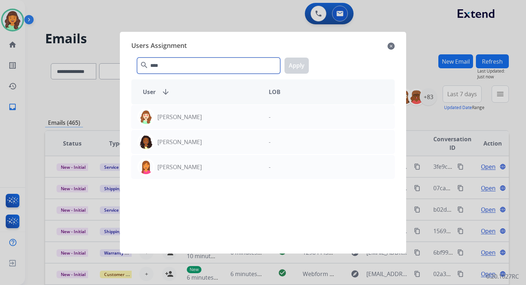
type input "****"
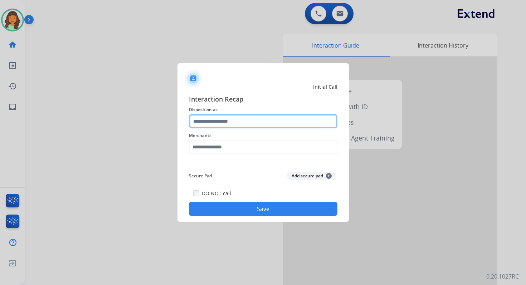
click at [213, 126] on input "text" at bounding box center [263, 121] width 149 height 14
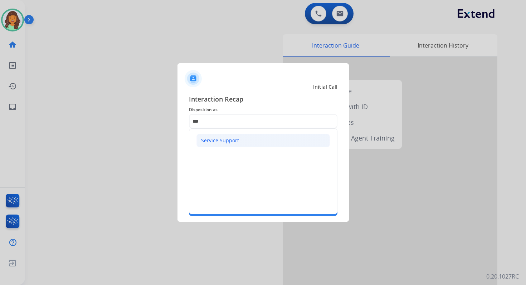
click at [209, 137] on div "Service Support" at bounding box center [220, 140] width 38 height 7
type input "**********"
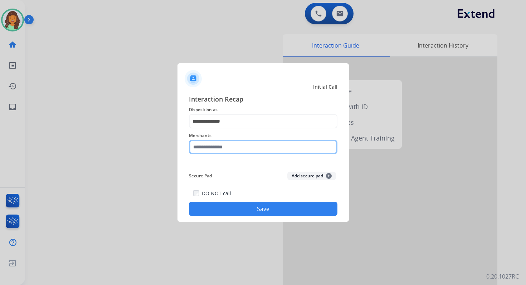
click at [214, 143] on input "text" at bounding box center [263, 147] width 149 height 14
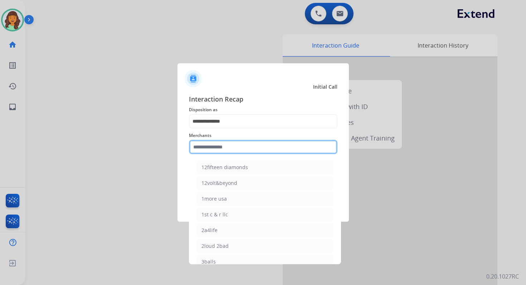
type input "*"
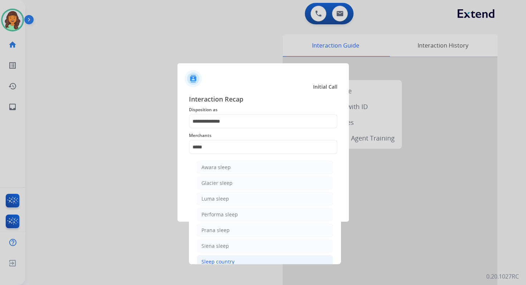
click at [225, 261] on div "Sleep country" at bounding box center [217, 261] width 33 height 7
type input "**********"
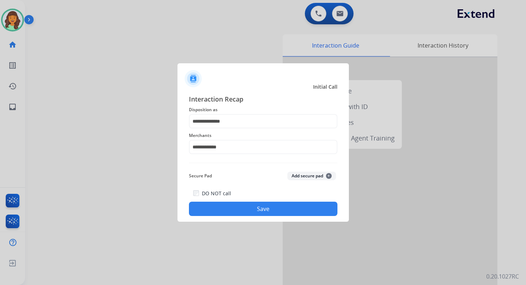
click at [266, 208] on button "Save" at bounding box center [263, 209] width 149 height 14
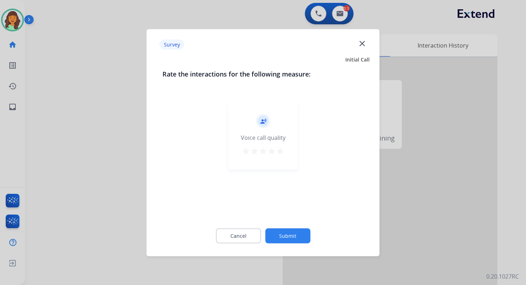
click at [293, 234] on button "Submit" at bounding box center [287, 235] width 45 height 15
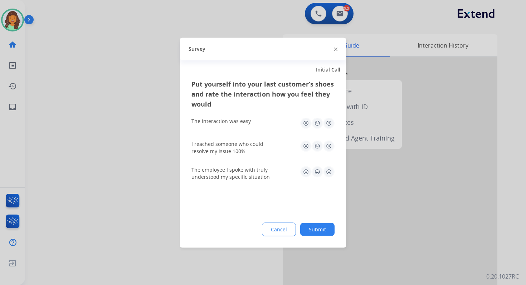
click at [326, 230] on button "Submit" at bounding box center [317, 229] width 34 height 13
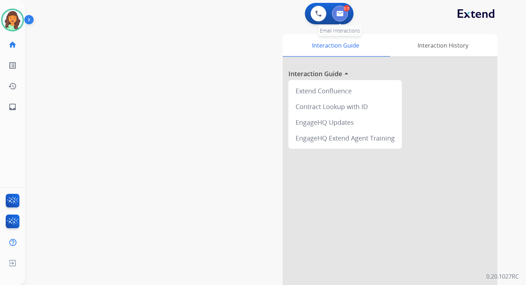
click at [340, 20] on button at bounding box center [340, 14] width 16 height 16
select select "**********"
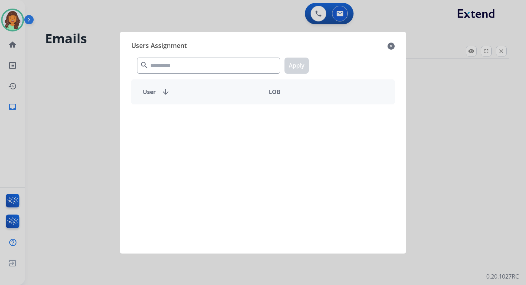
select select "**********"
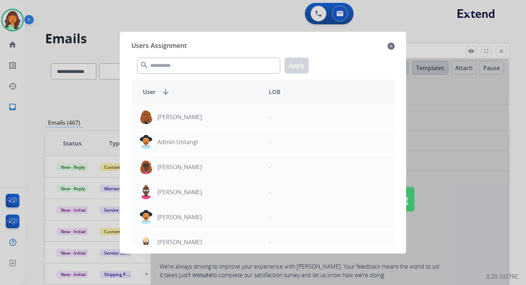
click at [391, 46] on mat-icon "close" at bounding box center [391, 46] width 7 height 9
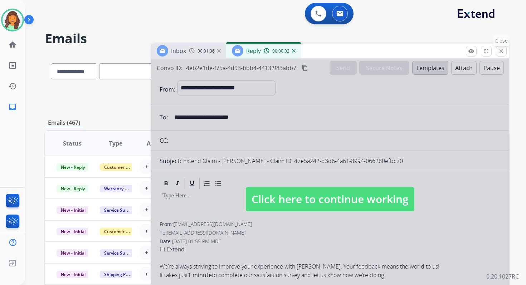
click at [501, 51] on mat-icon "close" at bounding box center [501, 51] width 6 height 6
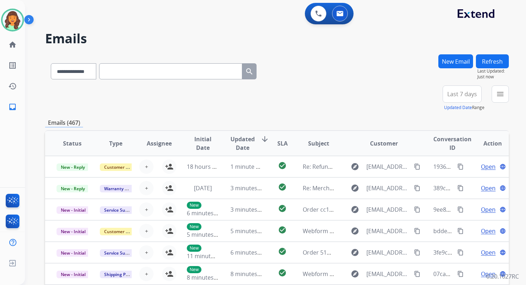
click at [455, 62] on button "New Email" at bounding box center [455, 61] width 35 height 14
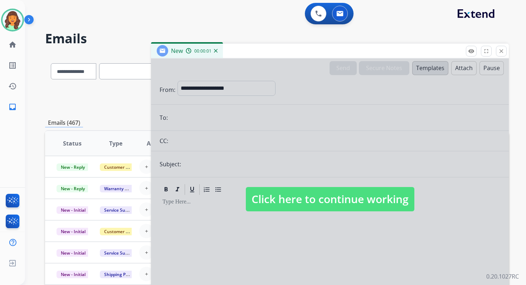
click at [296, 214] on div at bounding box center [330, 192] width 358 height 267
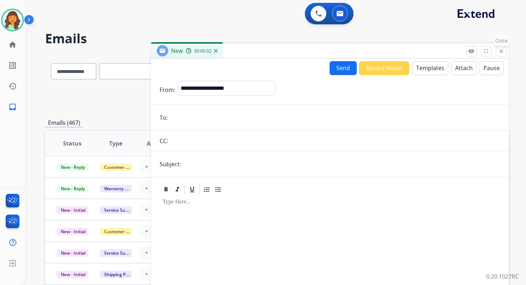
click at [501, 50] on mat-icon "close" at bounding box center [501, 51] width 6 height 6
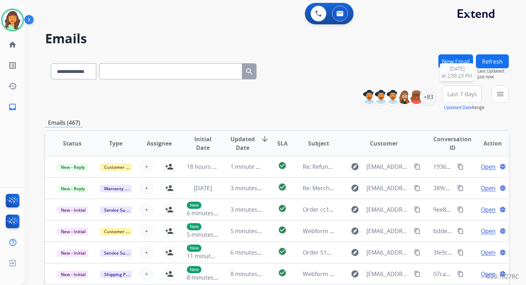
click at [466, 59] on button "New Email" at bounding box center [455, 61] width 35 height 14
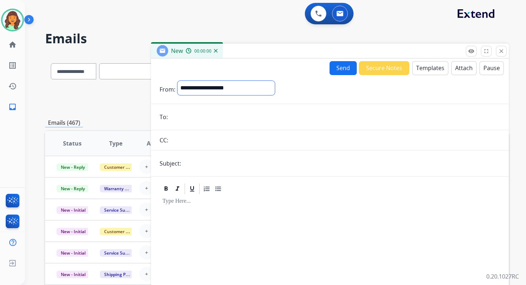
click at [198, 87] on select "**********" at bounding box center [226, 88] width 97 height 14
select select "**********"
click at [178, 81] on select "**********" at bounding box center [226, 88] width 97 height 14
click at [203, 165] on input "text" at bounding box center [341, 164] width 317 height 14
type input "**********"
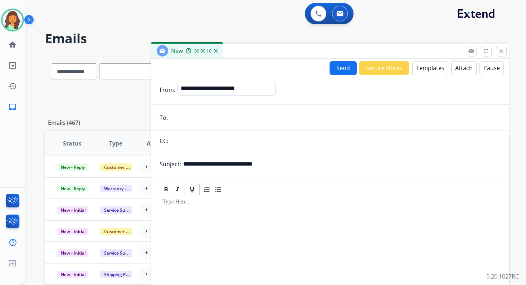
click at [429, 71] on button "Templates" at bounding box center [430, 68] width 36 height 14
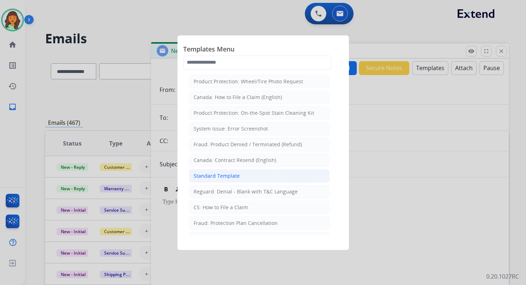
click at [212, 178] on li "Standard Template" at bounding box center [259, 176] width 141 height 14
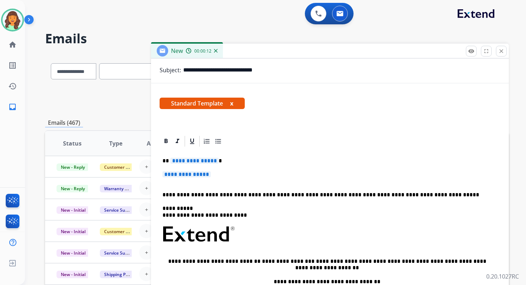
scroll to position [127, 0]
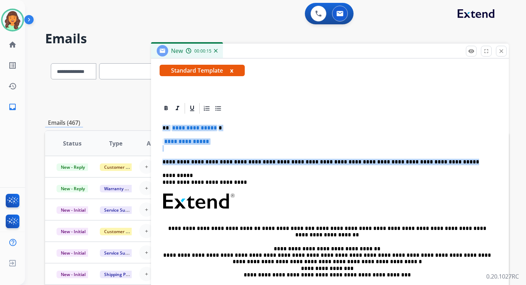
drag, startPoint x: 162, startPoint y: 128, endPoint x: 435, endPoint y: 161, distance: 275.1
click at [435, 161] on div "**********" at bounding box center [330, 218] width 341 height 207
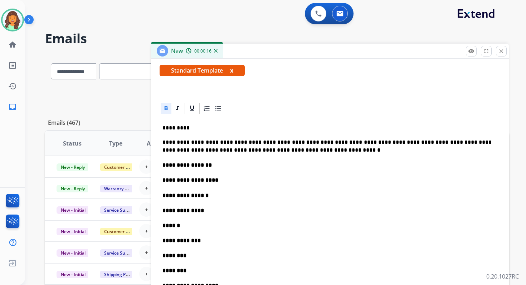
click at [215, 169] on p "**********" at bounding box center [329, 165] width 335 height 8
click at [225, 182] on p "**********" at bounding box center [329, 180] width 335 height 8
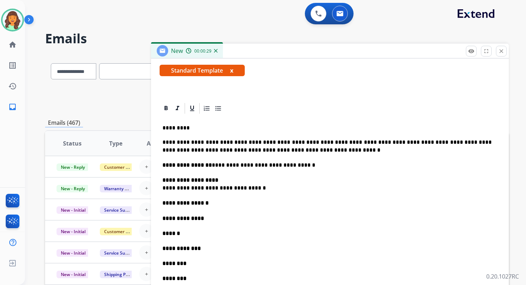
click at [209, 206] on p "**********" at bounding box center [329, 203] width 335 height 8
click at [216, 190] on p "**********" at bounding box center [326, 184] width 329 height 16
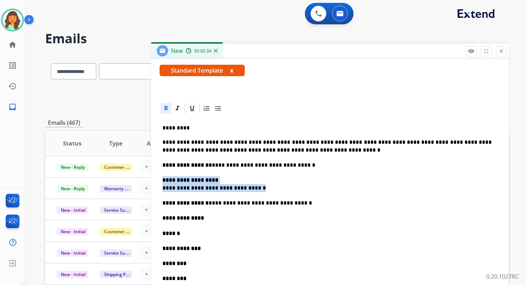
copy p "**********"
click at [213, 190] on p "**********" at bounding box center [326, 184] width 329 height 16
click at [162, 189] on div "**********" at bounding box center [330, 284] width 341 height 339
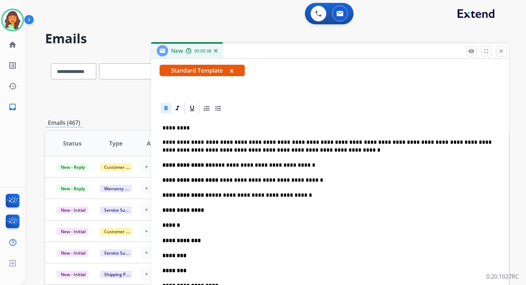
click at [250, 179] on p "**********" at bounding box center [326, 180] width 329 height 8
click at [214, 181] on strong "**********" at bounding box center [190, 180] width 57 height 5
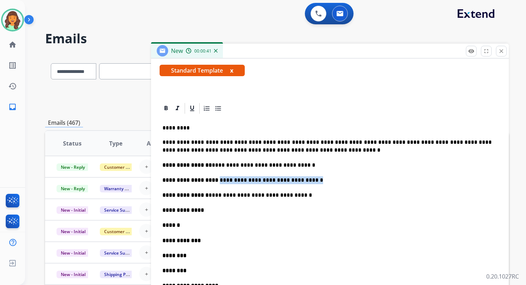
drag, startPoint x: 214, startPoint y: 181, endPoint x: 319, endPoint y: 181, distance: 104.5
click at [318, 181] on p "**********" at bounding box center [326, 180] width 329 height 8
copy p "**********"
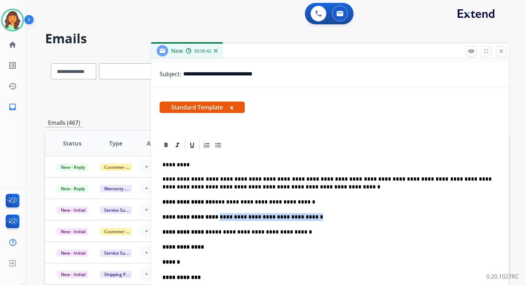
scroll to position [82, 0]
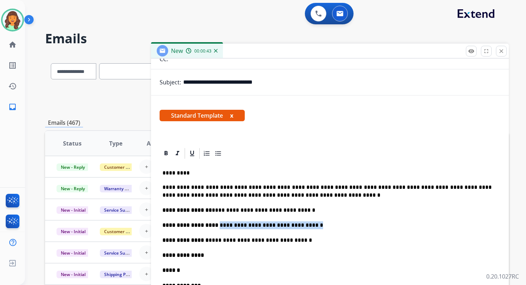
click at [295, 81] on input "**********" at bounding box center [341, 82] width 317 height 14
paste input "**********"
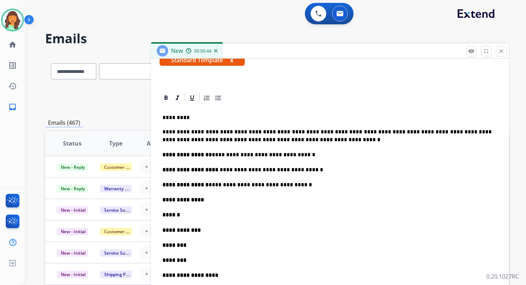
scroll to position [152, 0]
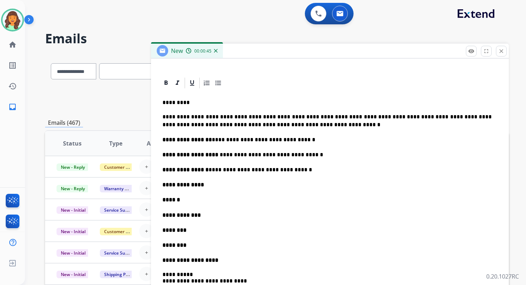
type input "**********"
click at [220, 186] on p "**********" at bounding box center [329, 185] width 335 height 8
click at [195, 200] on p "******" at bounding box center [329, 200] width 335 height 8
click at [207, 214] on p "**********" at bounding box center [329, 215] width 335 height 8
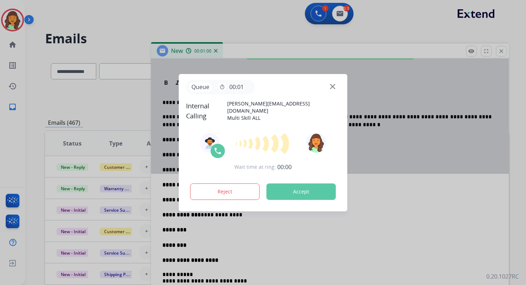
click at [309, 186] on button "Accept" at bounding box center [301, 192] width 69 height 16
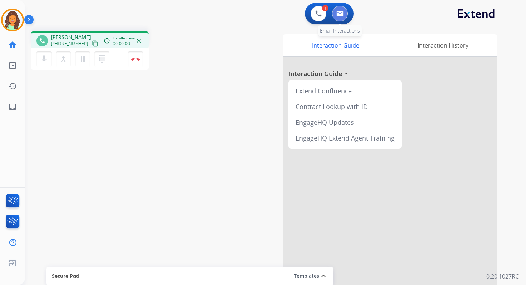
click at [342, 17] on button at bounding box center [340, 14] width 16 height 16
select select "**********"
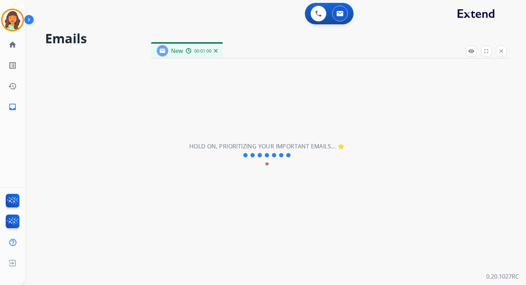
select select "**********"
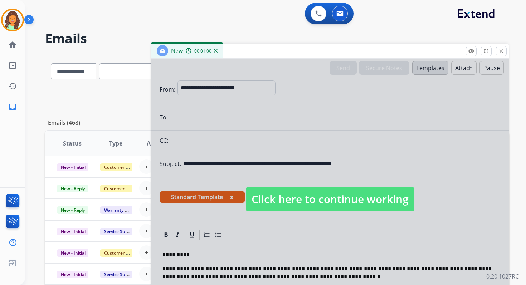
click at [311, 192] on span "Click here to continue working" at bounding box center [330, 199] width 169 height 24
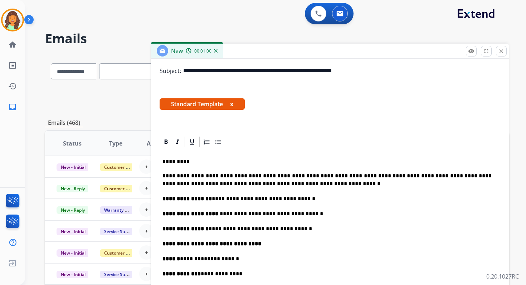
scroll to position [155, 0]
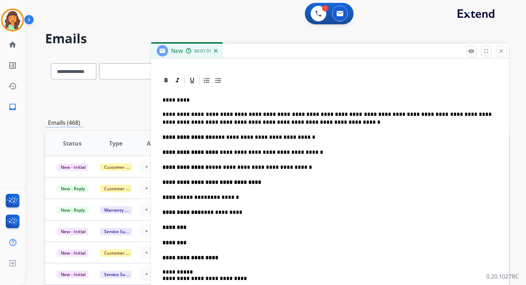
click at [195, 228] on p "********" at bounding box center [329, 228] width 335 height 8
click at [193, 229] on p "**********" at bounding box center [326, 228] width 329 height 8
drag, startPoint x: 184, startPoint y: 228, endPoint x: 251, endPoint y: 228, distance: 66.6
click at [251, 228] on p "**********" at bounding box center [326, 228] width 329 height 8
click at [196, 243] on p "********" at bounding box center [329, 243] width 335 height 8
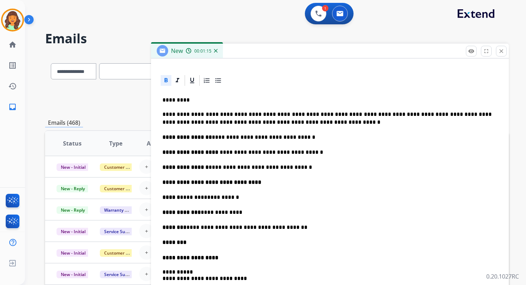
click at [197, 242] on p "********" at bounding box center [329, 243] width 335 height 8
click at [223, 257] on p "**********" at bounding box center [329, 258] width 335 height 8
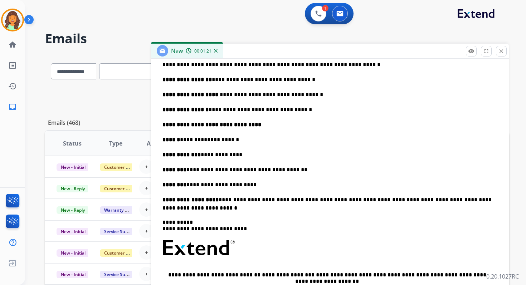
scroll to position [222, 0]
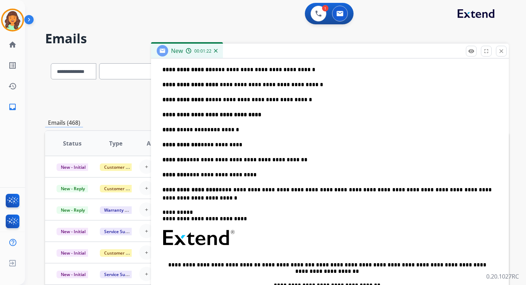
click at [262, 265] on link "**********" at bounding box center [288, 264] width 53 height 5
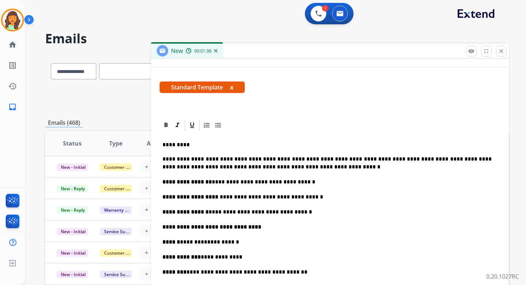
scroll to position [0, 0]
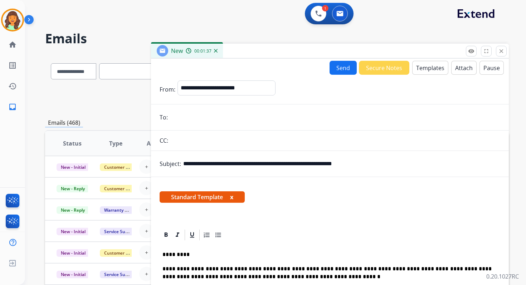
click at [197, 121] on input "email" at bounding box center [335, 117] width 330 height 14
paste input "**********"
type input "**********"
click at [194, 144] on input "text" at bounding box center [335, 140] width 330 height 14
click at [264, 121] on input "**********" at bounding box center [335, 117] width 330 height 14
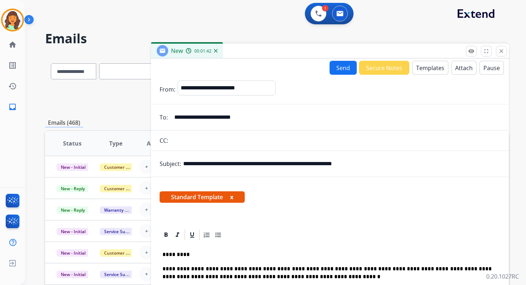
click at [224, 134] on input "text" at bounding box center [335, 140] width 330 height 14
click at [339, 70] on button "Send" at bounding box center [343, 68] width 27 height 14
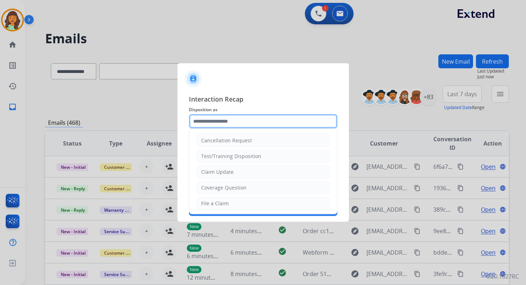
click at [250, 118] on input "text" at bounding box center [263, 121] width 149 height 14
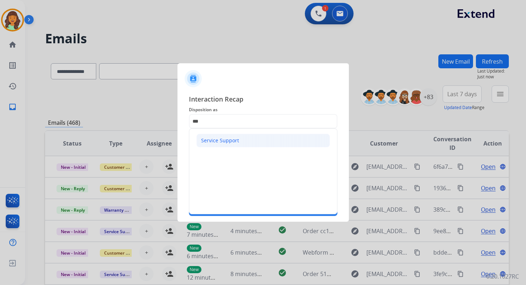
click at [239, 138] on li "Service Support" at bounding box center [262, 141] width 133 height 14
type input "**********"
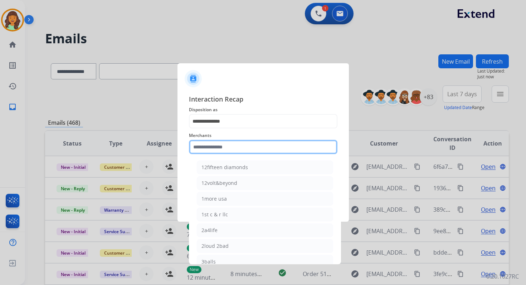
click at [224, 150] on input "text" at bounding box center [263, 147] width 149 height 14
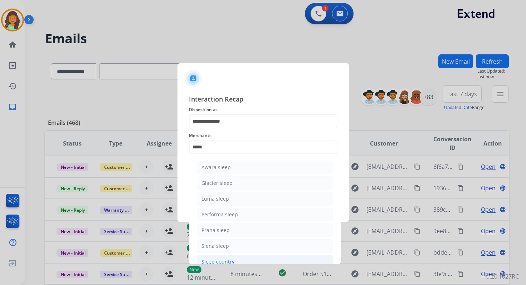
click at [227, 258] on div "Sleep country" at bounding box center [217, 261] width 33 height 7
type input "**********"
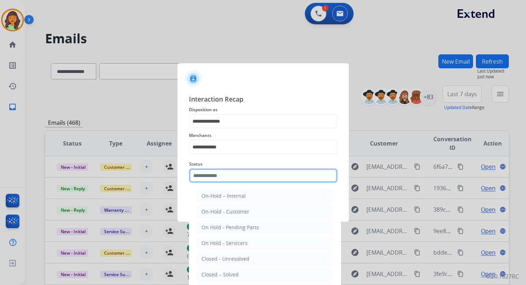
click at [219, 171] on input "text" at bounding box center [263, 176] width 149 height 14
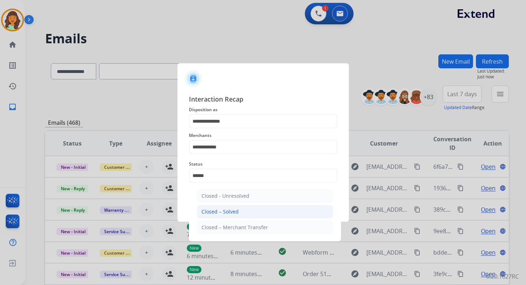
click at [221, 212] on div "Closed – Solved" at bounding box center [219, 211] width 37 height 7
type input "**********"
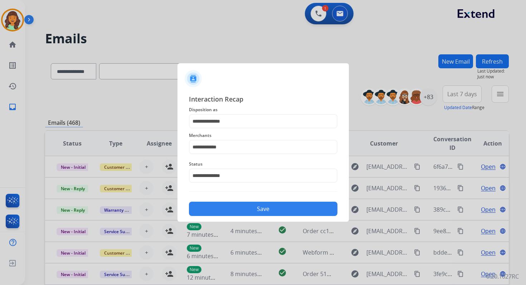
click at [233, 210] on button "Save" at bounding box center [263, 209] width 149 height 14
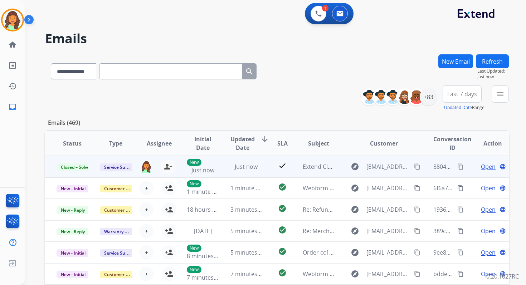
click at [457, 166] on mat-icon "content_copy" at bounding box center [460, 167] width 6 height 6
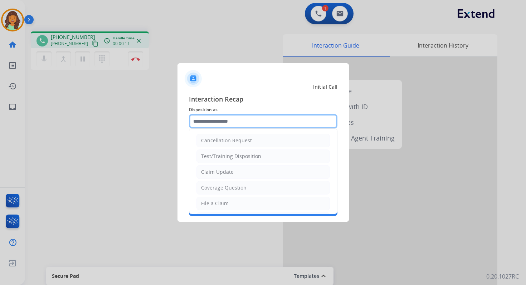
click at [251, 123] on input "text" at bounding box center [263, 121] width 149 height 14
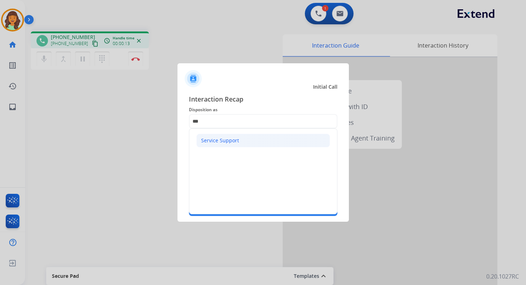
click at [258, 144] on li "Service Support" at bounding box center [262, 141] width 133 height 14
type input "**********"
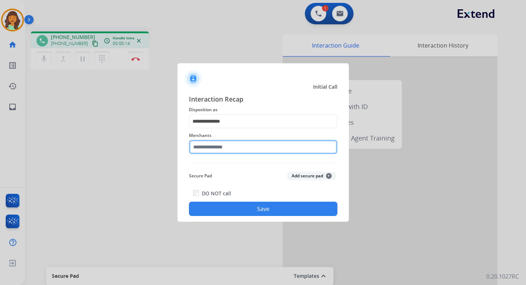
click at [245, 150] on input "text" at bounding box center [263, 147] width 149 height 14
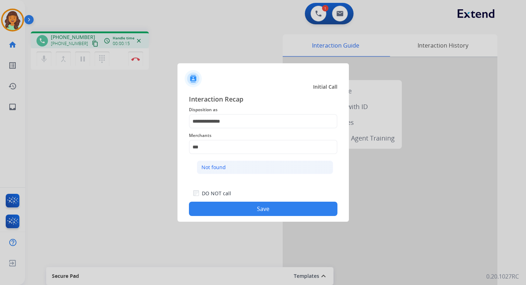
click at [247, 169] on li "Not found" at bounding box center [265, 168] width 136 height 14
type input "*********"
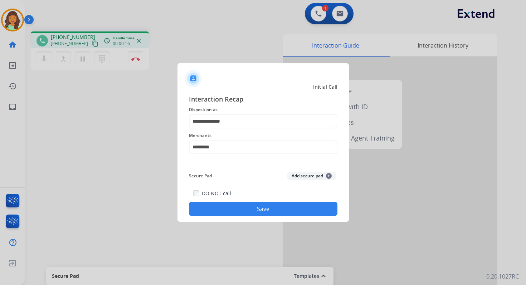
click at [263, 208] on button "Save" at bounding box center [263, 209] width 149 height 14
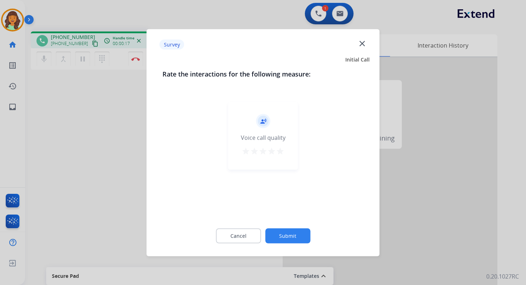
click at [285, 234] on button "Submit" at bounding box center [287, 235] width 45 height 15
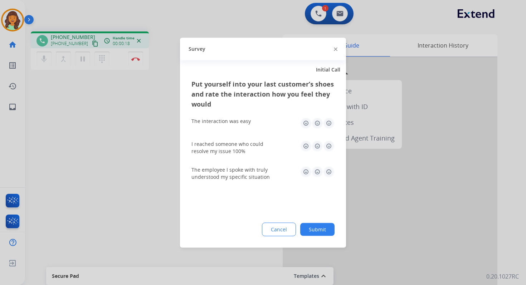
click at [319, 230] on button "Submit" at bounding box center [317, 229] width 34 height 13
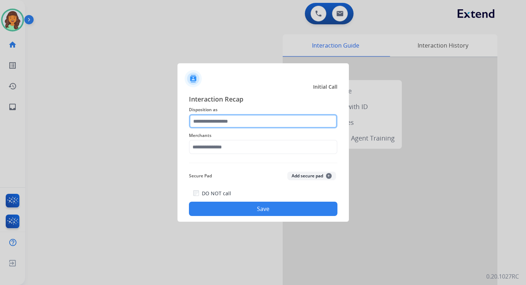
click at [211, 123] on input "text" at bounding box center [263, 121] width 149 height 14
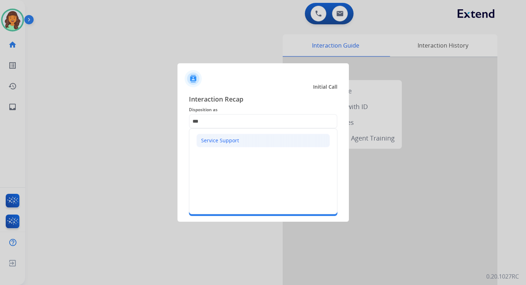
click at [214, 141] on div "Service Support" at bounding box center [220, 140] width 38 height 7
type input "**********"
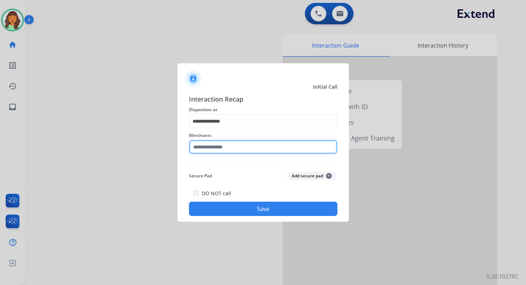
click at [220, 152] on input "text" at bounding box center [263, 147] width 149 height 14
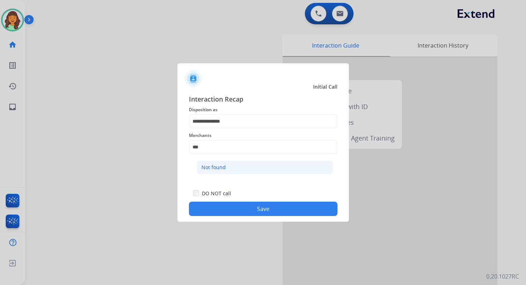
click at [233, 167] on li "Not found" at bounding box center [265, 168] width 136 height 14
type input "*********"
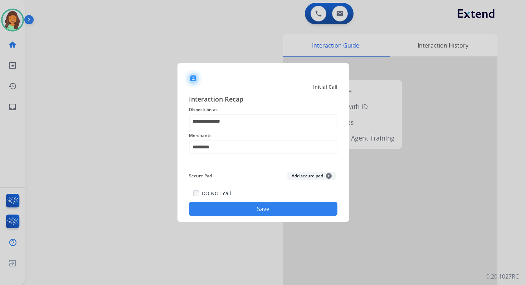
click at [261, 211] on button "Save" at bounding box center [263, 209] width 149 height 14
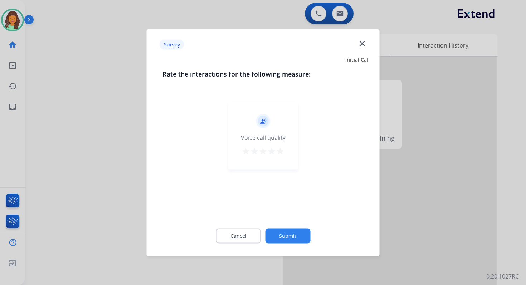
click at [280, 233] on button "Submit" at bounding box center [287, 235] width 45 height 15
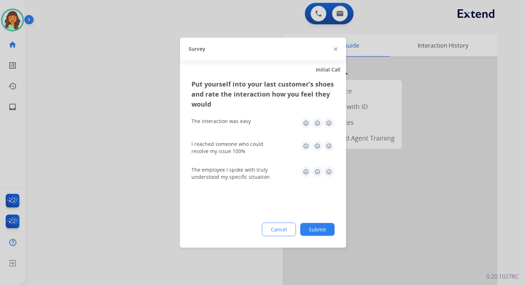
click at [314, 235] on div "Cancel Submit" at bounding box center [262, 230] width 143 height 14
click at [318, 230] on button "Submit" at bounding box center [317, 229] width 34 height 13
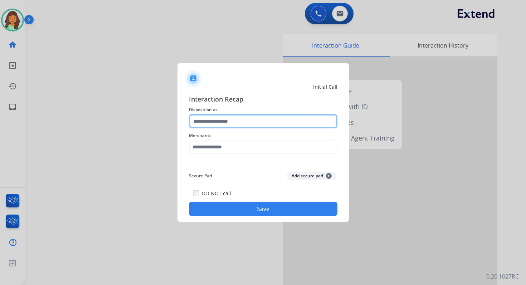
click at [251, 117] on input "text" at bounding box center [263, 121] width 149 height 14
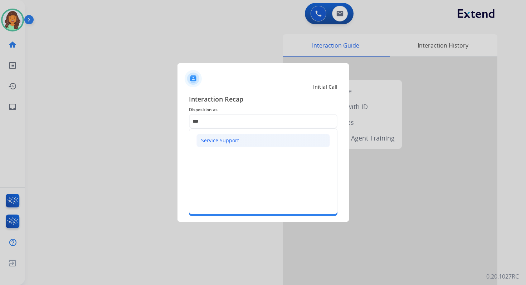
click at [229, 138] on div "Service Support" at bounding box center [220, 140] width 38 height 7
type input "**********"
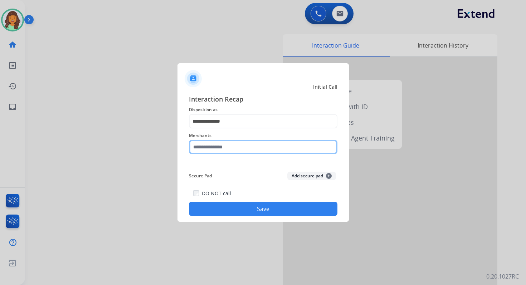
click at [229, 144] on input "text" at bounding box center [263, 147] width 149 height 14
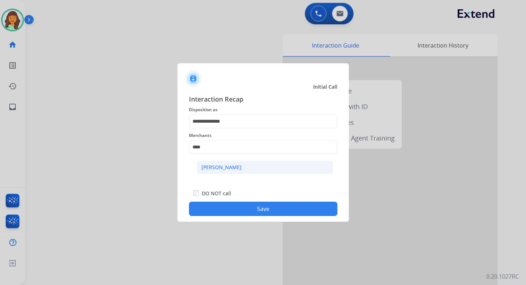
click at [223, 163] on li "Ashley - Reguard" at bounding box center [265, 168] width 136 height 14
type input "**********"
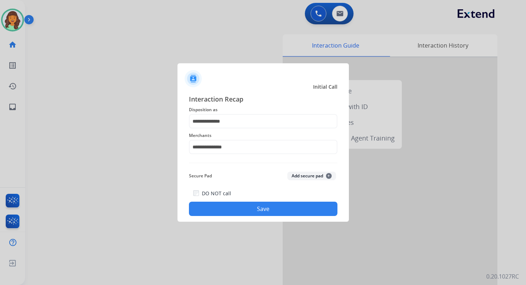
click at [267, 205] on button "Save" at bounding box center [263, 209] width 149 height 14
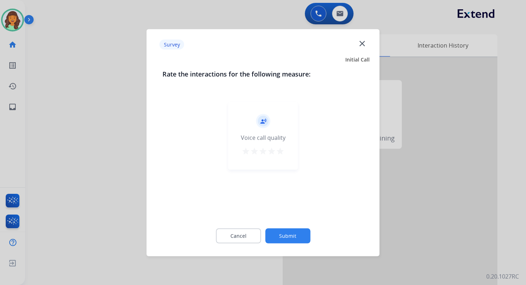
click at [288, 235] on button "Submit" at bounding box center [287, 235] width 45 height 15
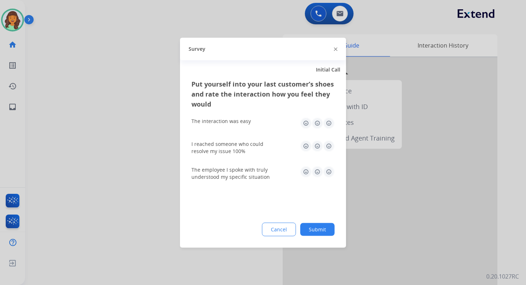
click at [320, 224] on button "Submit" at bounding box center [317, 229] width 34 height 13
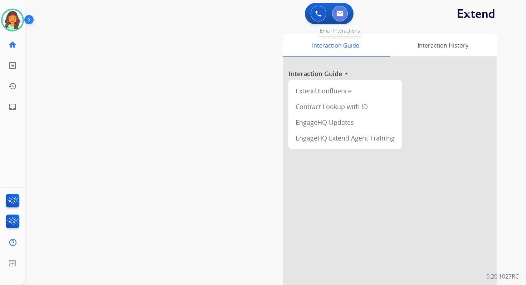
click at [345, 9] on button at bounding box center [340, 14] width 16 height 16
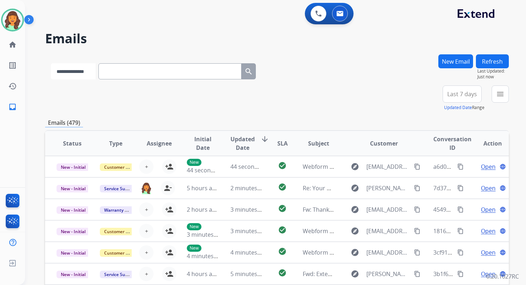
click at [85, 72] on select "**********" at bounding box center [73, 71] width 45 height 16
select select "**********"
click at [51, 63] on select "**********" at bounding box center [73, 71] width 45 height 16
click at [133, 67] on input "text" at bounding box center [170, 71] width 143 height 16
paste input "**********"
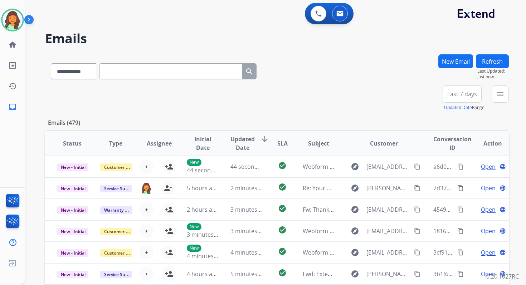
type input "**********"
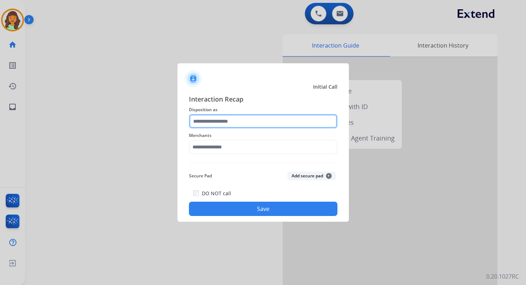
click at [227, 121] on input "text" at bounding box center [263, 121] width 149 height 14
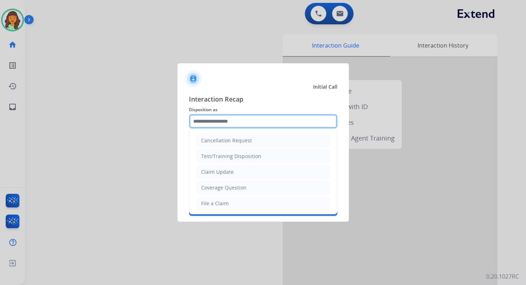
click at [210, 123] on input "text" at bounding box center [263, 121] width 149 height 14
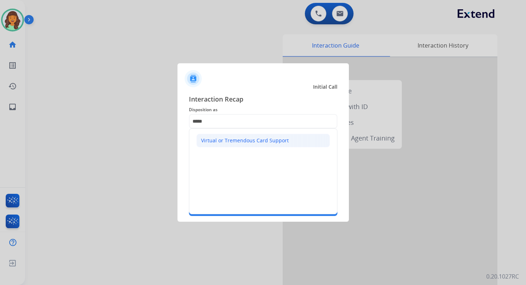
click at [219, 141] on div "Virtual or Tremendous Card Support" at bounding box center [245, 140] width 88 height 7
type input "**********"
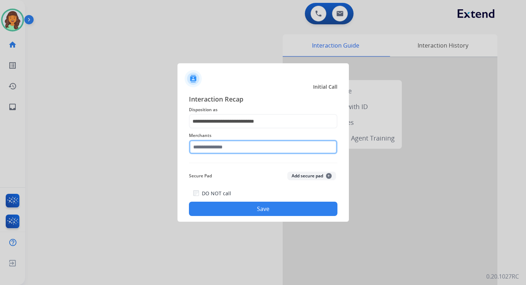
click at [218, 150] on input "text" at bounding box center [263, 147] width 149 height 14
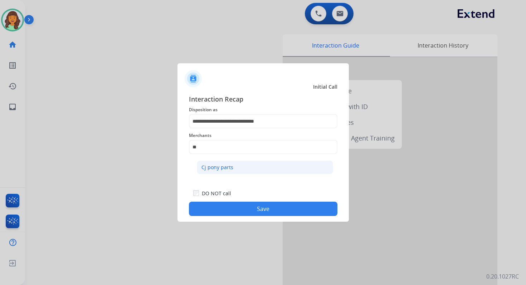
click at [226, 173] on li "Cj pony parts" at bounding box center [265, 168] width 136 height 14
type input "**********"
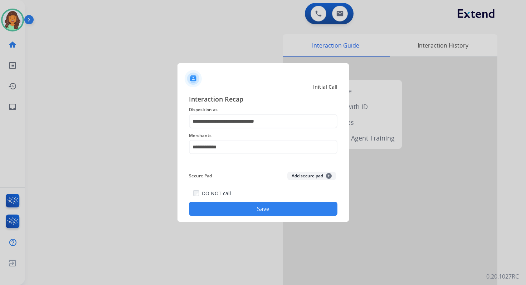
click at [262, 205] on button "Save" at bounding box center [263, 209] width 149 height 14
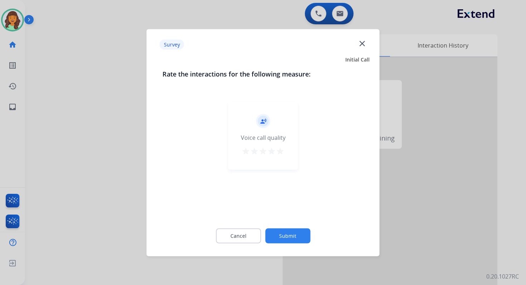
click at [293, 241] on button "Submit" at bounding box center [287, 235] width 45 height 15
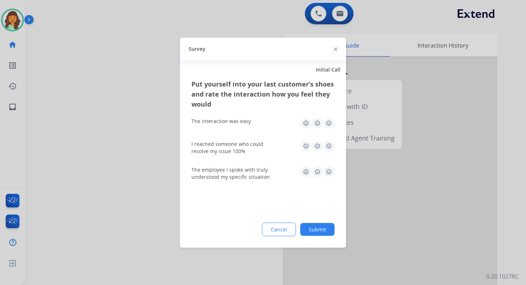
click at [320, 234] on button "Submit" at bounding box center [317, 229] width 34 height 13
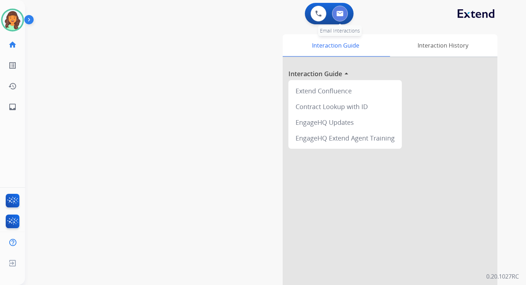
click at [342, 18] on button at bounding box center [340, 14] width 16 height 16
select select "**********"
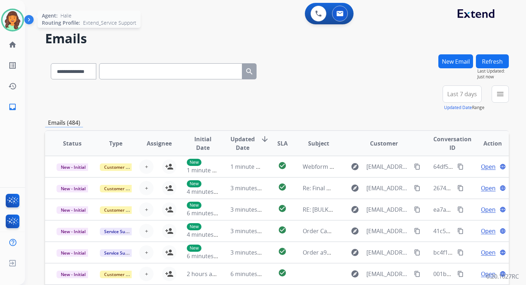
click at [10, 18] on img at bounding box center [13, 20] width 20 height 20
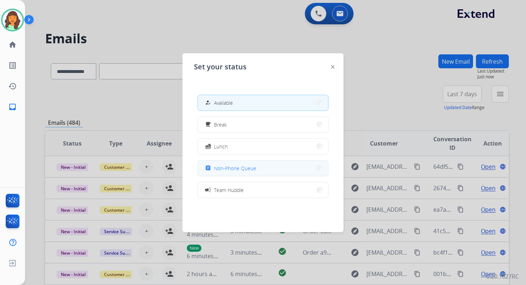
click at [238, 167] on span "Non-Phone Queue" at bounding box center [235, 169] width 42 height 8
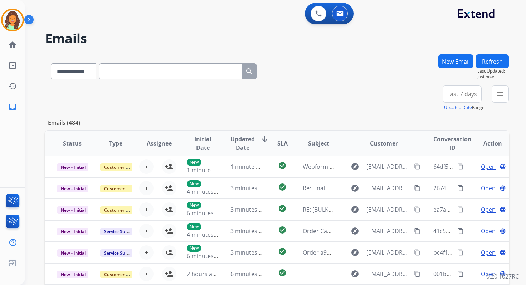
click at [221, 119] on div "Emails (484)" at bounding box center [277, 122] width 464 height 9
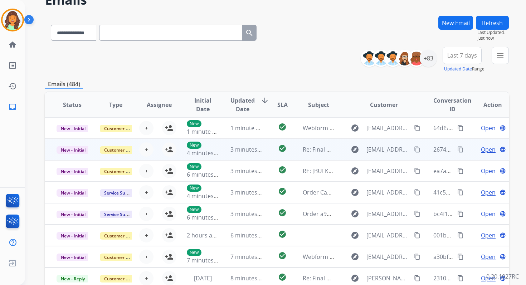
scroll to position [1, 0]
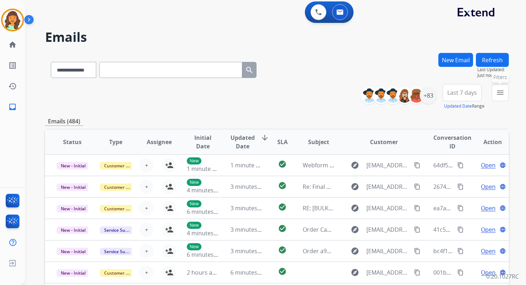
click at [496, 91] on button "menu Filters" at bounding box center [500, 92] width 17 height 17
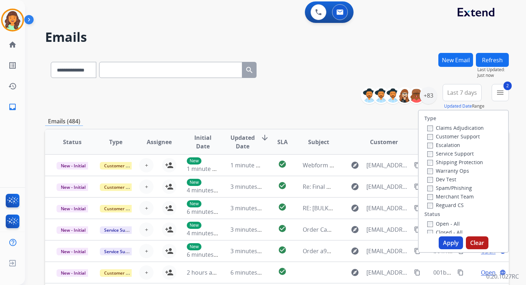
click at [442, 239] on button "Apply" at bounding box center [451, 243] width 24 height 13
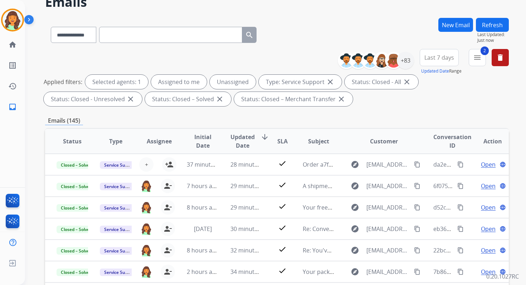
scroll to position [156, 0]
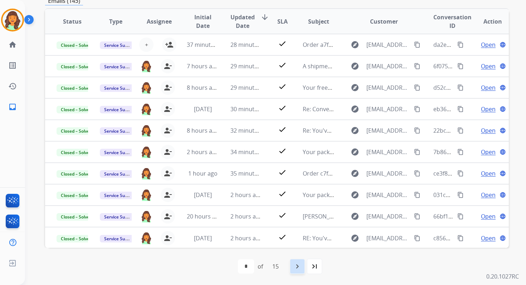
click at [303, 263] on div "navigate_next" at bounding box center [298, 267] width 16 height 16
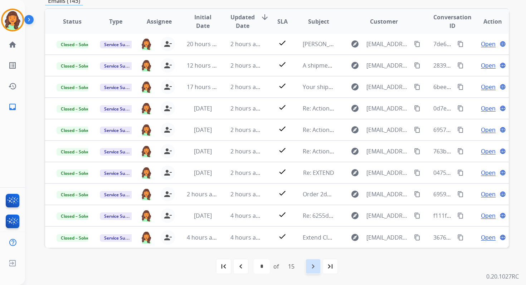
click at [312, 266] on mat-icon "navigate_next" at bounding box center [313, 266] width 9 height 9
click at [317, 267] on mat-icon "navigate_next" at bounding box center [313, 266] width 9 height 9
select select "*"
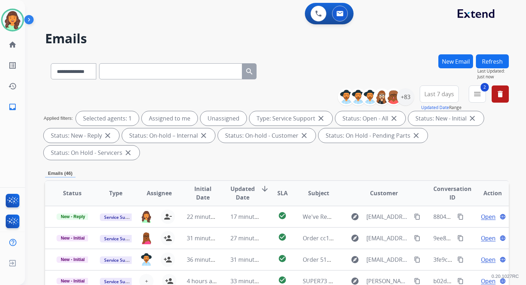
select select "**********"
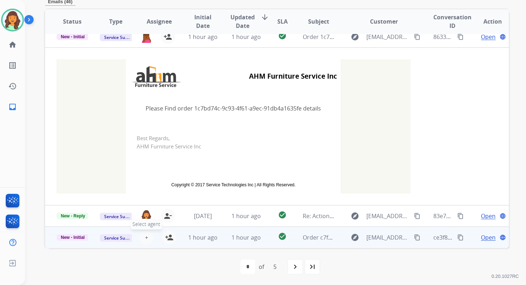
click at [145, 237] on span "+" at bounding box center [146, 237] width 3 height 9
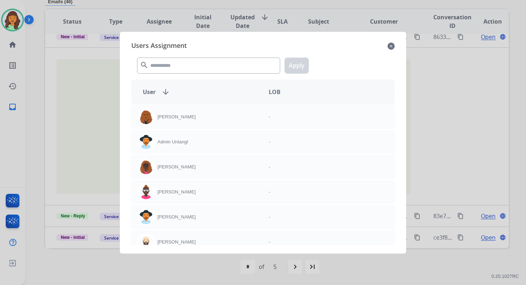
click at [389, 44] on mat-icon "close" at bounding box center [391, 46] width 7 height 9
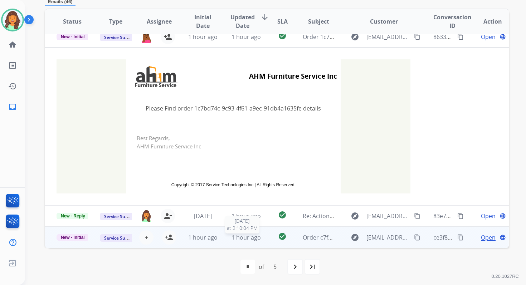
click at [246, 239] on span "1 hour ago" at bounding box center [246, 238] width 29 height 8
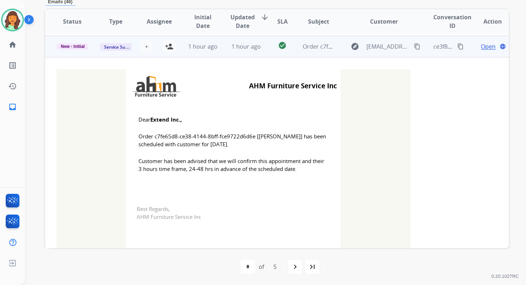
scroll to position [193, 0]
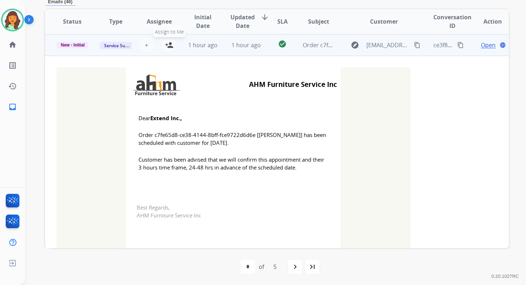
click at [168, 45] on mat-icon "person_add" at bounding box center [169, 45] width 9 height 9
click at [78, 46] on span "New - Initial" at bounding box center [73, 45] width 33 height 6
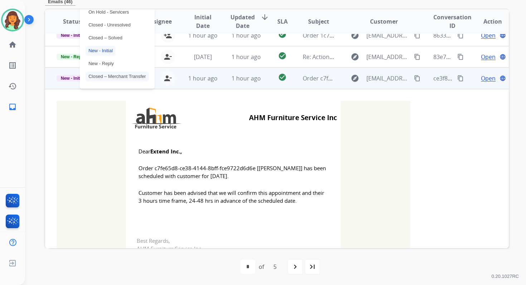
scroll to position [158, 0]
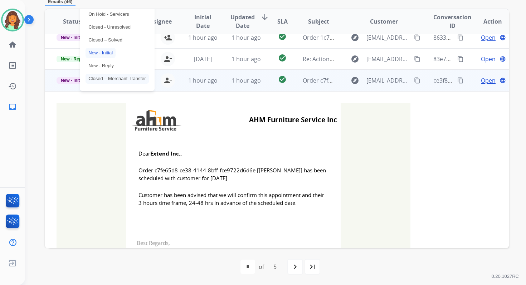
click at [98, 39] on p "Closed – Solved" at bounding box center [106, 40] width 40 height 10
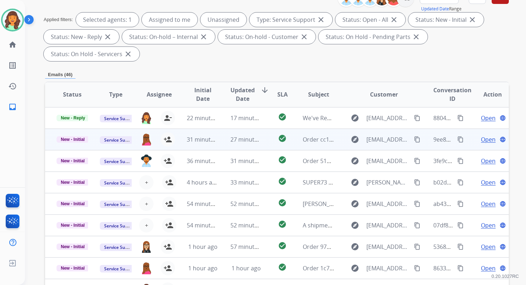
scroll to position [0, 0]
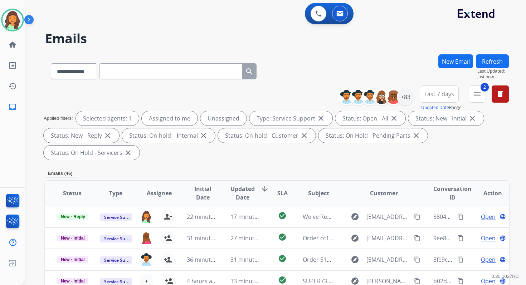
click at [485, 58] on button "Refresh" at bounding box center [492, 61] width 33 height 14
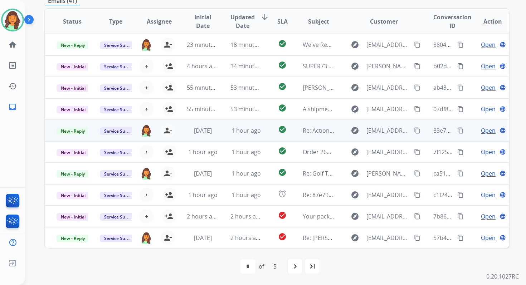
scroll to position [24, 0]
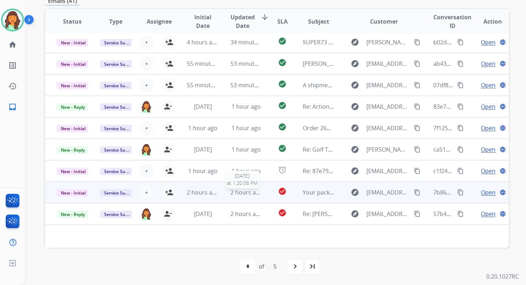
click at [240, 195] on span "2 hours ago" at bounding box center [246, 193] width 32 height 8
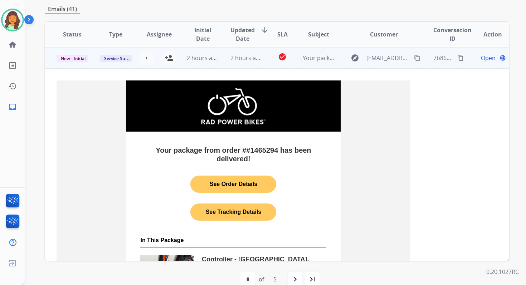
scroll to position [172, 0]
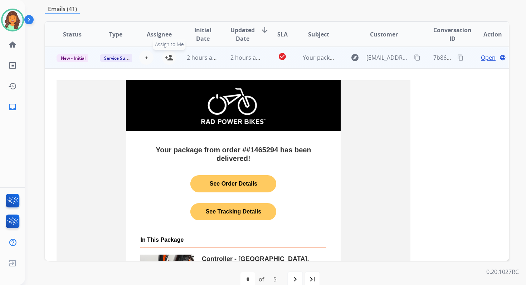
click at [167, 61] on mat-icon "person_add" at bounding box center [169, 57] width 9 height 9
click at [79, 58] on span "New - Initial" at bounding box center [73, 58] width 33 height 8
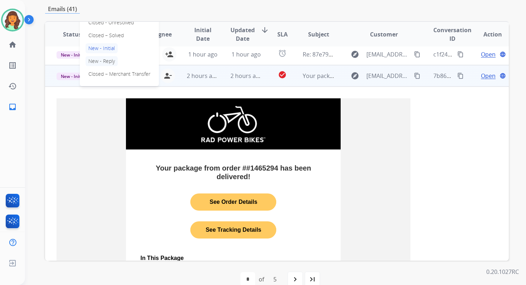
scroll to position [146, 0]
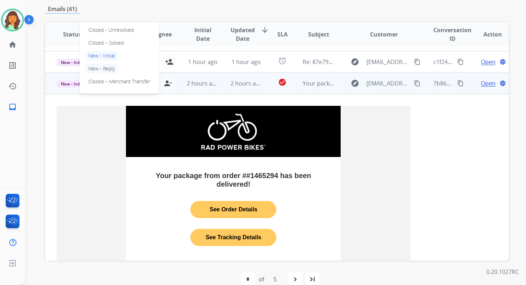
click at [100, 42] on p "Closed – Solved" at bounding box center [106, 43] width 41 height 10
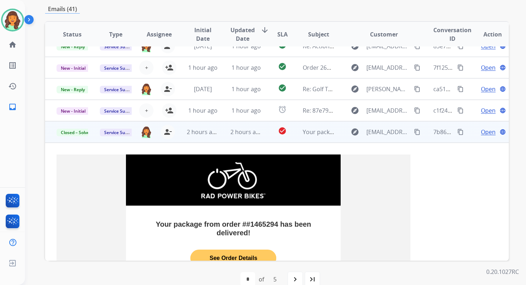
scroll to position [56, 0]
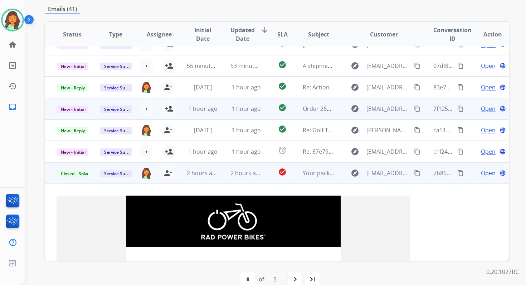
click at [216, 110] on div "1 hour ago" at bounding box center [202, 109] width 31 height 9
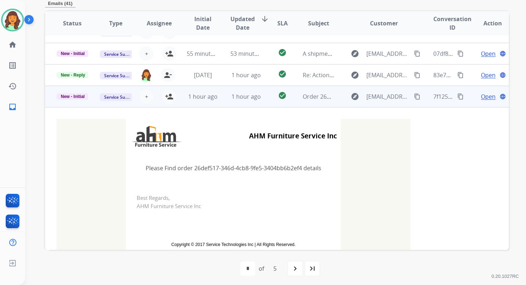
scroll to position [38, 0]
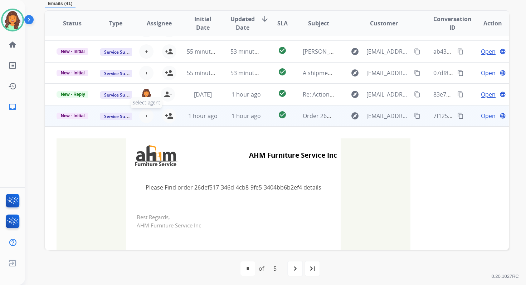
click at [145, 116] on span "+" at bounding box center [146, 116] width 3 height 9
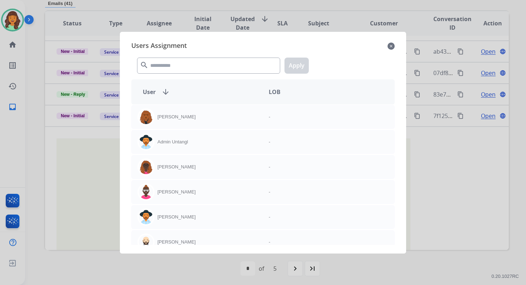
click at [390, 44] on mat-icon "close" at bounding box center [391, 46] width 7 height 9
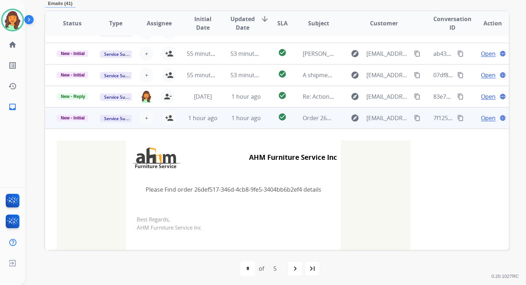
scroll to position [8, 0]
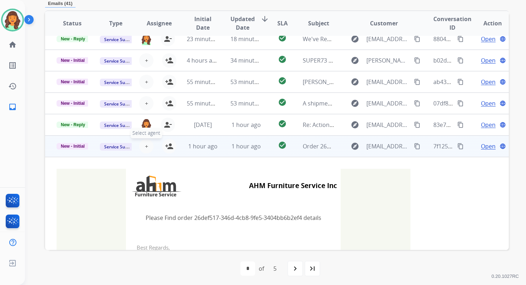
click at [146, 146] on span "+" at bounding box center [146, 146] width 3 height 9
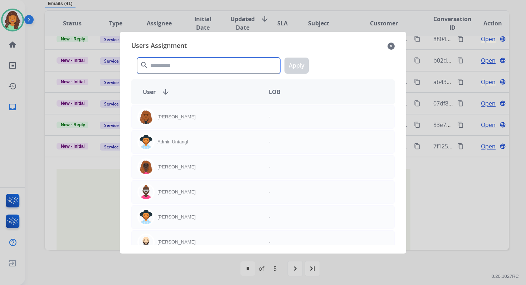
click at [160, 63] on input "text" at bounding box center [208, 66] width 143 height 16
click at [162, 66] on input "text" at bounding box center [208, 66] width 143 height 16
click at [174, 67] on input "text" at bounding box center [208, 66] width 143 height 16
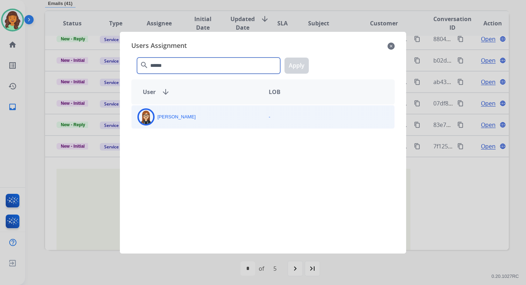
type input "******"
click at [186, 112] on div "[PERSON_NAME]" at bounding box center [197, 116] width 131 height 17
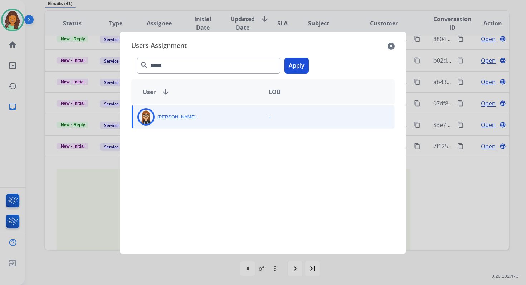
click at [296, 66] on button "Apply" at bounding box center [297, 66] width 24 height 16
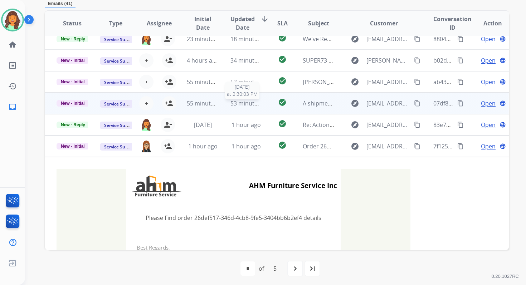
click at [235, 101] on span "53 minutes ago" at bounding box center [251, 103] width 42 height 8
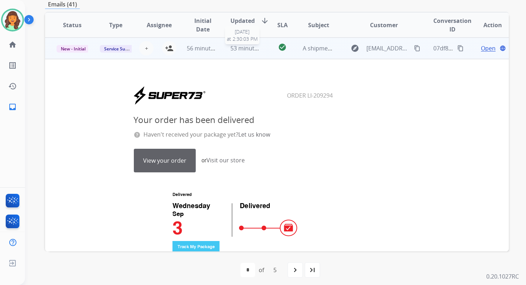
click at [247, 39] on td "53 minutes ago 9/3/2025 at 2:30:03 PM" at bounding box center [240, 48] width 43 height 21
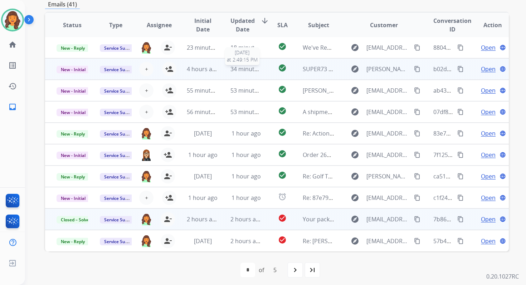
click at [235, 71] on span "34 minutes ago" at bounding box center [251, 69] width 42 height 8
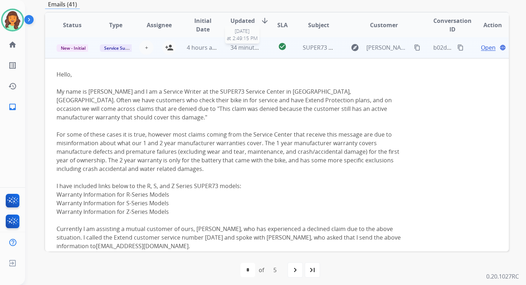
click at [244, 47] on span "34 minutes ago" at bounding box center [251, 48] width 42 height 8
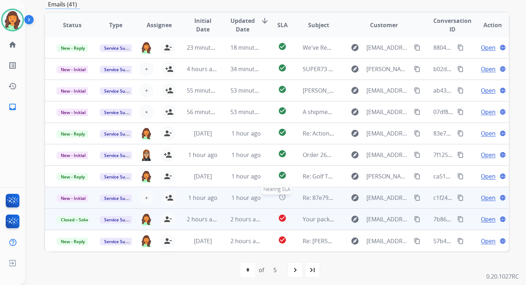
scroll to position [174, 0]
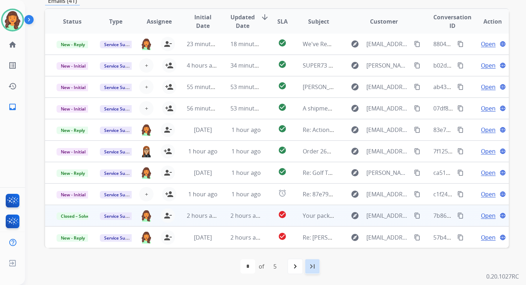
click at [317, 265] on div "last_page" at bounding box center [313, 267] width 16 height 16
select select "*"
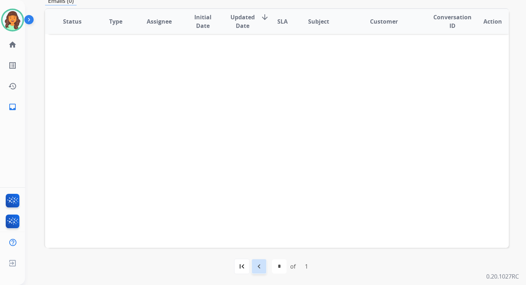
click at [259, 264] on mat-icon "navigate_before" at bounding box center [259, 266] width 9 height 9
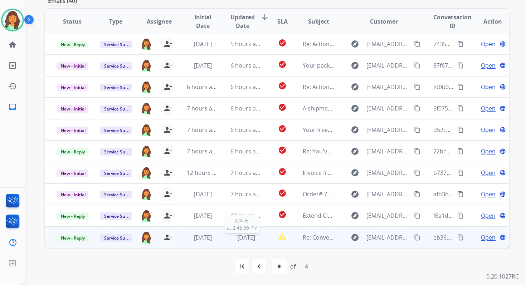
click at [243, 235] on span "2 days ago" at bounding box center [246, 238] width 18 height 8
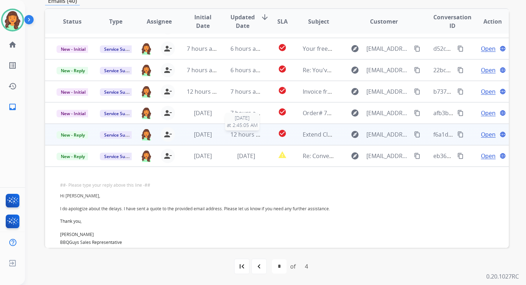
scroll to position [81, 0]
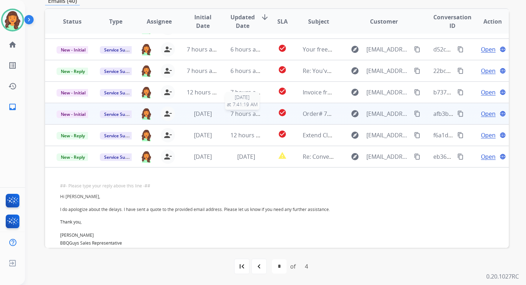
click at [234, 112] on span "7 hours ago" at bounding box center [246, 114] width 32 height 8
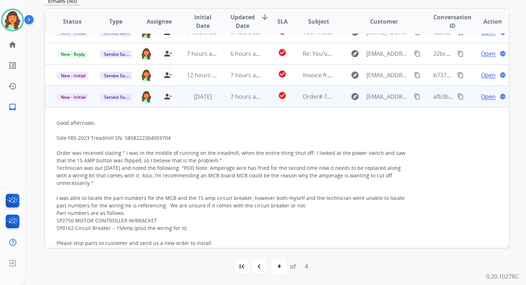
scroll to position [89, 0]
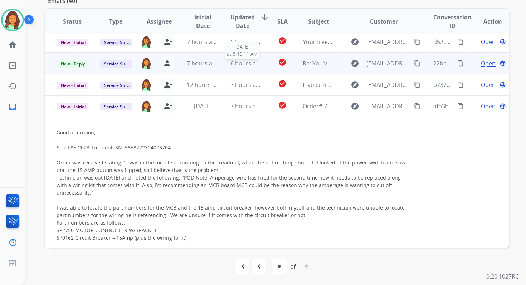
click at [236, 63] on span "6 hours ago" at bounding box center [246, 63] width 32 height 8
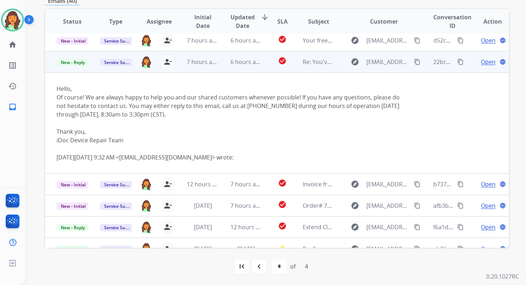
scroll to position [102, 0]
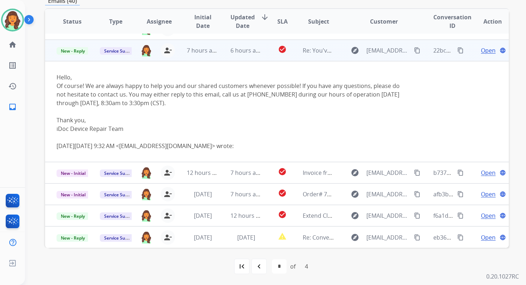
click at [481, 53] on span "Open" at bounding box center [488, 50] width 15 height 9
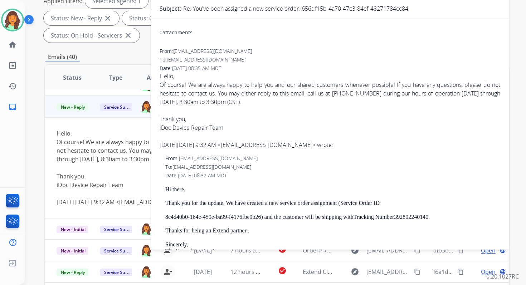
scroll to position [46, 0]
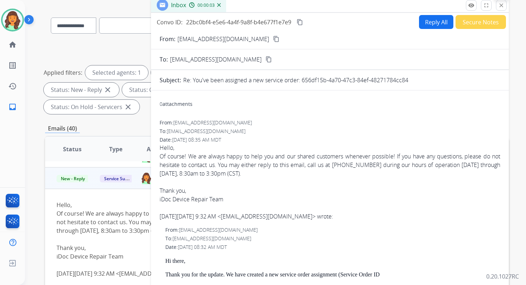
click at [499, 7] on mat-icon "close" at bounding box center [501, 5] width 6 height 6
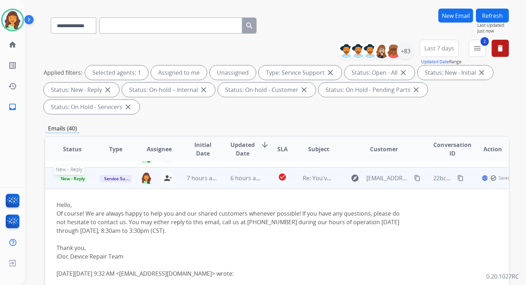
click at [80, 177] on span "New - Reply" at bounding box center [73, 179] width 33 height 8
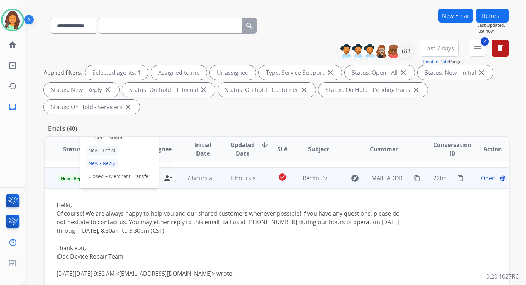
scroll to position [98, 0]
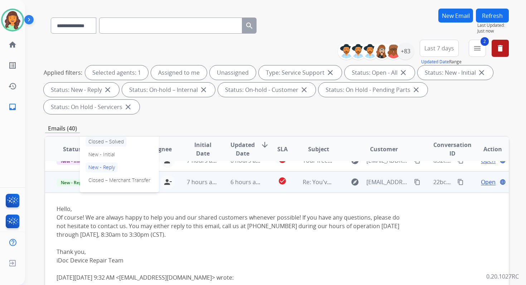
click at [105, 144] on p "Closed – Solved" at bounding box center [106, 142] width 41 height 10
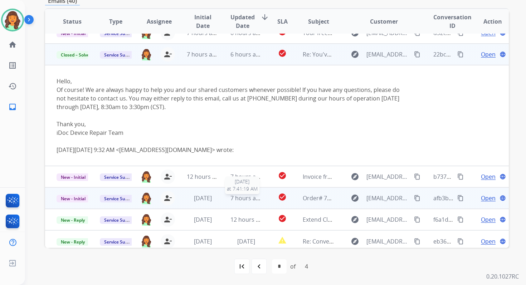
scroll to position [102, 0]
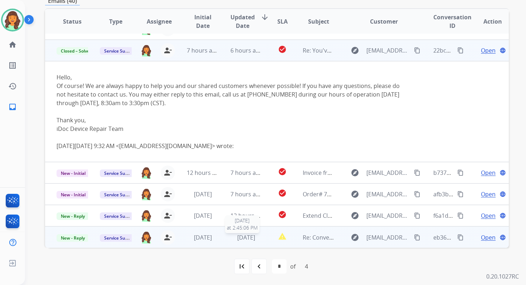
click at [253, 236] on span "2 days ago" at bounding box center [246, 238] width 18 height 8
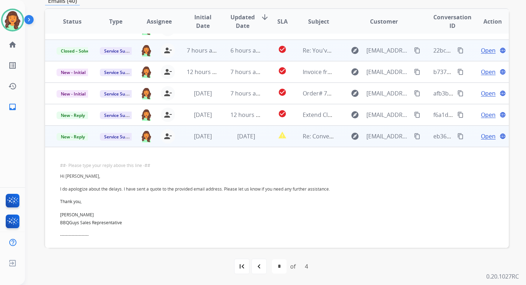
scroll to position [112, 0]
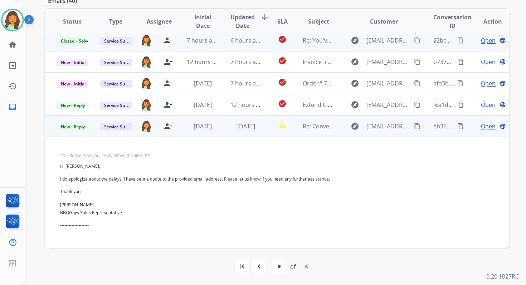
click at [482, 126] on span "Open" at bounding box center [488, 126] width 15 height 9
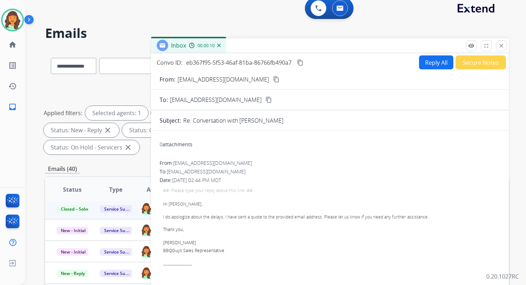
scroll to position [0, 0]
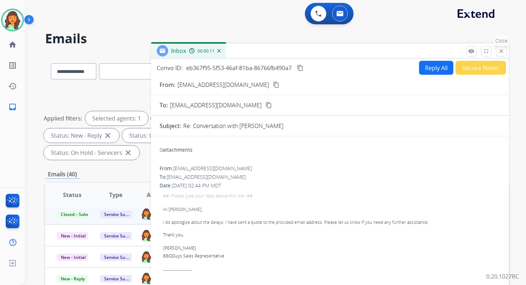
click at [502, 50] on mat-icon "close" at bounding box center [501, 51] width 6 height 6
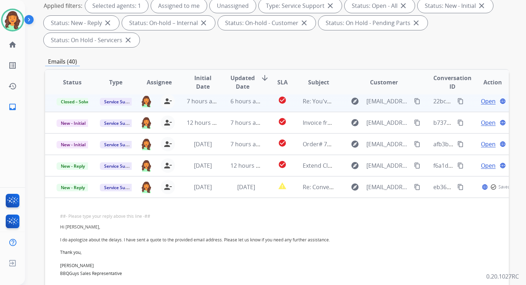
scroll to position [174, 0]
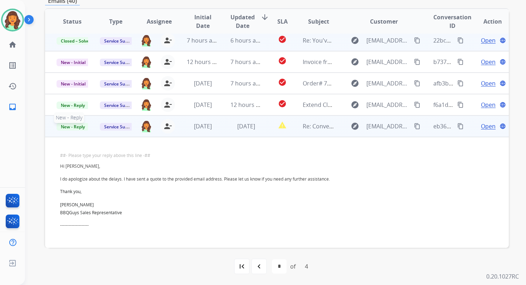
click at [78, 126] on span "New - Reply" at bounding box center [73, 127] width 33 height 8
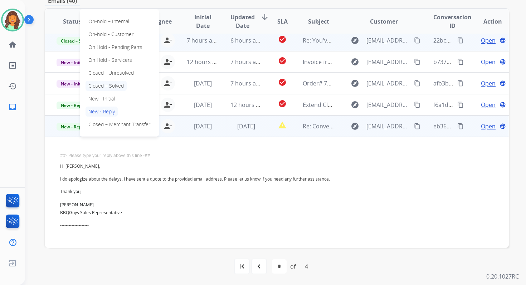
click at [107, 86] on p "Closed – Solved" at bounding box center [106, 86] width 41 height 10
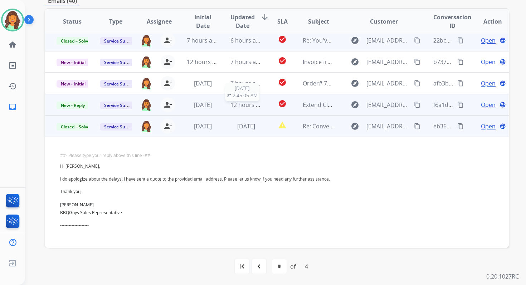
click at [247, 105] on span "12 hours ago" at bounding box center [247, 105] width 35 height 8
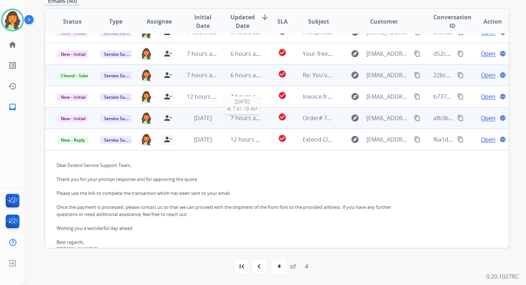
click at [253, 118] on span "7 hours ago" at bounding box center [246, 118] width 32 height 8
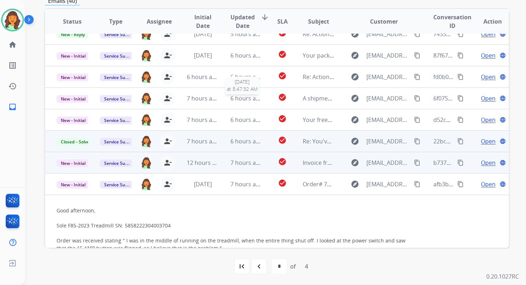
scroll to position [0, 0]
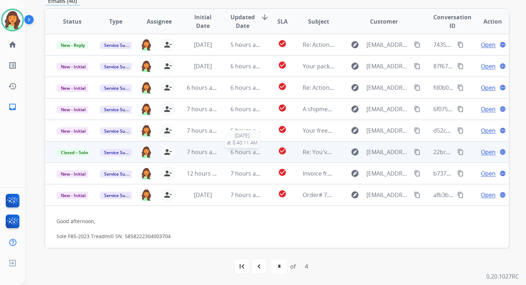
click at [245, 155] on span "6 hours ago" at bounding box center [246, 152] width 32 height 8
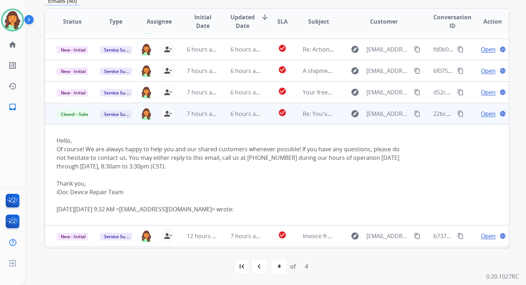
scroll to position [38, 0]
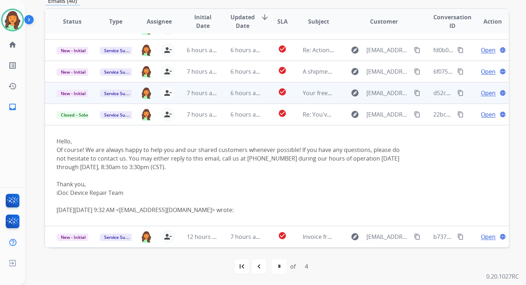
click at [219, 89] on td "6 hours ago" at bounding box center [240, 92] width 43 height 21
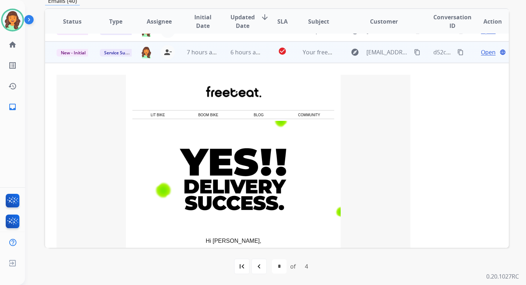
scroll to position [86, 0]
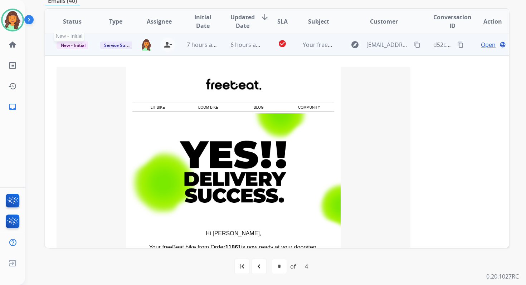
click at [69, 47] on span "New - Initial" at bounding box center [73, 46] width 33 height 8
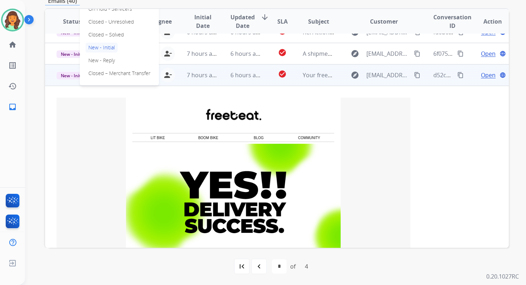
scroll to position [0, 0]
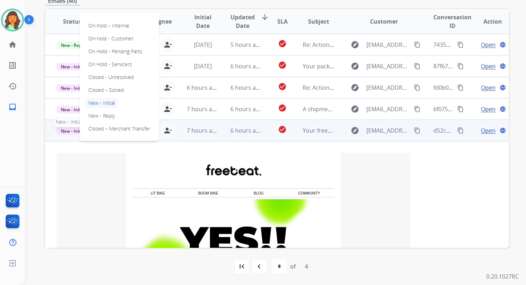
click at [67, 129] on span "New - Initial" at bounding box center [73, 131] width 33 height 8
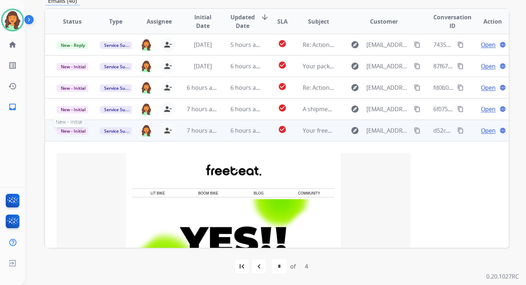
click at [70, 131] on span "New - Initial" at bounding box center [73, 131] width 33 height 8
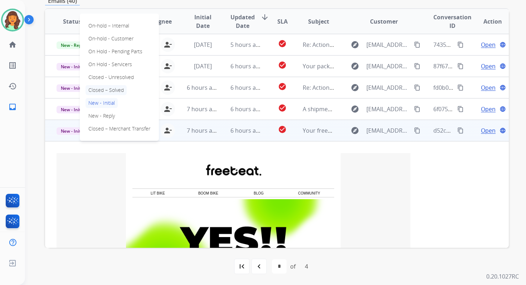
click at [107, 90] on p "Closed – Solved" at bounding box center [106, 90] width 41 height 10
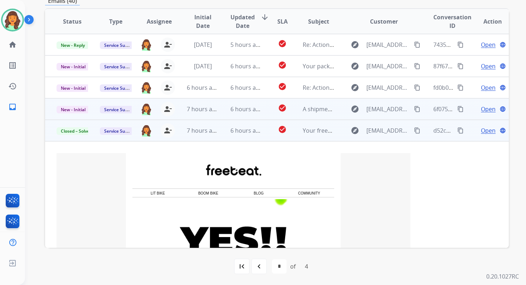
click at [267, 110] on td "check_circle" at bounding box center [276, 108] width 29 height 21
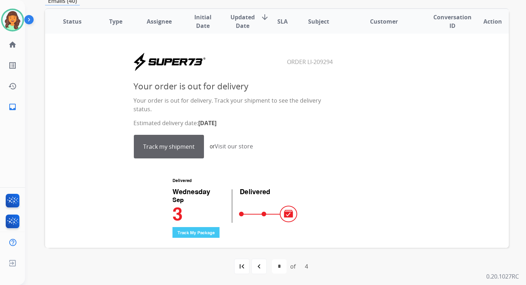
scroll to position [71, 0]
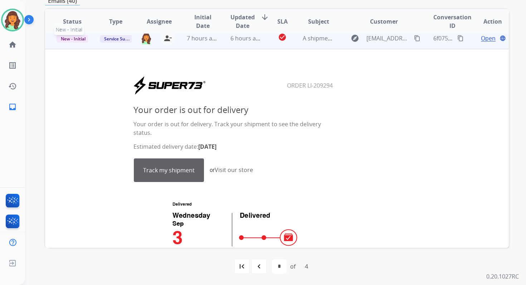
click at [74, 40] on span "New - Initial" at bounding box center [73, 39] width 33 height 8
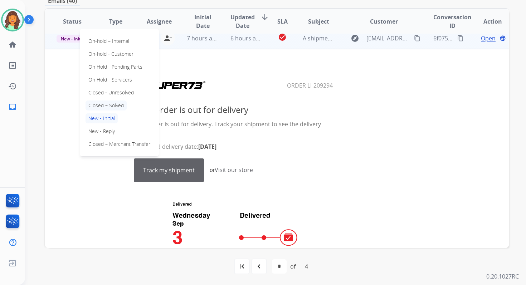
click at [104, 105] on p "Closed – Solved" at bounding box center [106, 106] width 41 height 10
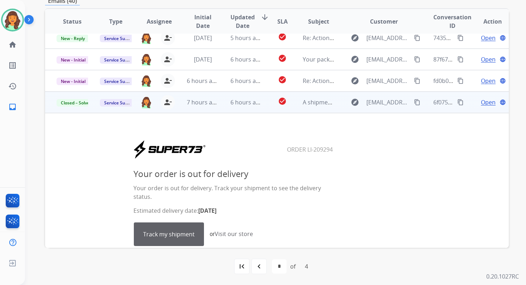
scroll to position [0, 0]
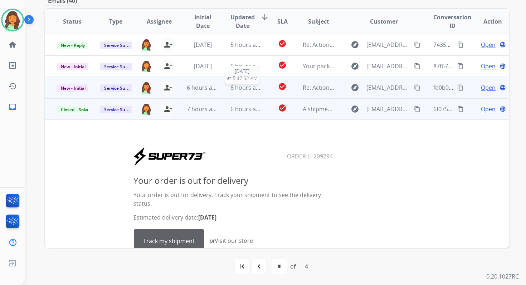
click at [234, 87] on span "6 hours ago" at bounding box center [246, 88] width 32 height 8
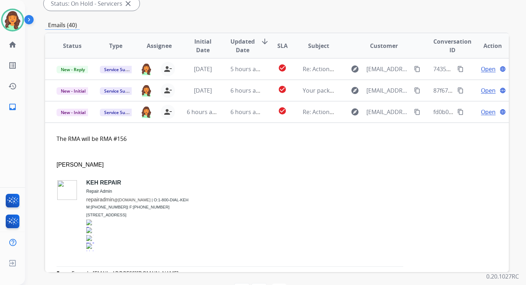
scroll to position [174, 0]
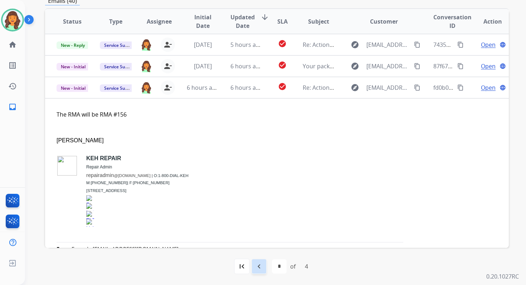
click at [260, 261] on div "navigate_before" at bounding box center [259, 267] width 16 height 16
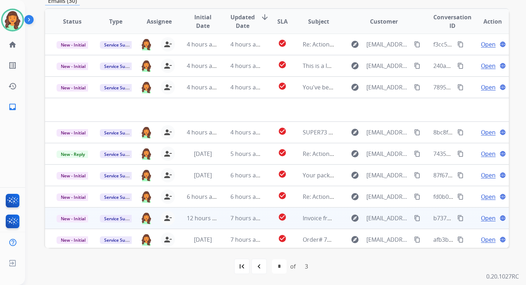
scroll to position [0, 0]
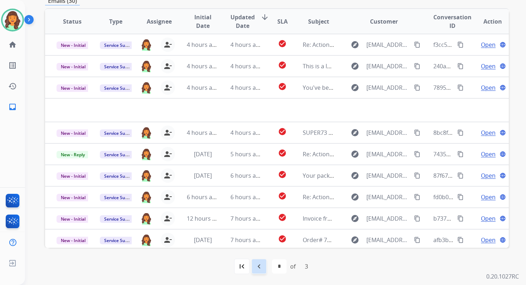
click at [264, 266] on div "navigate_before" at bounding box center [259, 267] width 16 height 16
select select "*"
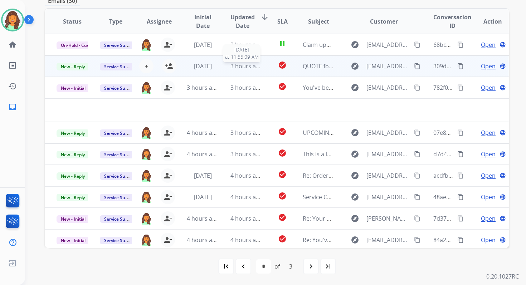
click at [230, 65] on span "3 hours ago" at bounding box center [246, 66] width 32 height 8
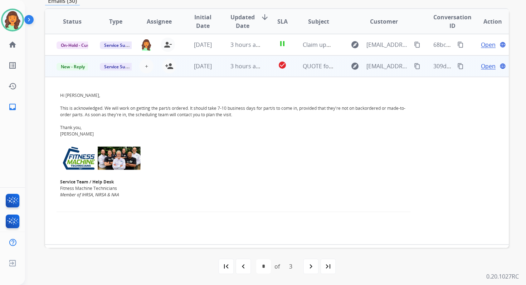
click at [481, 64] on span "Open" at bounding box center [488, 66] width 15 height 9
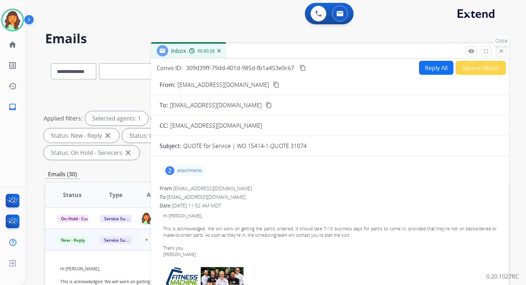
click at [500, 48] on button "close Close" at bounding box center [501, 51] width 11 height 11
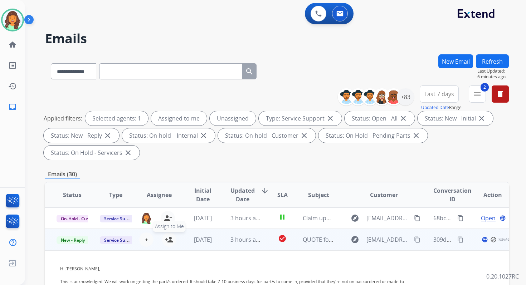
click at [170, 240] on mat-icon "person_add" at bounding box center [169, 239] width 9 height 9
click at [246, 242] on span "3 hours ago" at bounding box center [246, 240] width 32 height 8
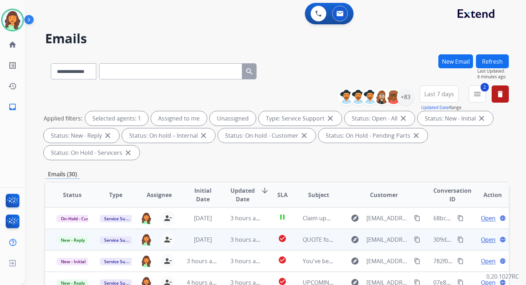
click at [242, 244] on div "3 hours ago" at bounding box center [245, 239] width 31 height 9
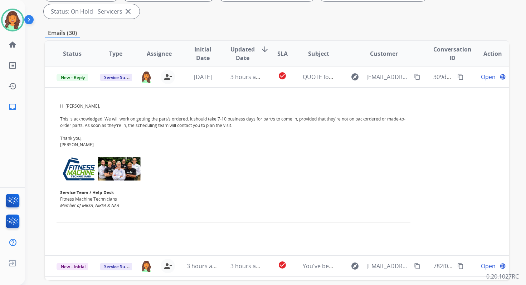
scroll to position [174, 0]
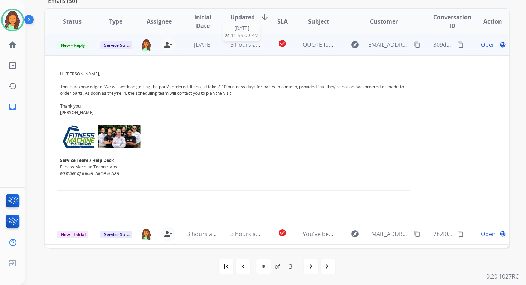
click at [244, 47] on span "3 hours ago" at bounding box center [246, 45] width 32 height 8
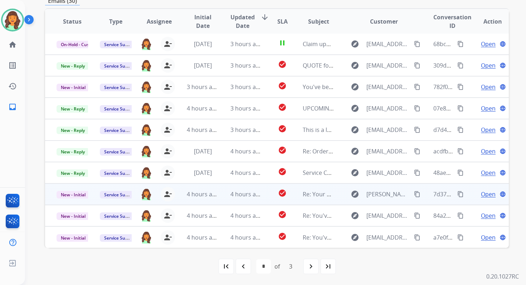
click at [250, 186] on td "4 hours ago" at bounding box center [240, 194] width 43 height 21
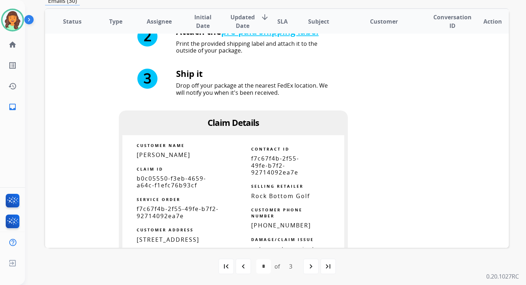
scroll to position [670, 0]
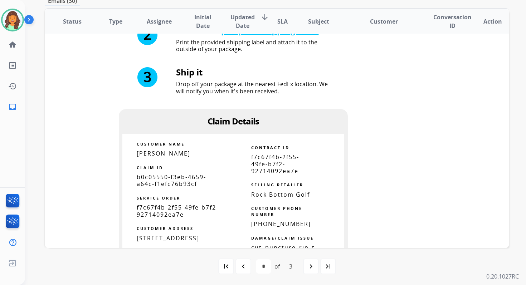
click at [262, 153] on span "f7c67f4b-2f55-49fe-b7f2-92714092ea7e" at bounding box center [275, 163] width 48 height 21
copy table "f7c67f4b-2f55-49fe-b7f2-92714092ea7e"
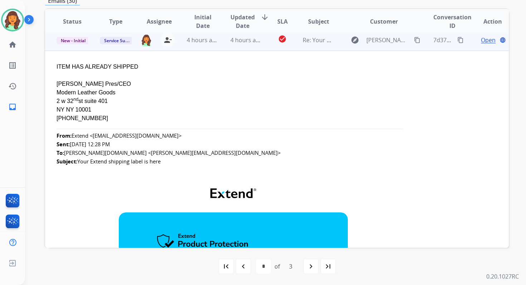
scroll to position [105, 0]
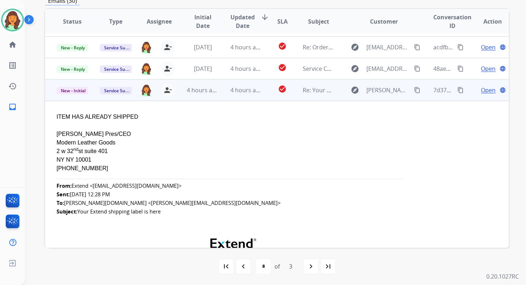
click at [481, 92] on span "Open" at bounding box center [488, 90] width 15 height 9
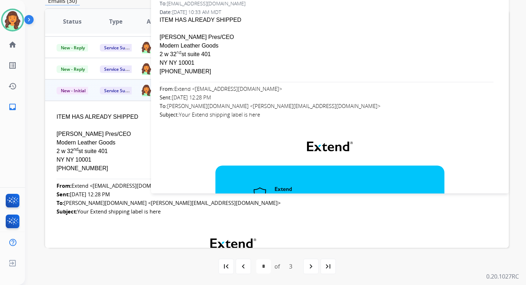
scroll to position [0, 0]
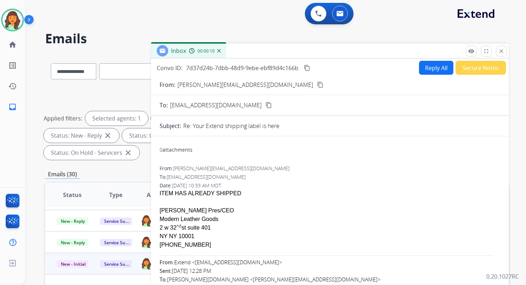
click at [306, 65] on mat-icon "content_copy" at bounding box center [307, 68] width 6 height 6
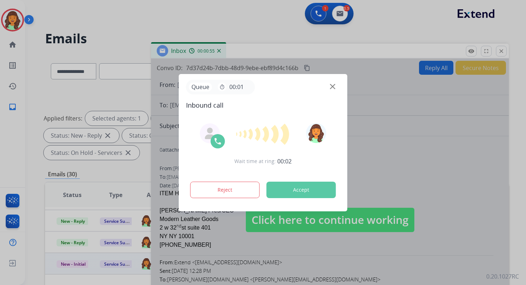
click at [307, 186] on button "Accept" at bounding box center [301, 190] width 69 height 16
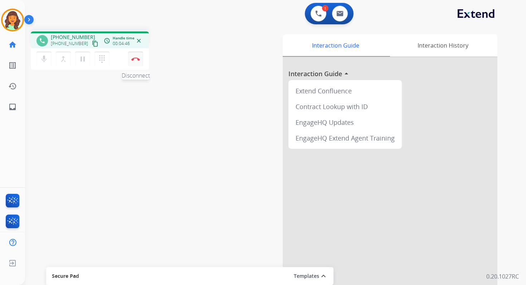
click at [138, 60] on img at bounding box center [135, 59] width 9 height 4
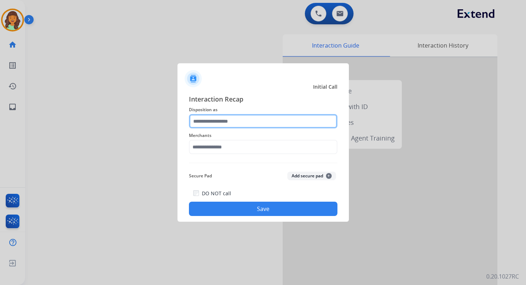
click at [208, 120] on input "text" at bounding box center [263, 121] width 149 height 14
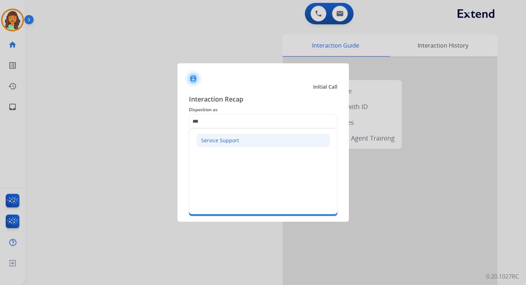
click at [215, 138] on div "Service Support" at bounding box center [220, 140] width 38 height 7
type input "**********"
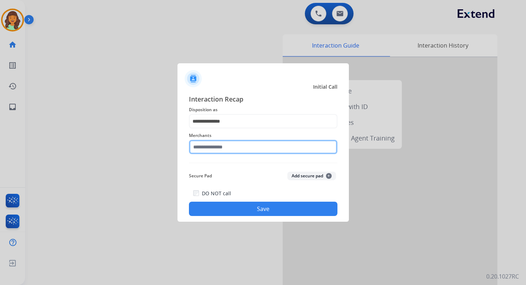
click at [218, 147] on input "text" at bounding box center [263, 147] width 149 height 14
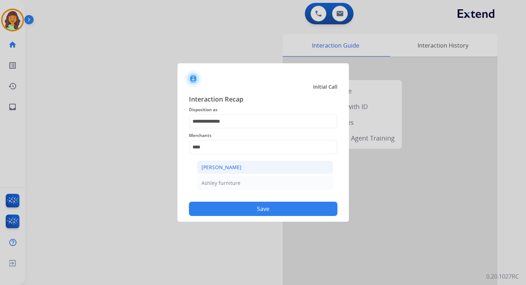
click at [232, 166] on div "Ashley - Reguard" at bounding box center [221, 167] width 40 height 7
type input "**********"
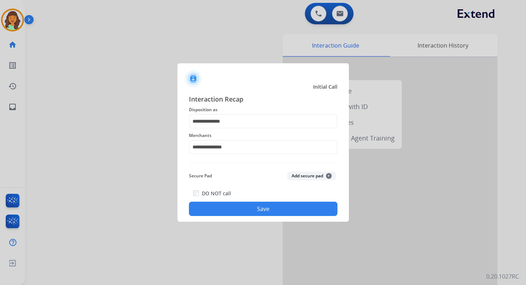
click at [269, 215] on button "Save" at bounding box center [263, 209] width 149 height 14
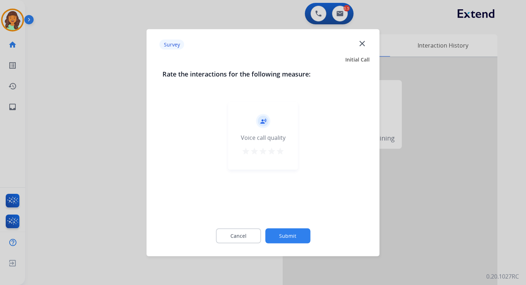
click at [286, 232] on button "Submit" at bounding box center [287, 235] width 45 height 15
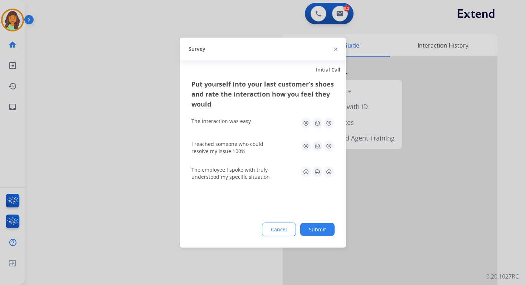
click at [329, 229] on button "Submit" at bounding box center [317, 229] width 34 height 13
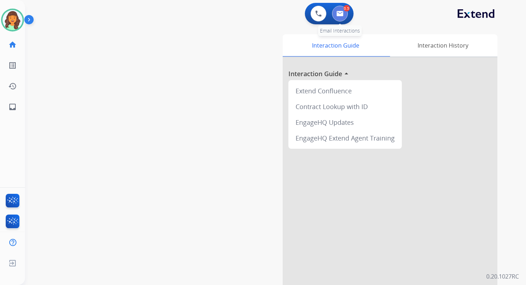
click at [339, 14] on img at bounding box center [339, 14] width 7 height 6
select select "**********"
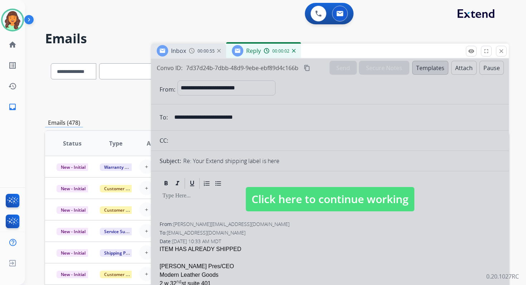
click at [320, 197] on span "Click here to continue working" at bounding box center [330, 199] width 169 height 24
select select
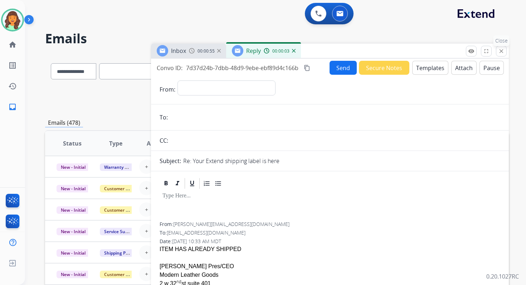
click at [505, 50] on button "close Close" at bounding box center [501, 51] width 11 height 11
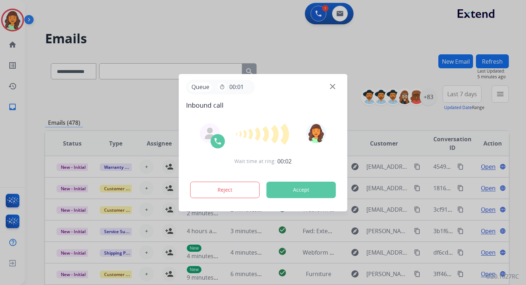
click at [302, 203] on div "Wait time at ring: 00:02 Reject Accept" at bounding box center [263, 161] width 154 height 88
click at [303, 187] on button "Accept" at bounding box center [301, 190] width 69 height 16
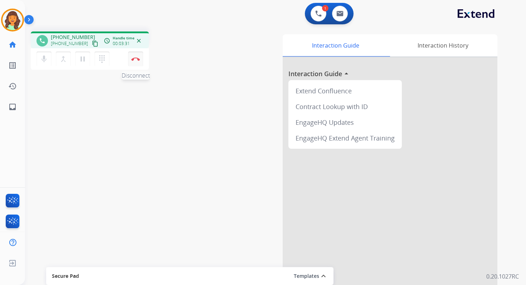
click at [138, 61] on button "Disconnect" at bounding box center [135, 59] width 15 height 15
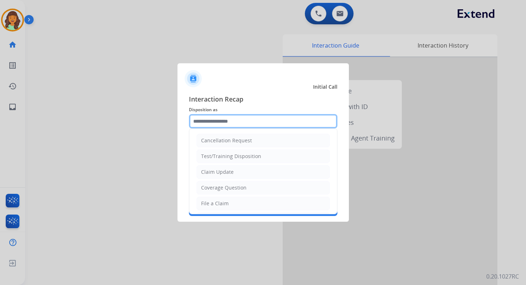
click at [223, 121] on input "text" at bounding box center [263, 121] width 149 height 14
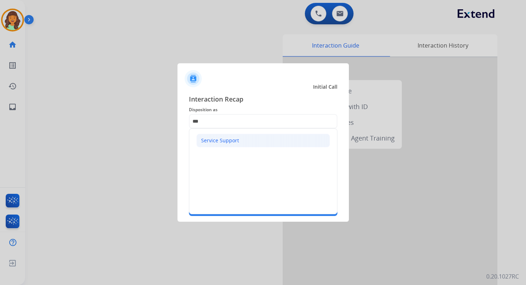
click at [226, 142] on div "Service Support" at bounding box center [220, 140] width 38 height 7
type input "**********"
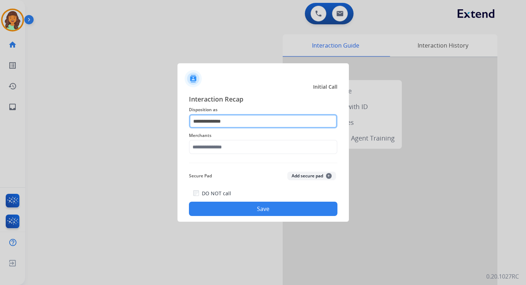
click at [218, 116] on input "**********" at bounding box center [263, 121] width 149 height 14
type input "*"
click at [217, 120] on input "text" at bounding box center [263, 121] width 149 height 14
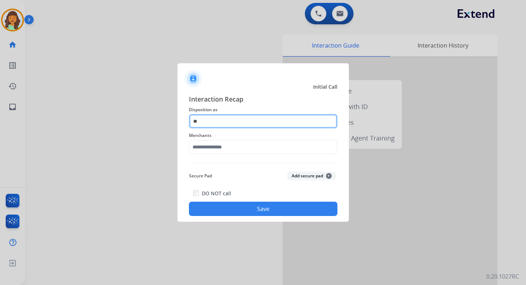
type input "*"
type input "****"
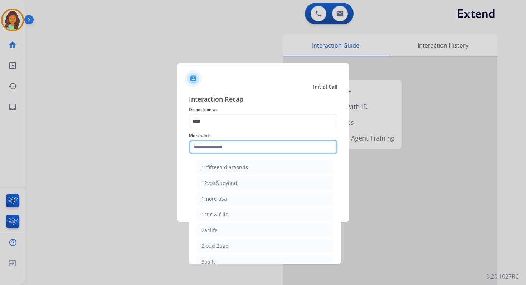
click at [223, 147] on input "text" at bounding box center [263, 147] width 149 height 14
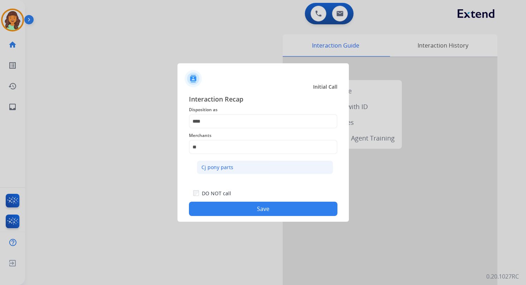
click at [229, 169] on div "Cj pony parts" at bounding box center [217, 167] width 32 height 7
type input "**********"
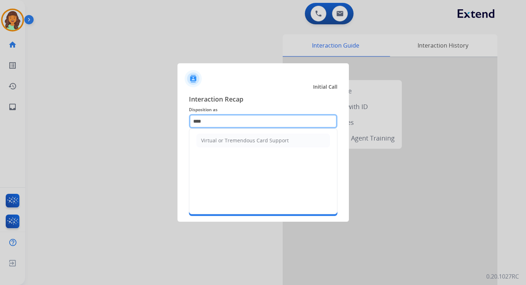
click at [213, 126] on input "****" at bounding box center [263, 121] width 149 height 14
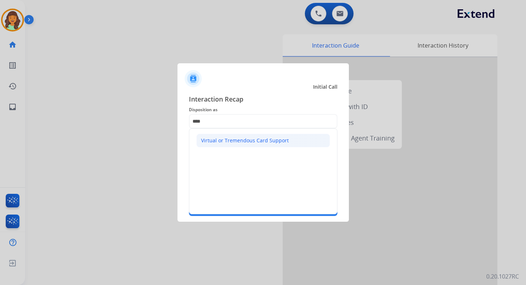
click at [224, 138] on div "Virtual or Tremendous Card Support" at bounding box center [245, 140] width 88 height 7
type input "**********"
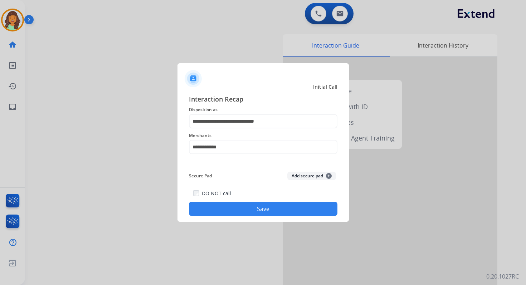
click at [255, 209] on button "Save" at bounding box center [263, 209] width 149 height 14
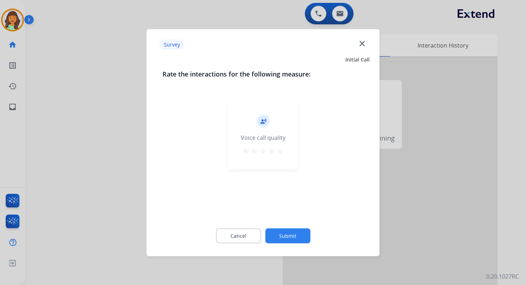
click at [296, 235] on button "Submit" at bounding box center [287, 235] width 45 height 15
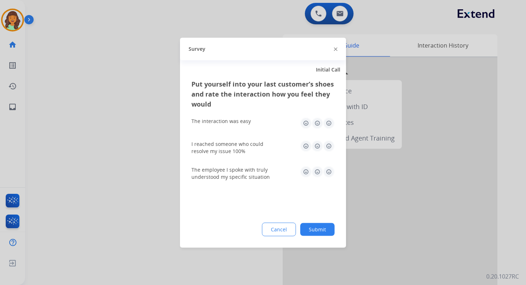
click at [326, 229] on button "Submit" at bounding box center [317, 229] width 34 height 13
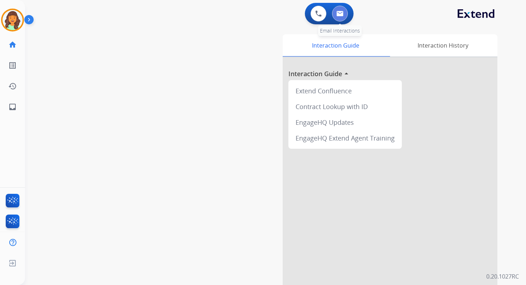
click at [340, 15] on img at bounding box center [339, 14] width 7 height 6
select select "**********"
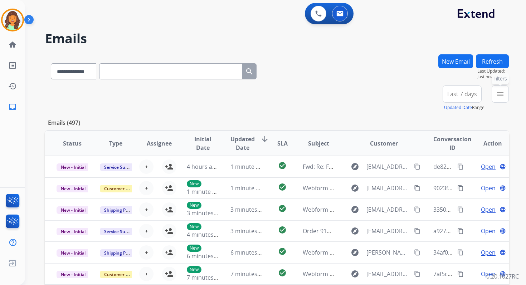
click at [495, 93] on button "menu Filters" at bounding box center [500, 94] width 17 height 17
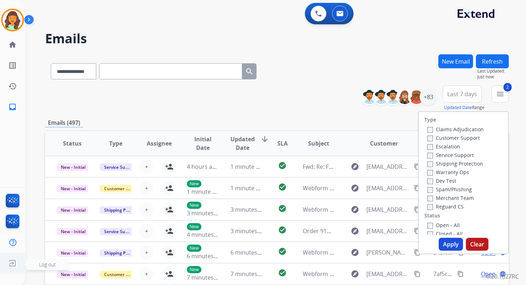
click at [9, 263] on img at bounding box center [12, 264] width 13 height 14
